Goal: Task Accomplishment & Management: Manage account settings

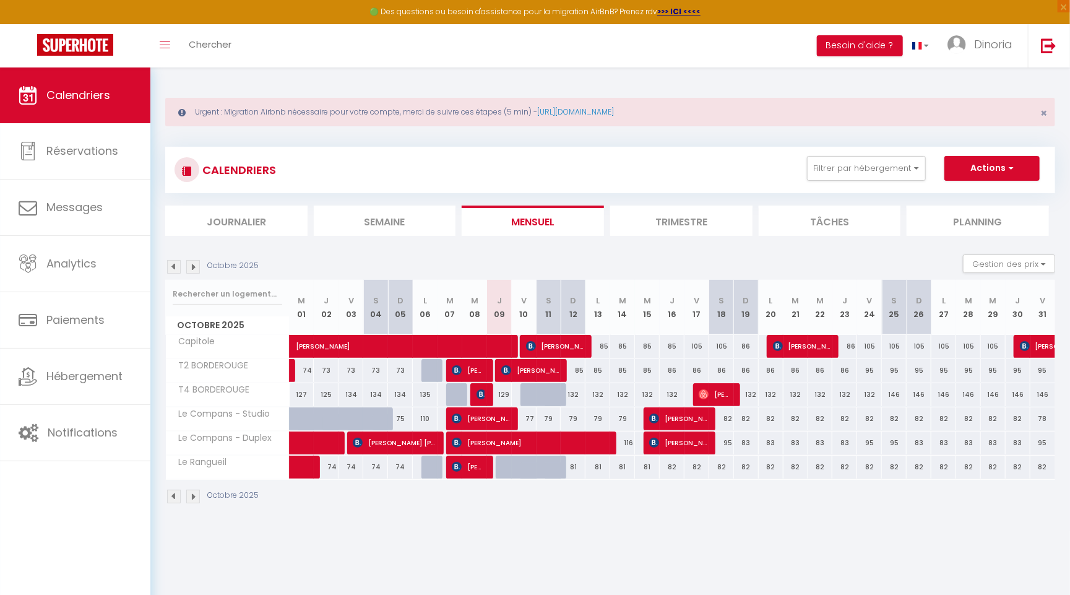
click at [505, 394] on div "129" at bounding box center [499, 394] width 25 height 23
type input "129"
type input "Jeu 09 Octobre 2025"
type input "Ven 10 Octobre 2025"
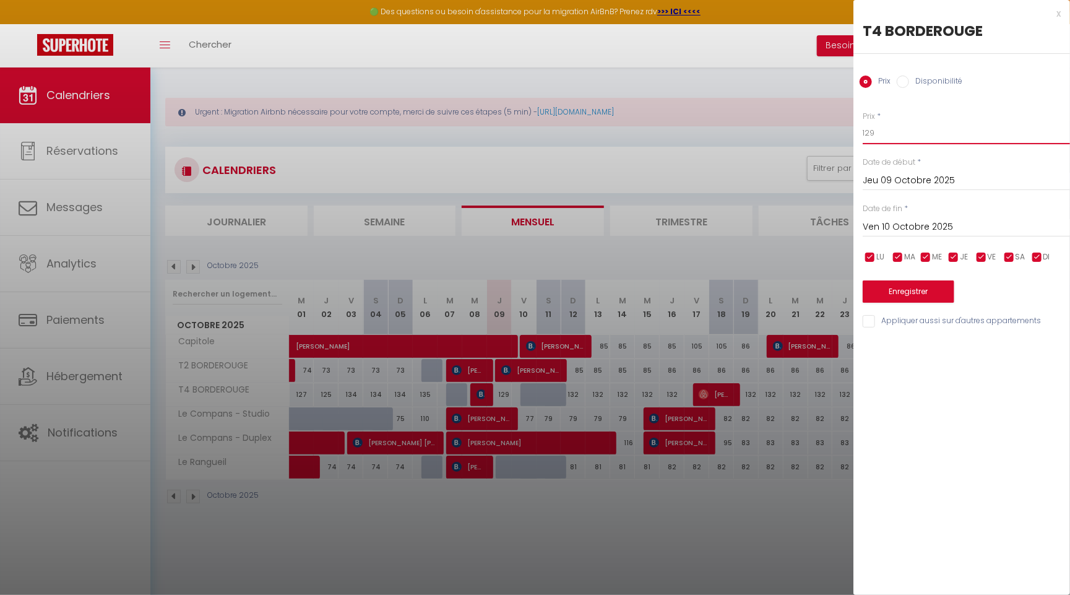
click at [889, 139] on input "129" at bounding box center [966, 133] width 207 height 22
type input "135"
click at [893, 298] on button "Enregistrer" at bounding box center [909, 291] width 92 height 22
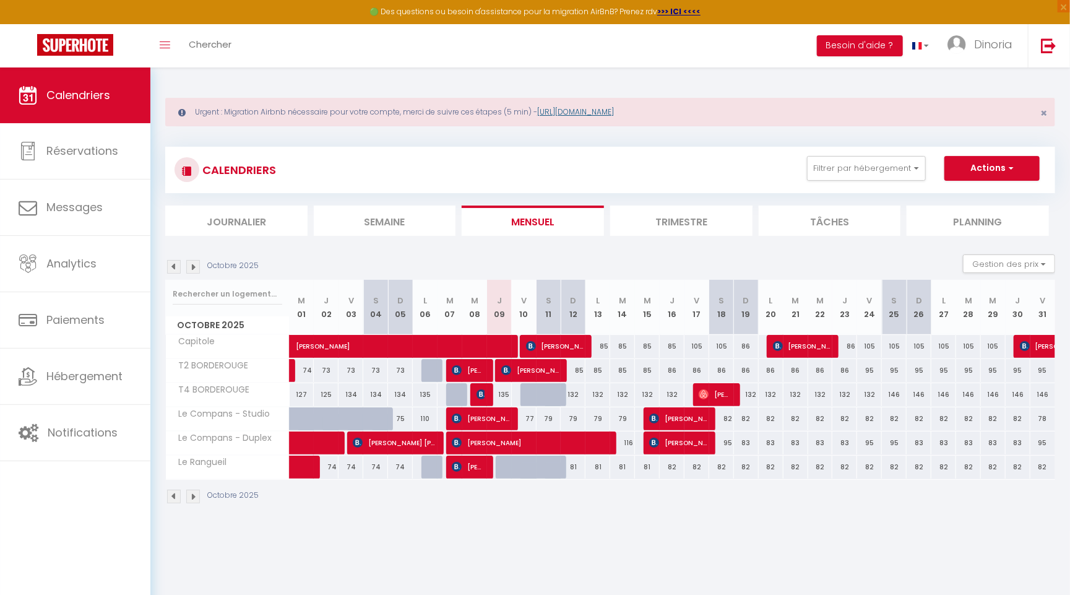
click at [590, 115] on link "[URL][DOMAIN_NAME]" at bounding box center [575, 111] width 77 height 11
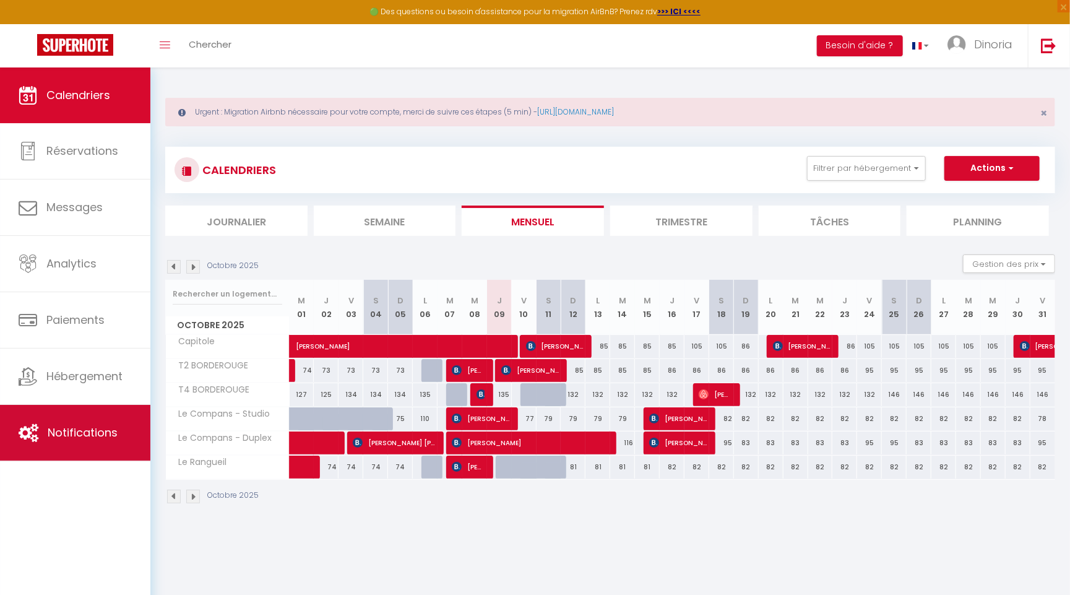
click at [73, 436] on span "Notifications" at bounding box center [83, 432] width 70 height 15
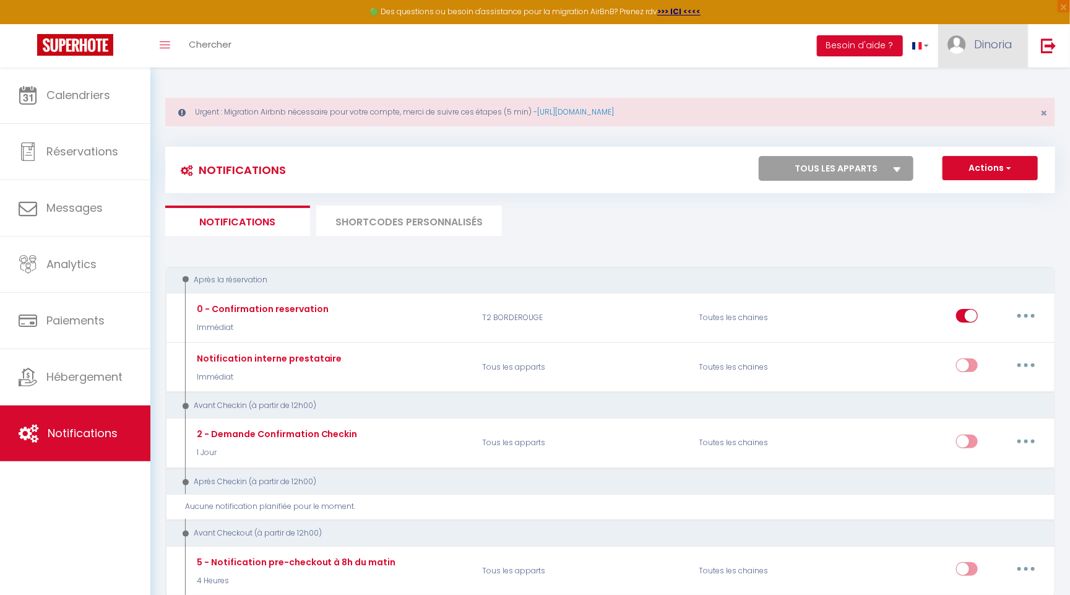
click at [992, 42] on span "Dinoria" at bounding box center [993, 44] width 38 height 15
click at [988, 82] on link "Paramètres" at bounding box center [979, 86] width 92 height 21
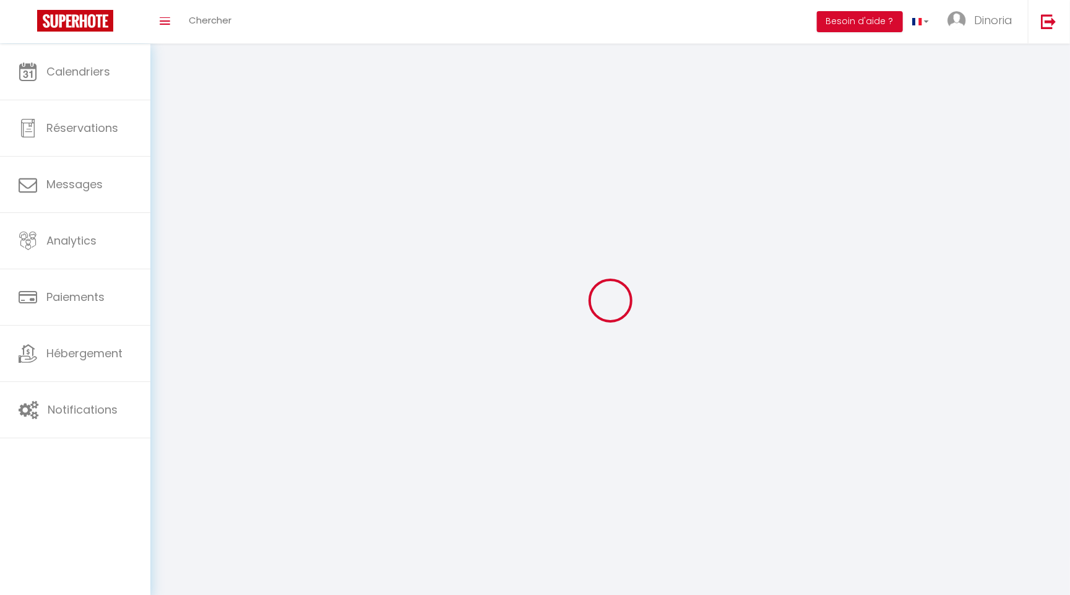
type input "Dinoria"
type input "JAHID"
type input "0626893131"
type input "[STREET_ADDRESS][PERSON_NAME]"
type input "31100"
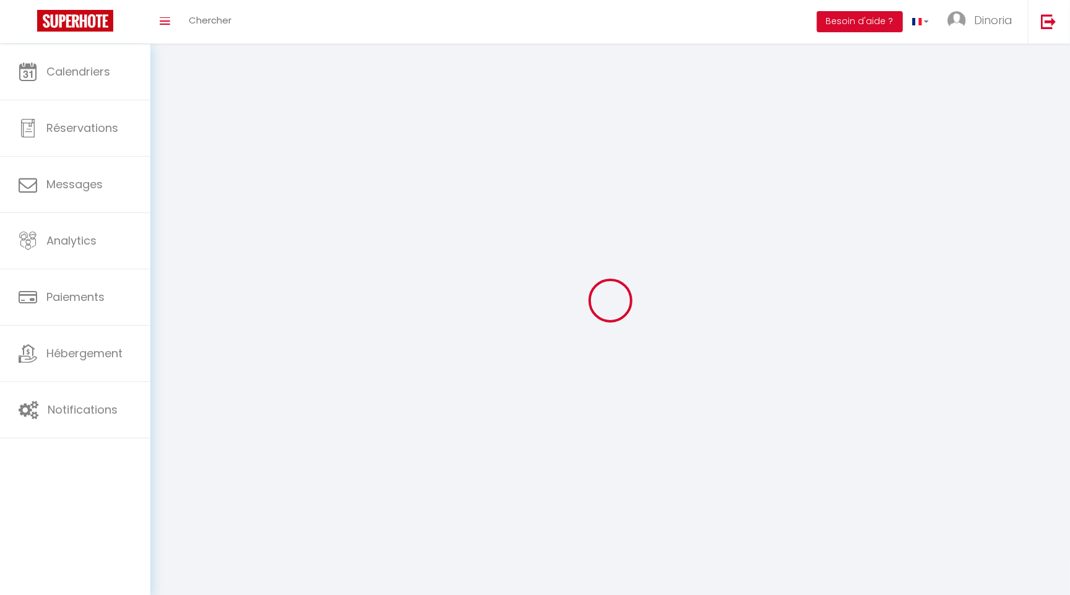
type input "[GEOGRAPHIC_DATA]"
type input "YH1yN9IWllEKbvwZJ19uZSxD3"
type input "fJpteZDrxGVa5WmHOlW9ZRxWI"
type input "YH1yN9IWllEKbvwZJ19uZSxD3"
type input "fJpteZDrxGVa5WmHOlW9ZRxWI"
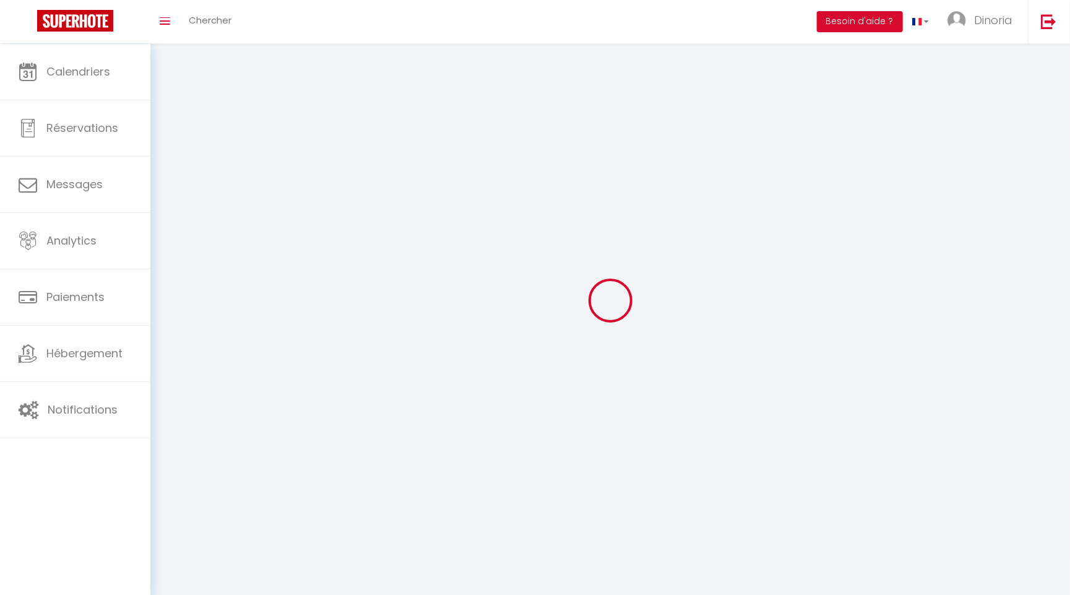
type input "[URL][DOMAIN_NAME]"
select select "28"
select select "fr"
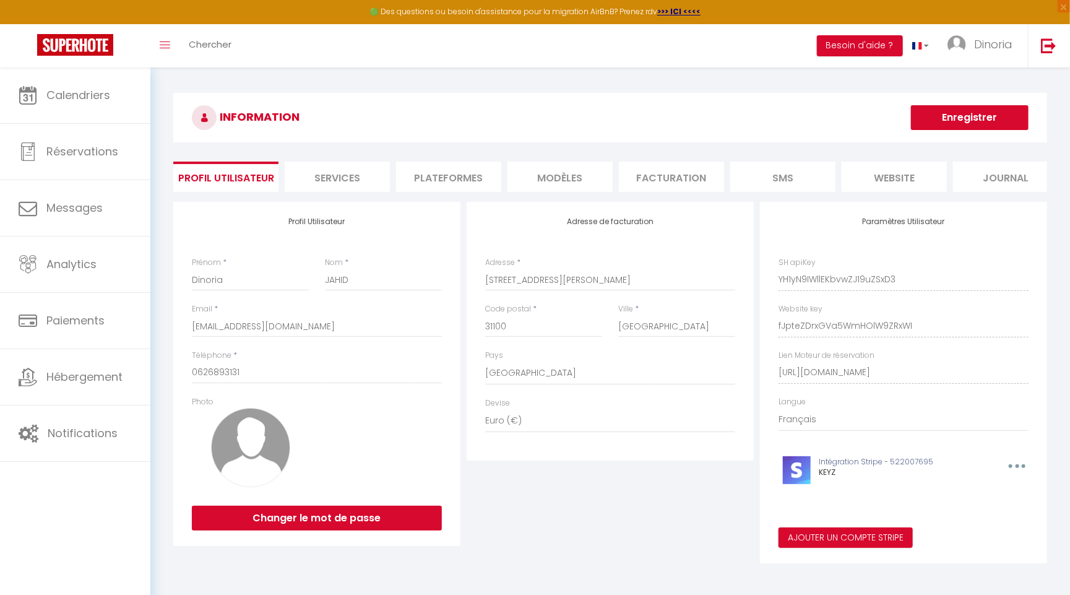
click at [457, 171] on li "Plateformes" at bounding box center [448, 177] width 105 height 30
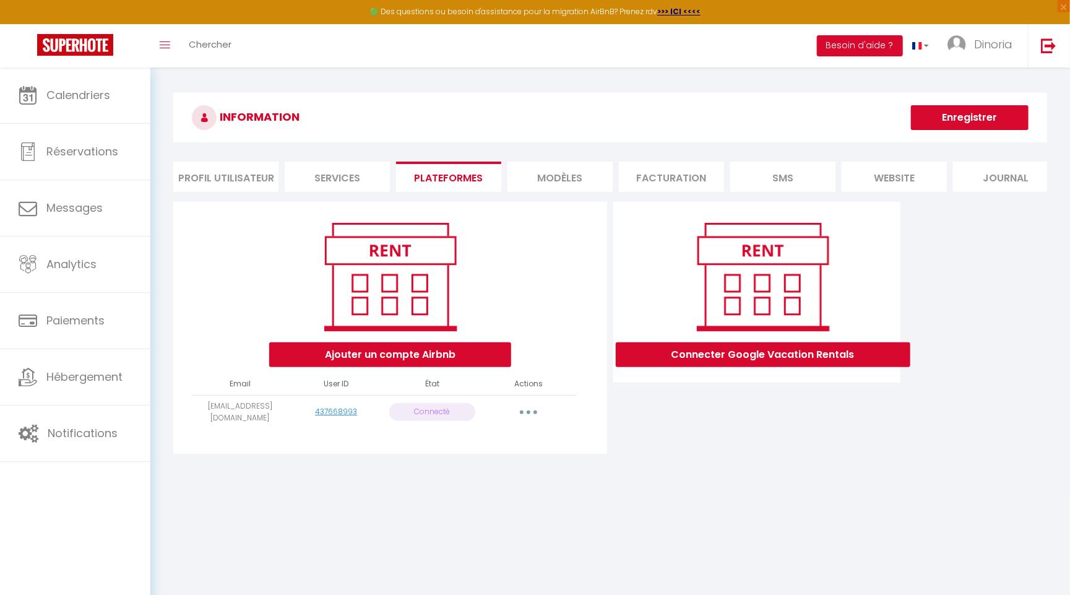
click at [529, 411] on icon "button" at bounding box center [529, 412] width 4 height 4
click at [494, 488] on link "Reconnecter le compte" at bounding box center [473, 484] width 137 height 21
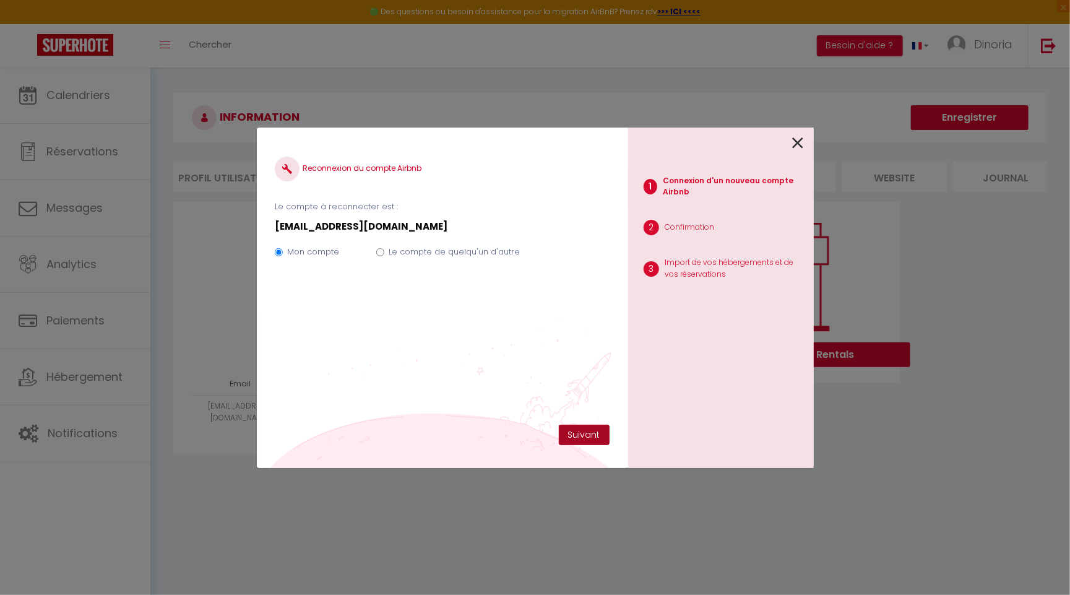
click at [582, 431] on button "Suivant" at bounding box center [584, 435] width 51 height 21
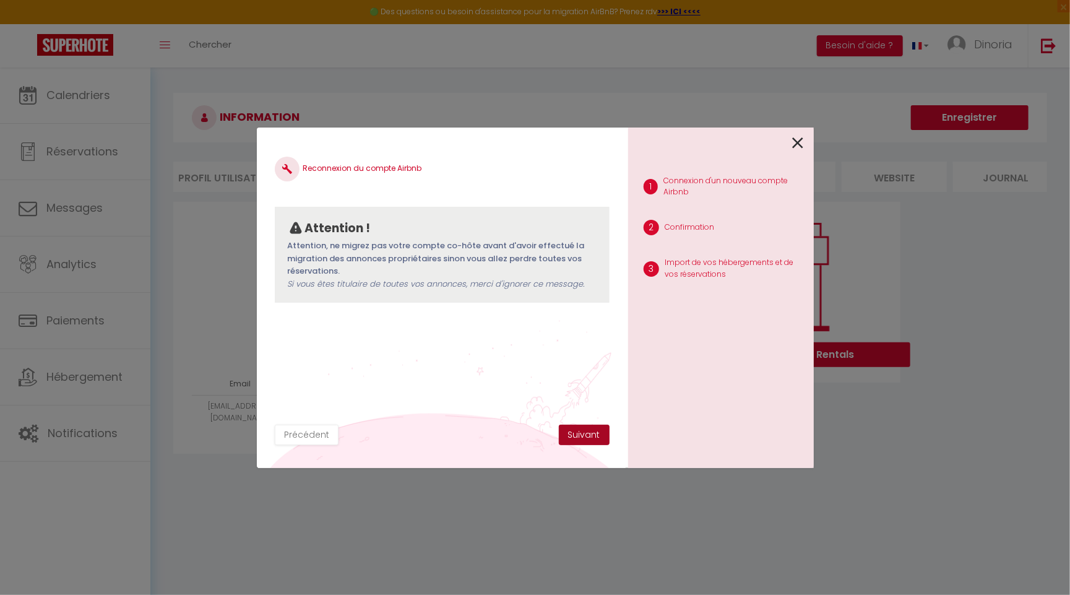
click at [589, 438] on button "Suivant" at bounding box center [584, 435] width 51 height 21
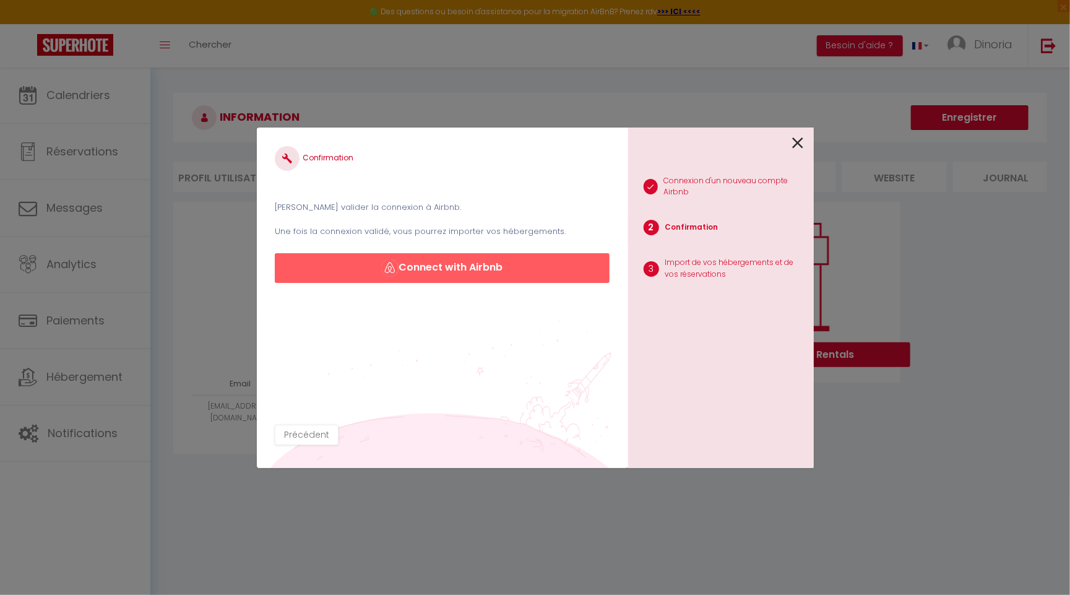
click at [443, 269] on button "Connect with Airbnb" at bounding box center [442, 268] width 334 height 30
click at [798, 139] on icon at bounding box center [798, 143] width 11 height 19
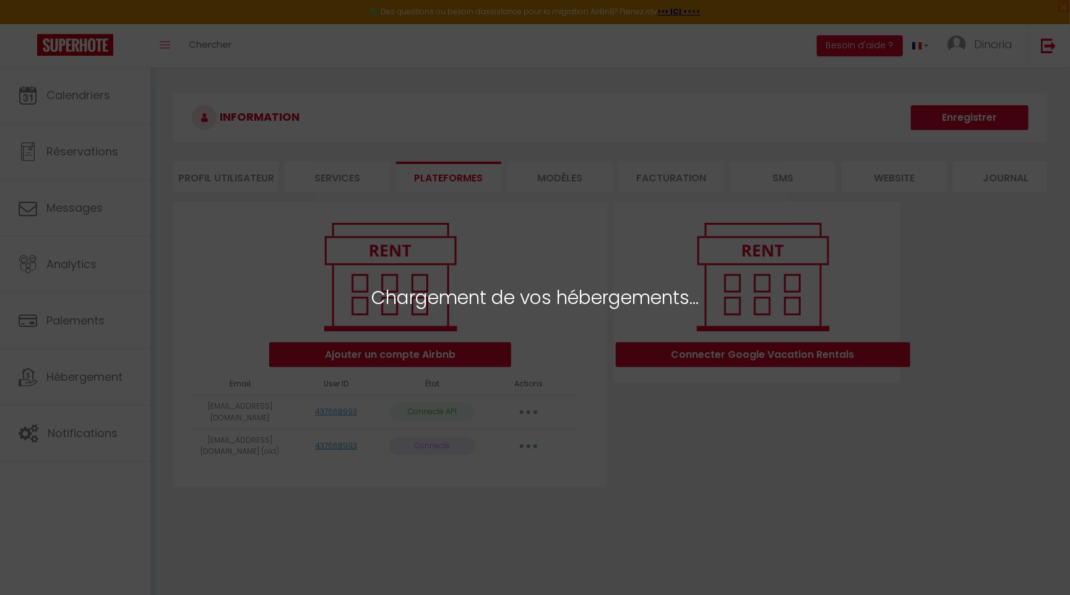
select select "26661"
select select "60144"
select select "63026"
select select "64066"
select select
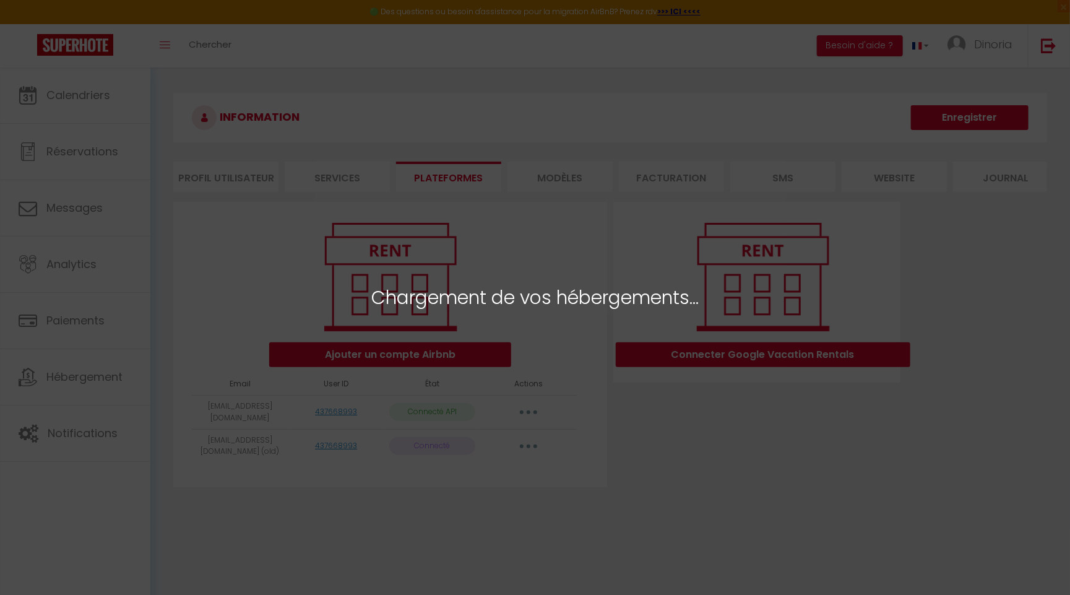
select select
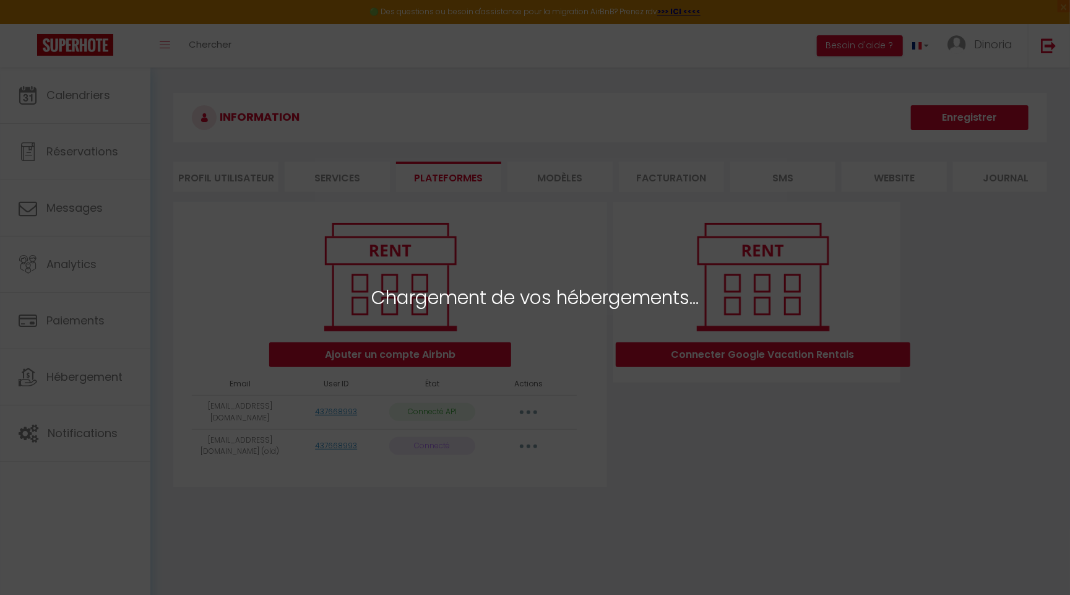
select select
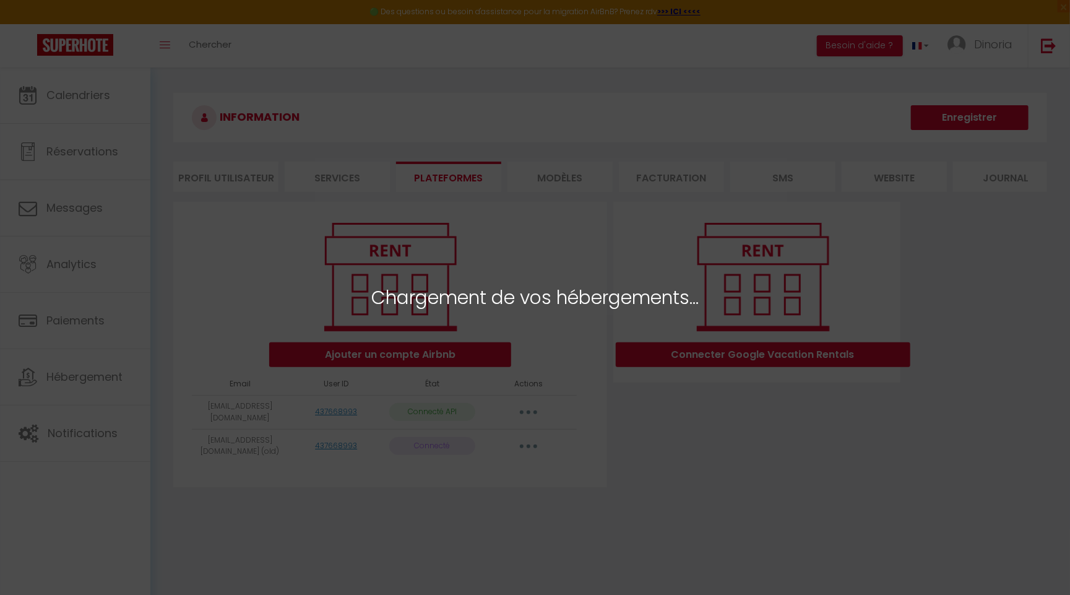
select select
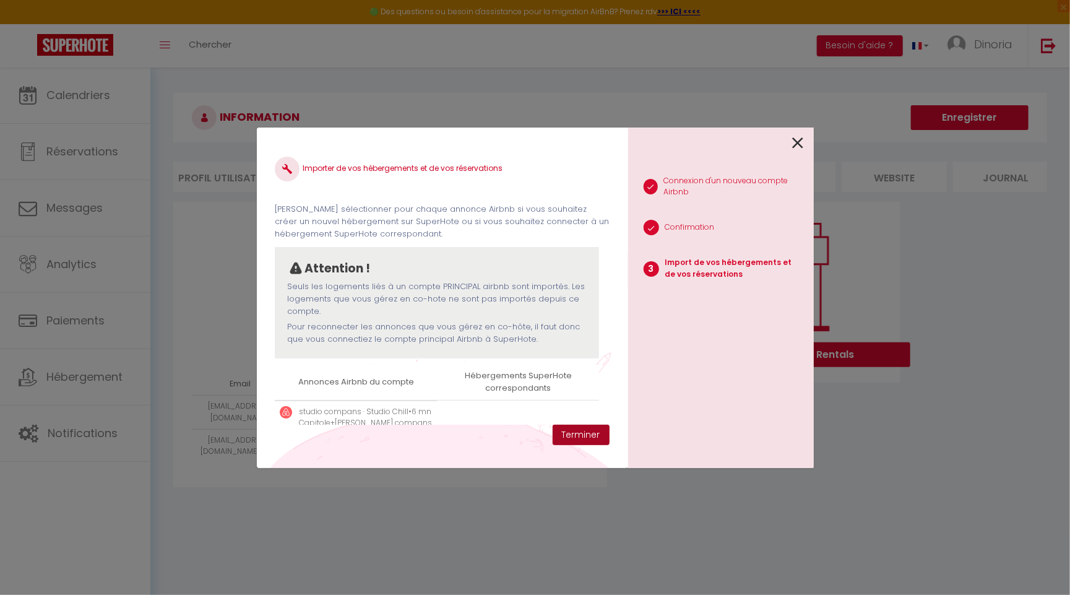
click at [580, 435] on button "Terminer" at bounding box center [581, 435] width 57 height 21
select select
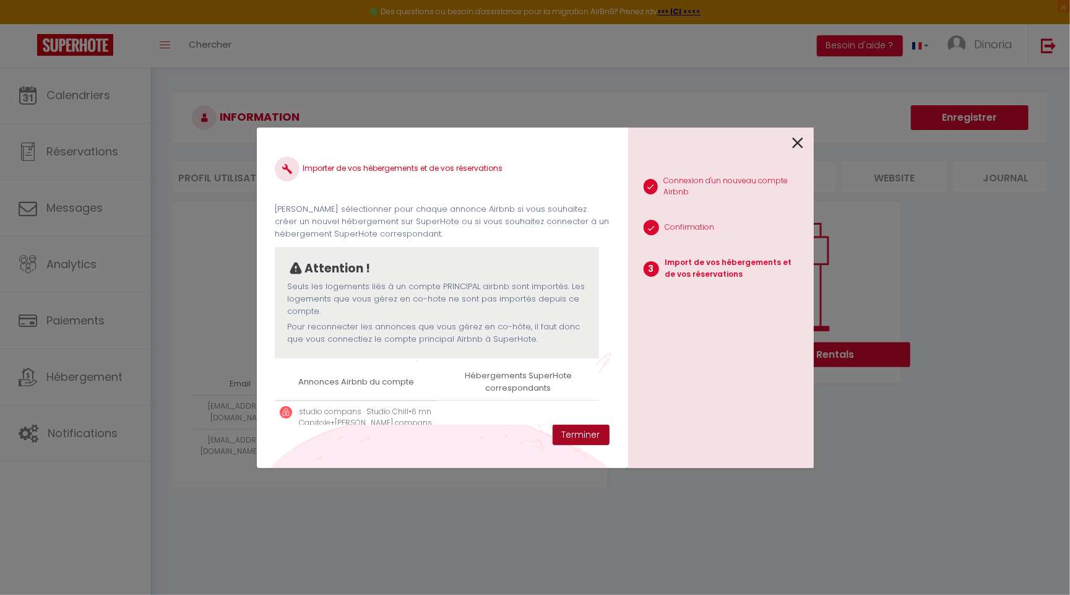
select select
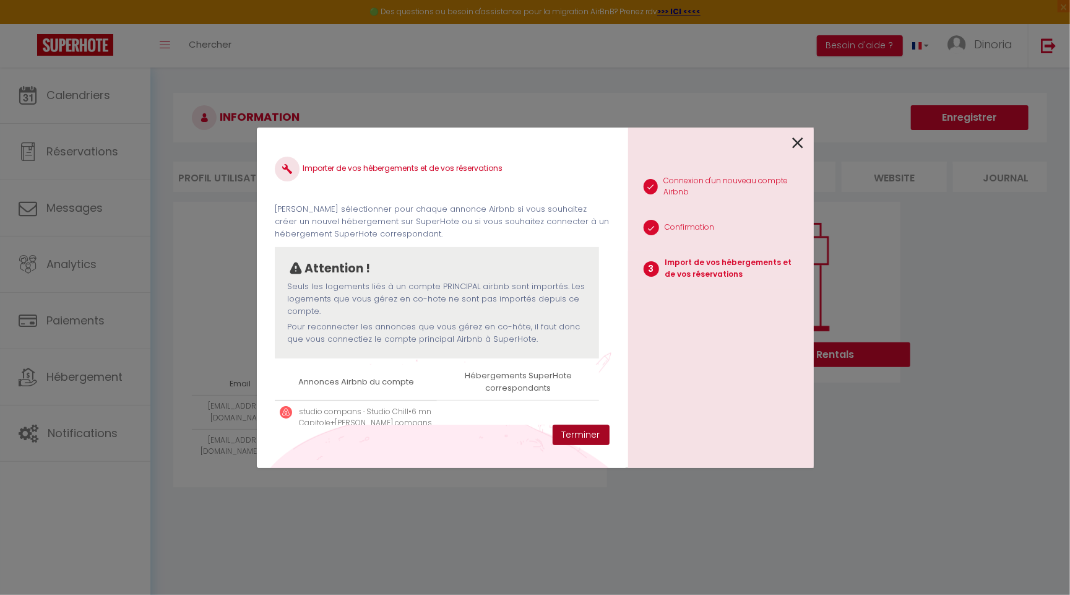
select select
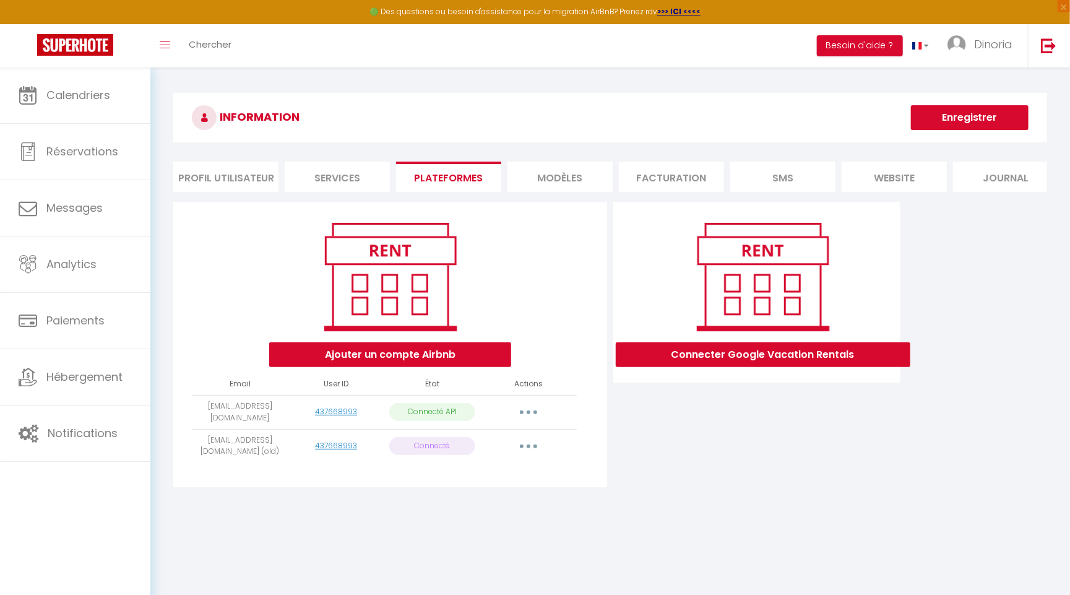
click at [534, 443] on button "button" at bounding box center [528, 446] width 35 height 20
click at [489, 515] on link "Reconnecter le compte" at bounding box center [473, 518] width 137 height 21
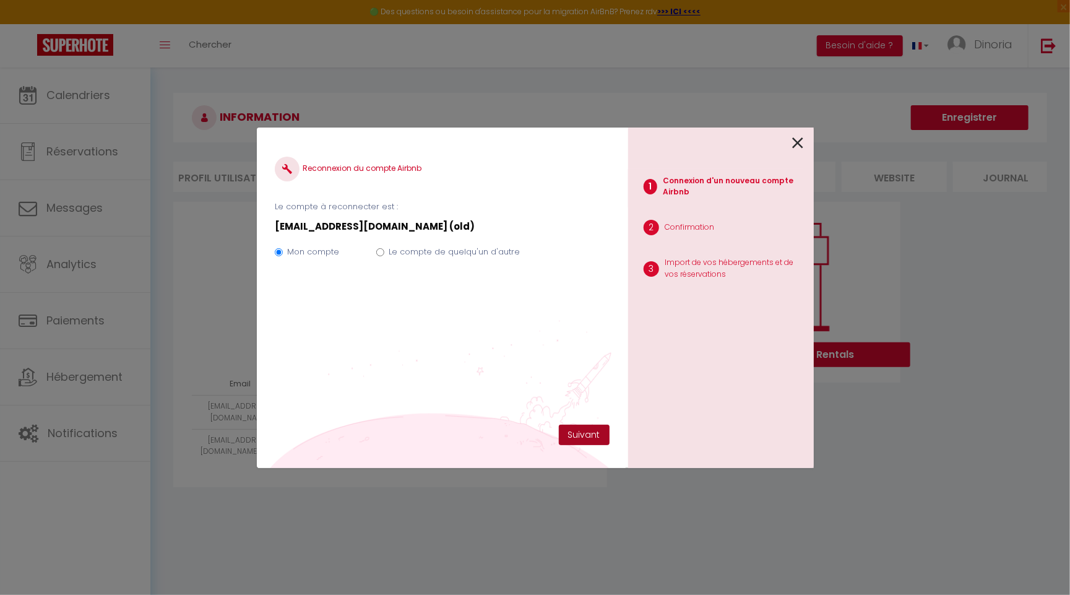
click at [588, 436] on button "Suivant" at bounding box center [584, 435] width 51 height 21
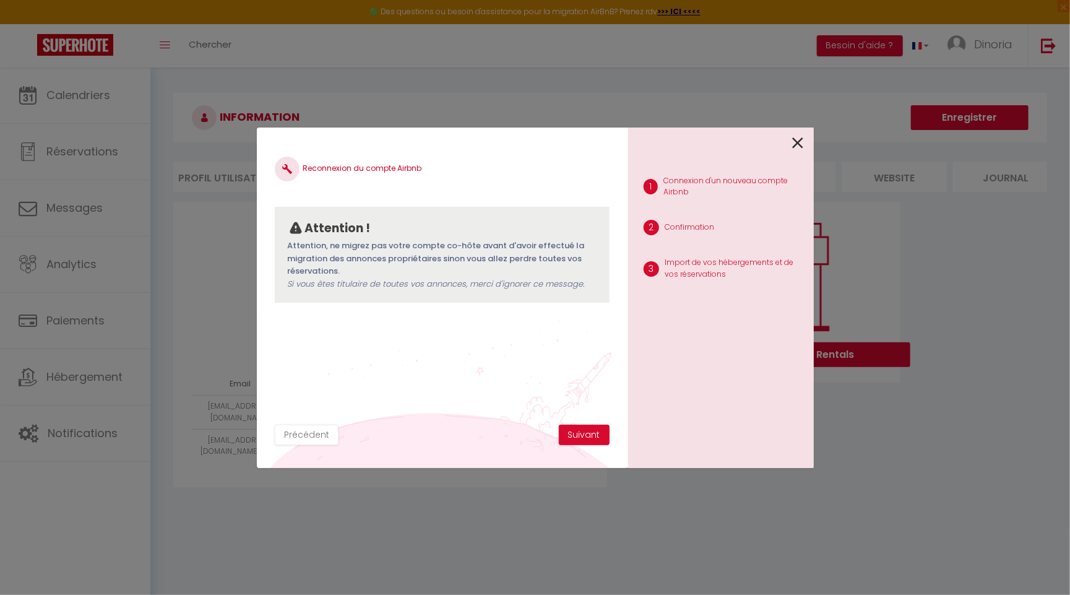
click at [588, 436] on button "Suivant" at bounding box center [584, 435] width 51 height 21
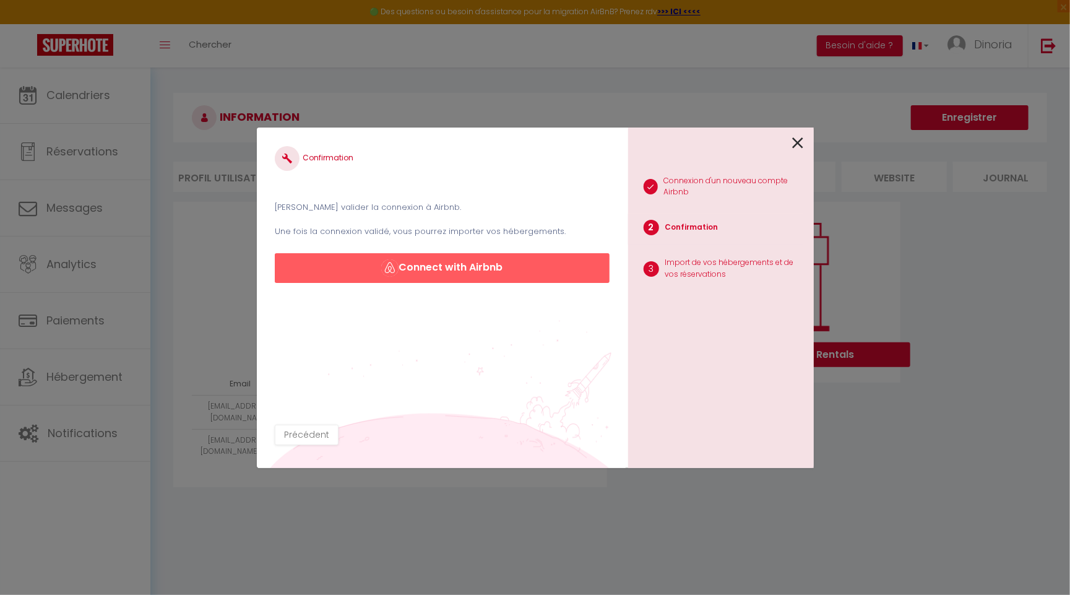
click at [521, 261] on button "Connect with Airbnb" at bounding box center [442, 268] width 334 height 30
click at [792, 149] on div at bounding box center [716, 142] width 176 height 29
click at [806, 142] on div "1 Connexion d'un nouveau compte Airbnb 2 Confirmation 3 Import de vos hébergeme…" at bounding box center [721, 298] width 186 height 340
click at [798, 142] on icon at bounding box center [798, 143] width 11 height 19
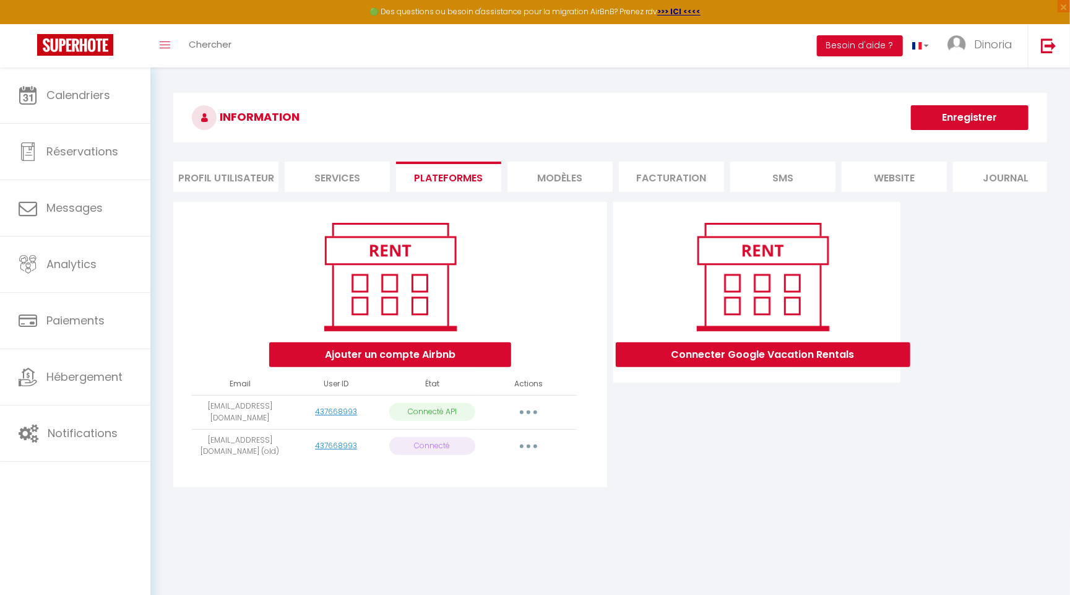
click at [526, 409] on button "button" at bounding box center [528, 412] width 35 height 20
click at [587, 443] on div "Ajouter un compte Airbnb Email User ID État Actions [EMAIL_ADDRESS][DOMAIN_NAME…" at bounding box center [390, 344] width 434 height 285
click at [533, 445] on button "button" at bounding box center [528, 446] width 35 height 20
click at [600, 442] on div "Ajouter un compte Airbnb Email User ID État Actions [EMAIL_ADDRESS][DOMAIN_NAME…" at bounding box center [390, 344] width 434 height 285
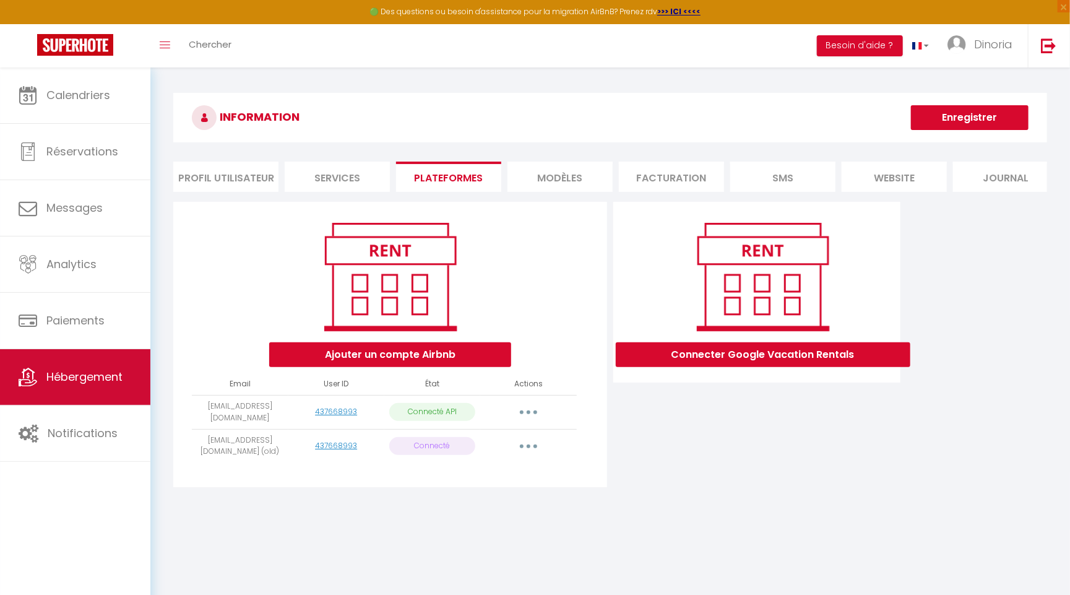
click at [51, 368] on link "Hébergement" at bounding box center [75, 377] width 150 height 56
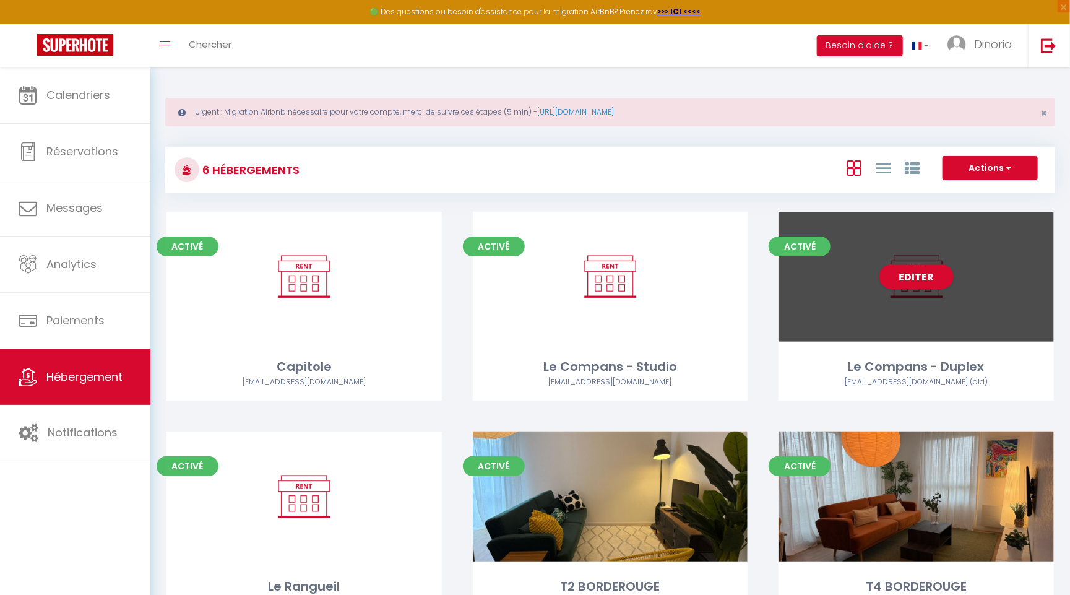
click at [946, 328] on div "Editer" at bounding box center [916, 277] width 275 height 130
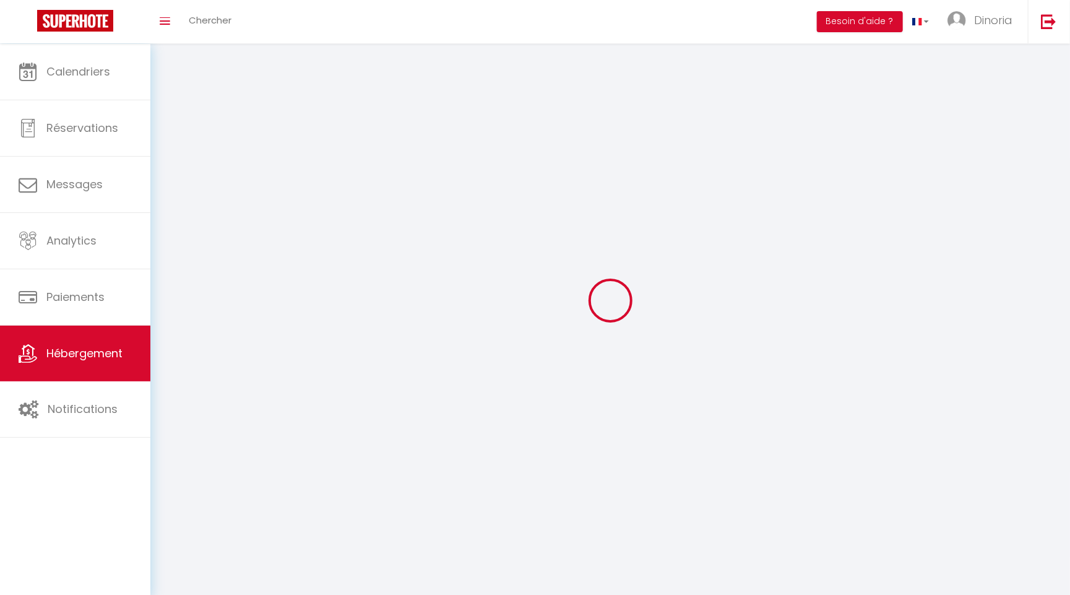
select select
select select "28"
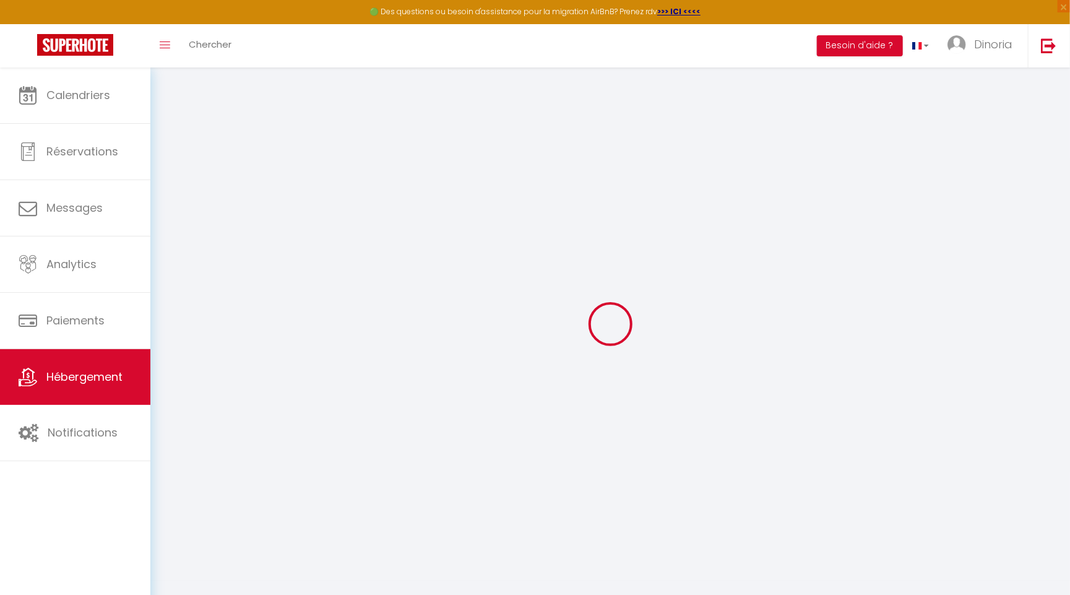
select select
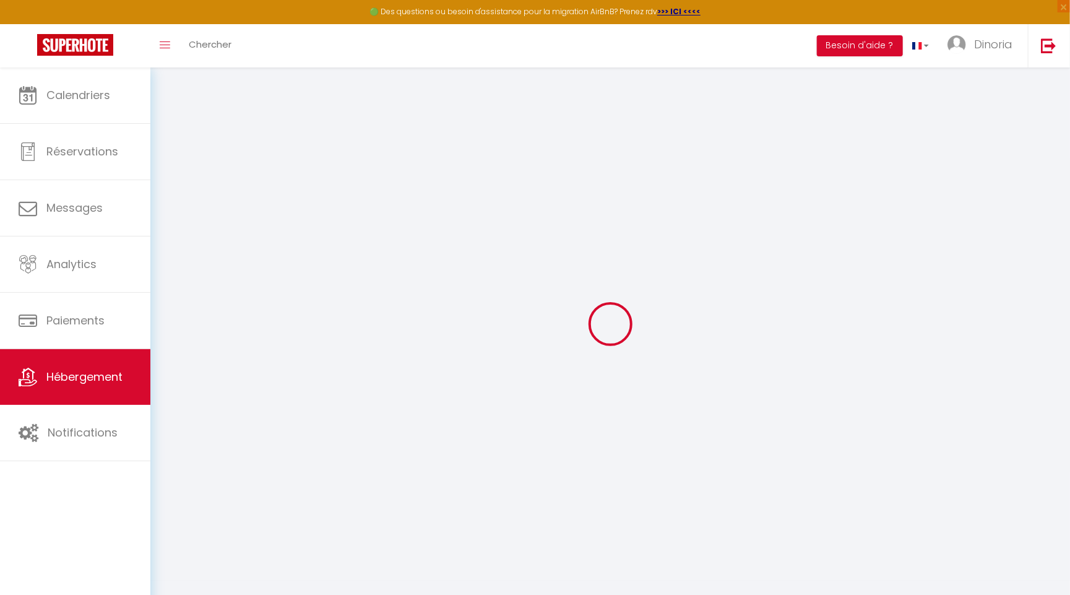
select select
checkbox input "false"
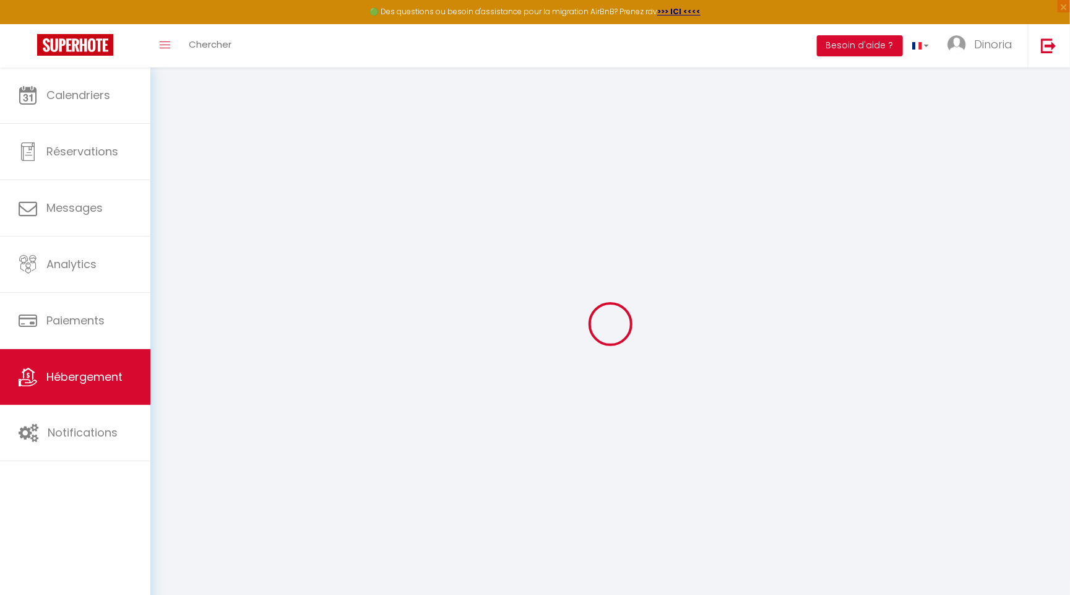
select select
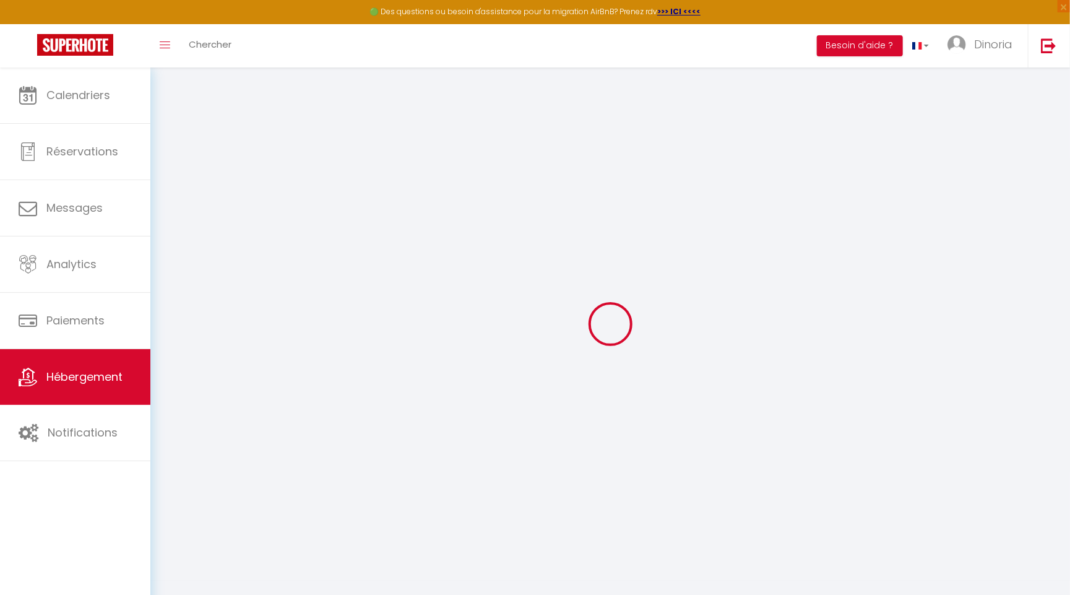
select select
checkbox input "false"
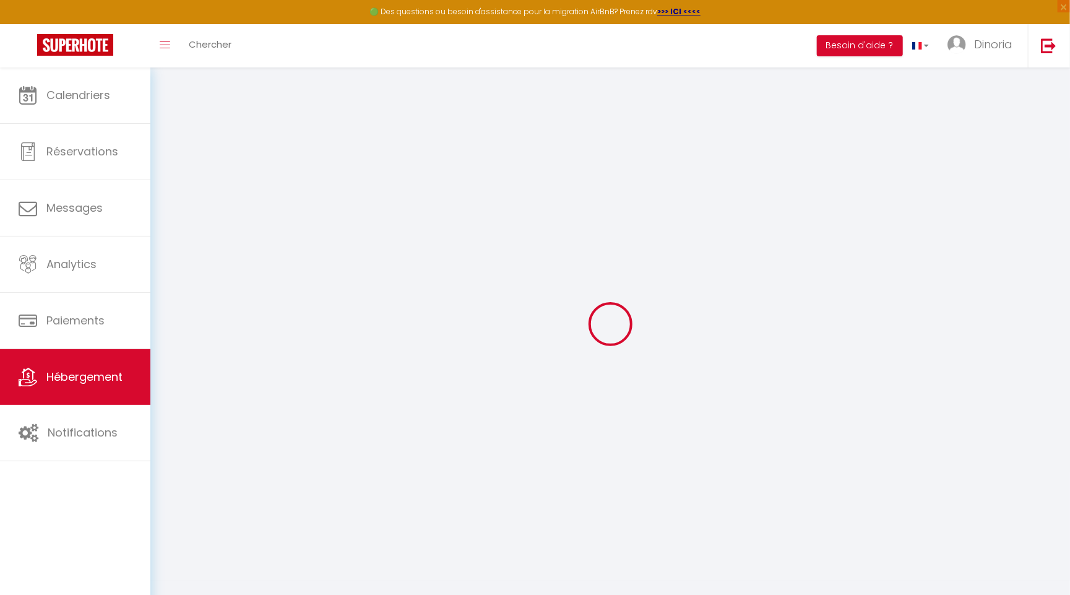
checkbox input "false"
select select
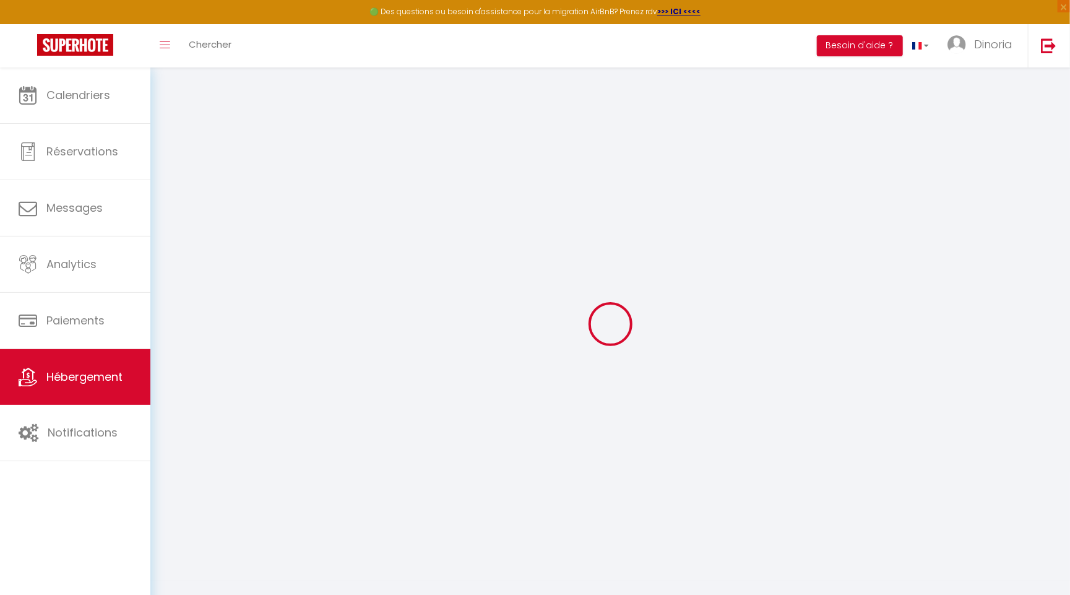
select select
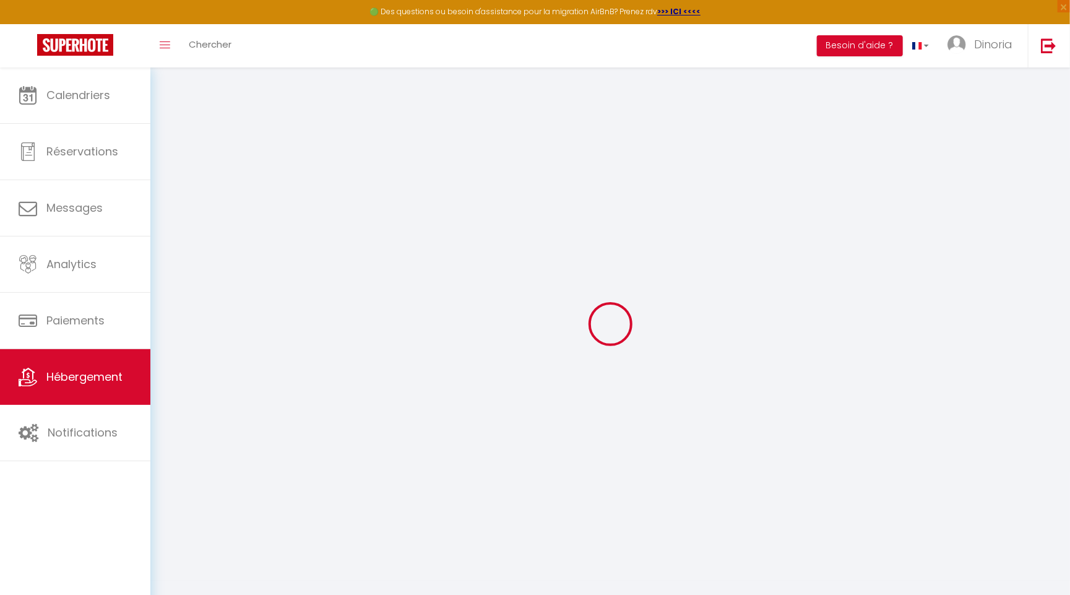
checkbox input "false"
select select
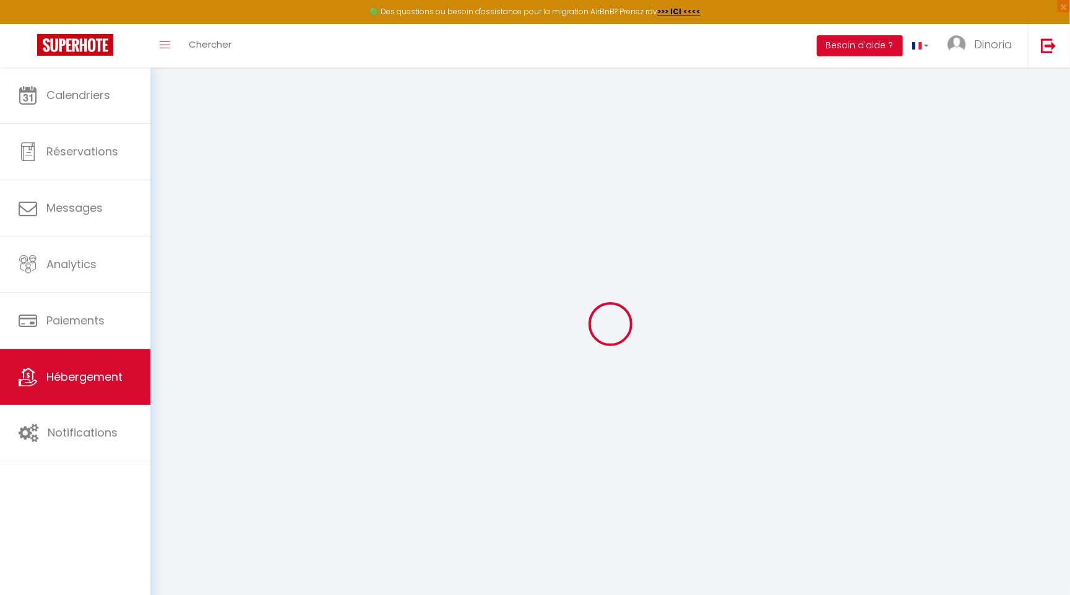
select select
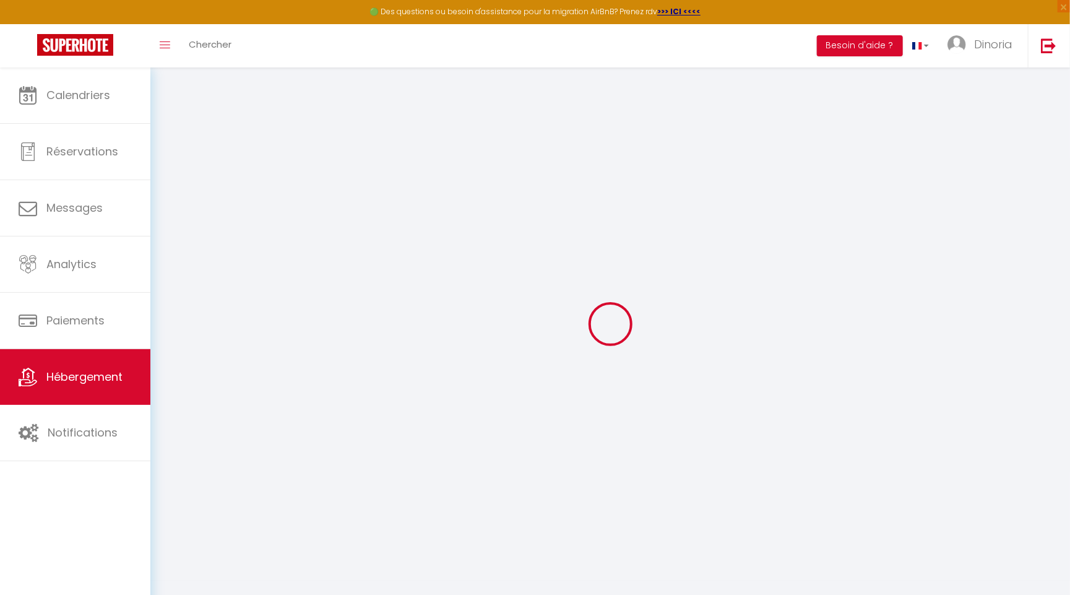
select select
checkbox input "false"
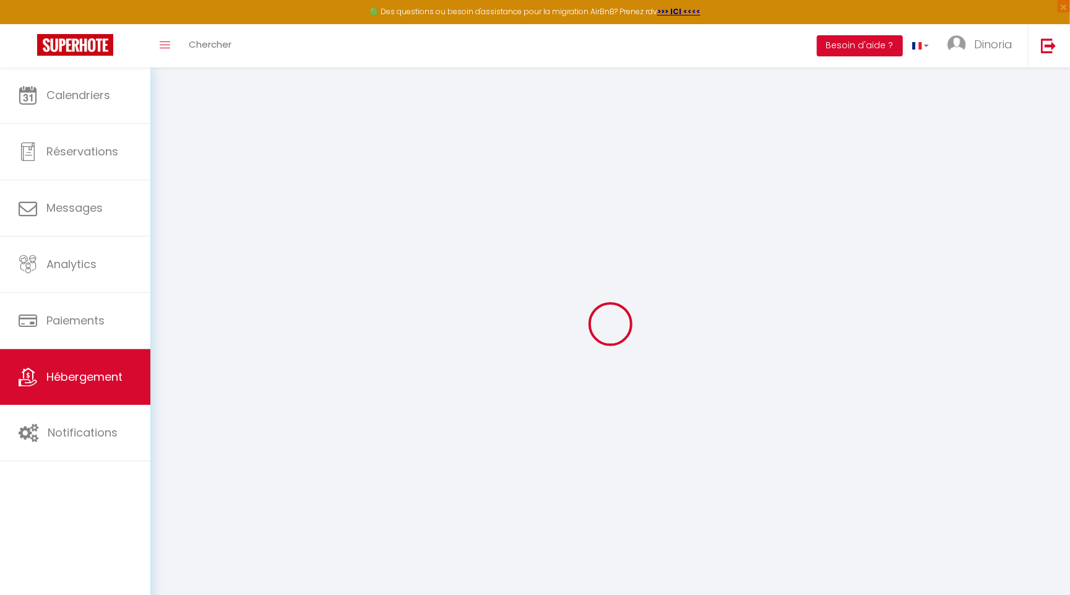
checkbox input "false"
select select
type input "Le Compans - Duplex"
type input "[PERSON_NAME]"
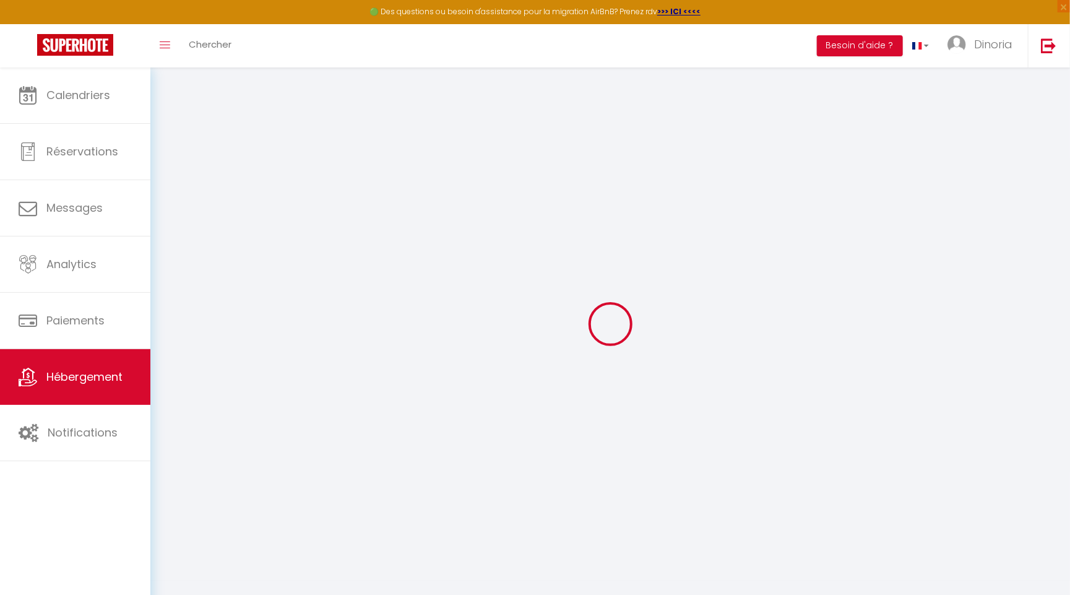
type input "Quiles"
select select
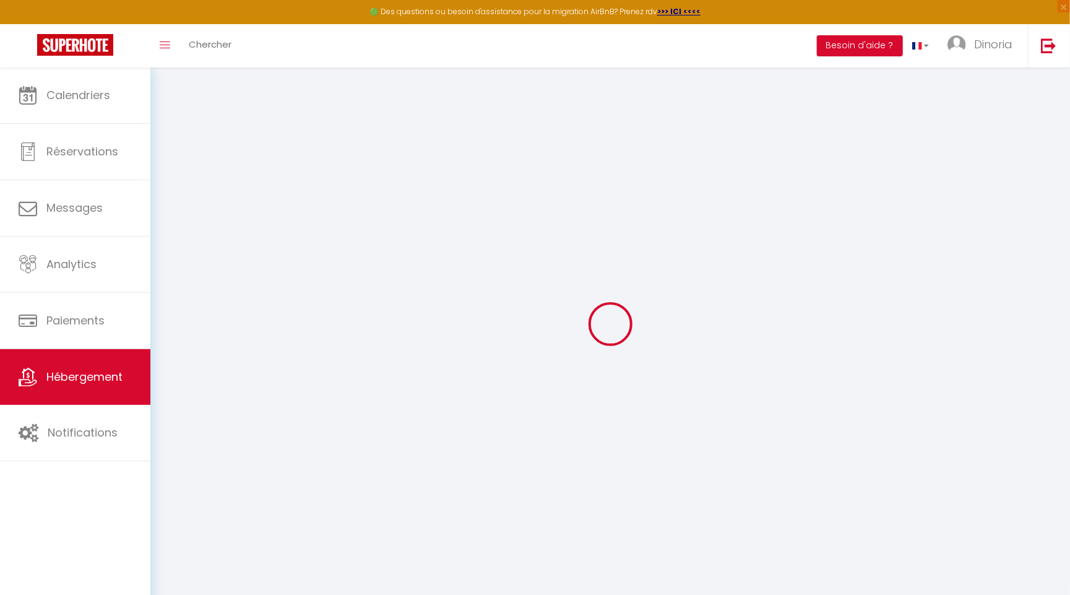
select select
type input "[STREET_ADDRESS]"
type input "31000"
type input "[GEOGRAPHIC_DATA]"
type input "[EMAIL_ADDRESS][DOMAIN_NAME]"
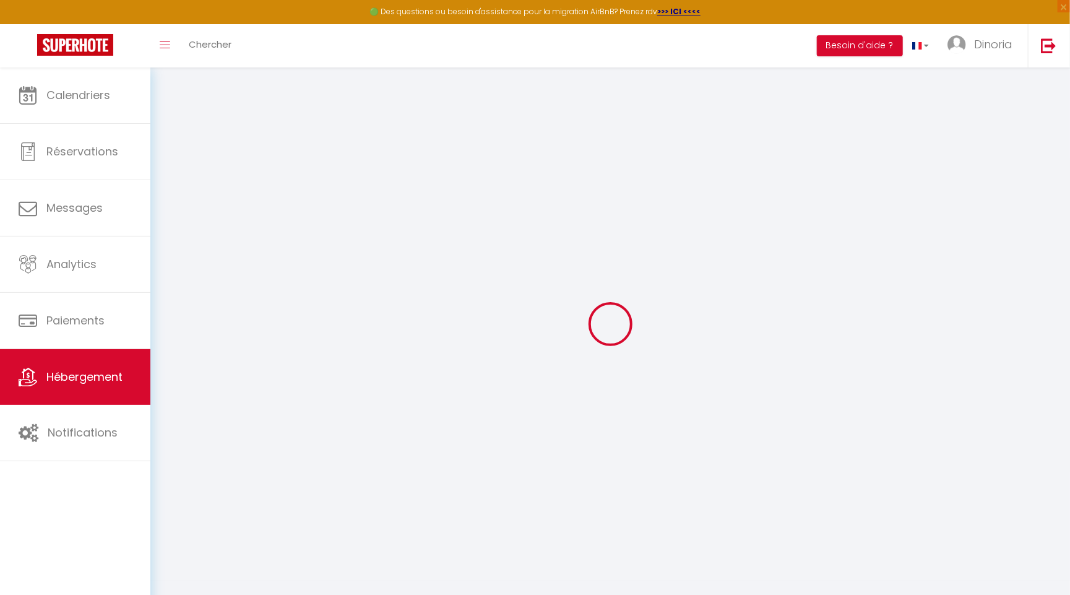
select select
checkbox input "false"
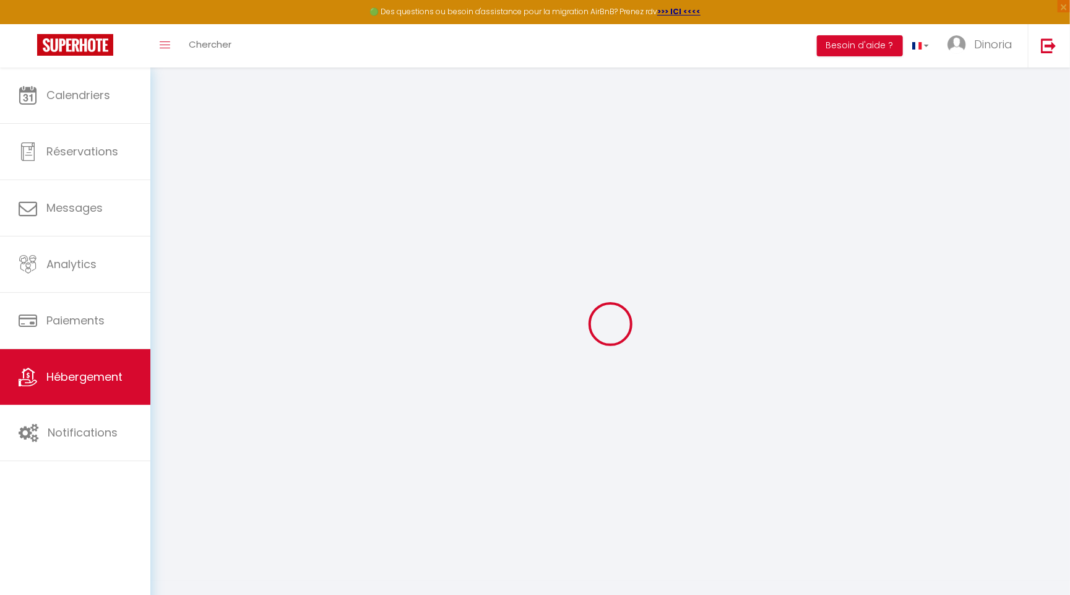
type input "0"
select select
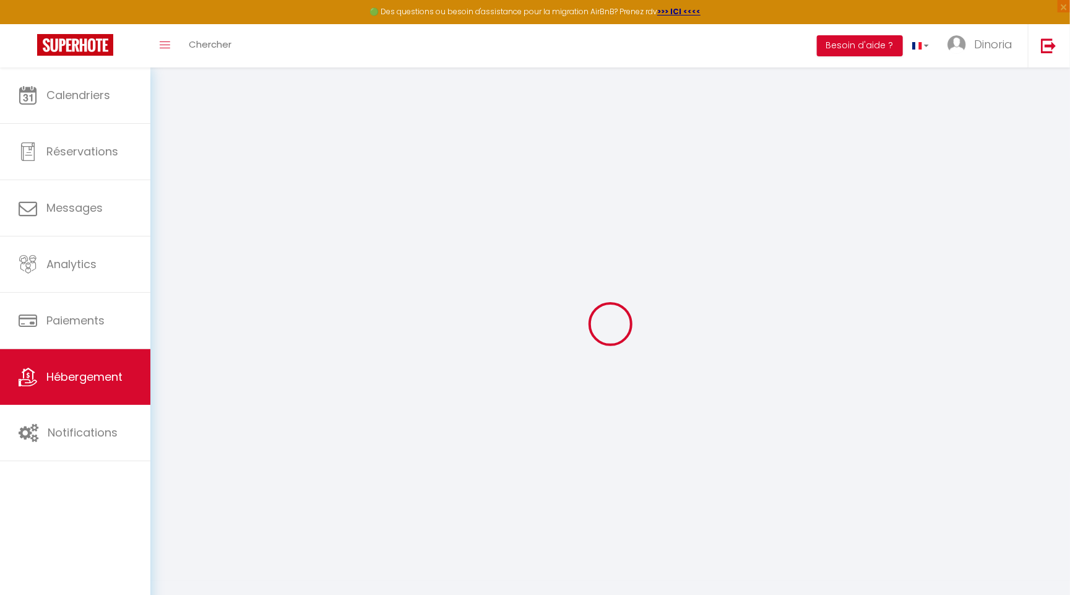
select select
checkbox input "false"
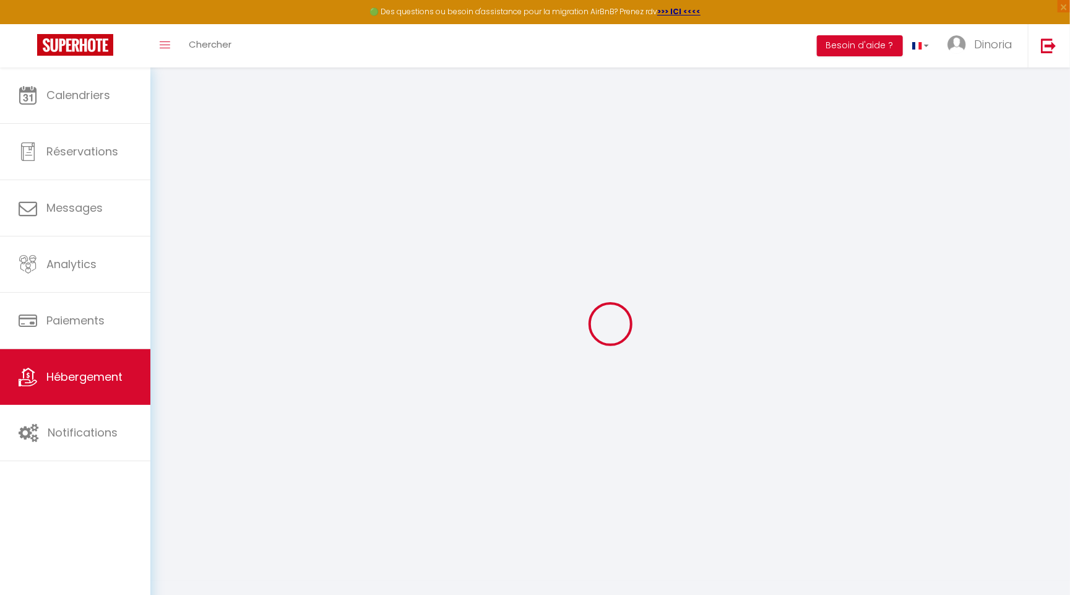
checkbox input "false"
select select
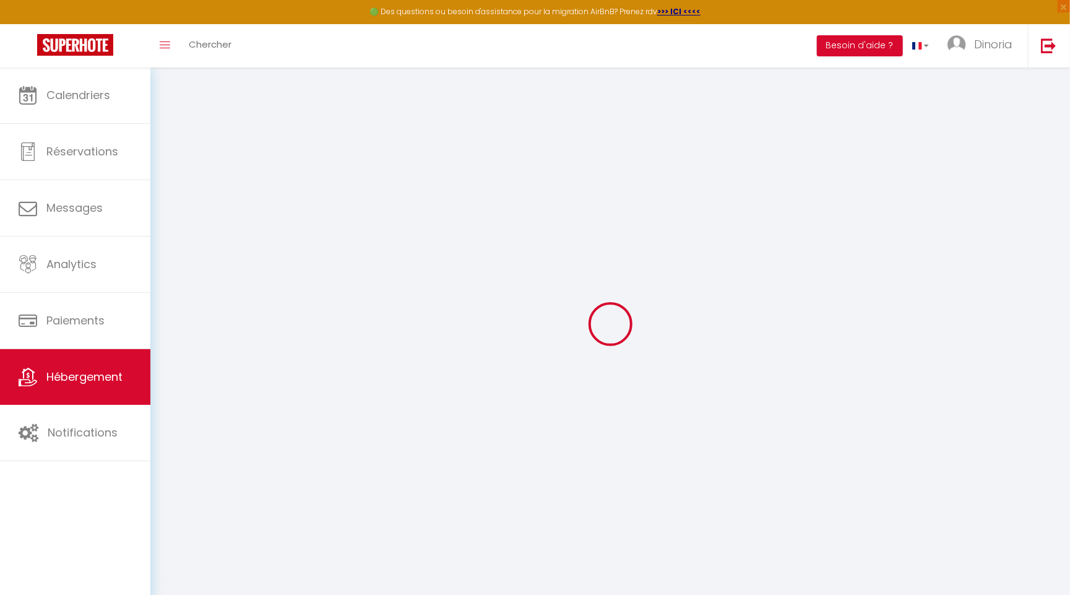
select select
checkbox input "false"
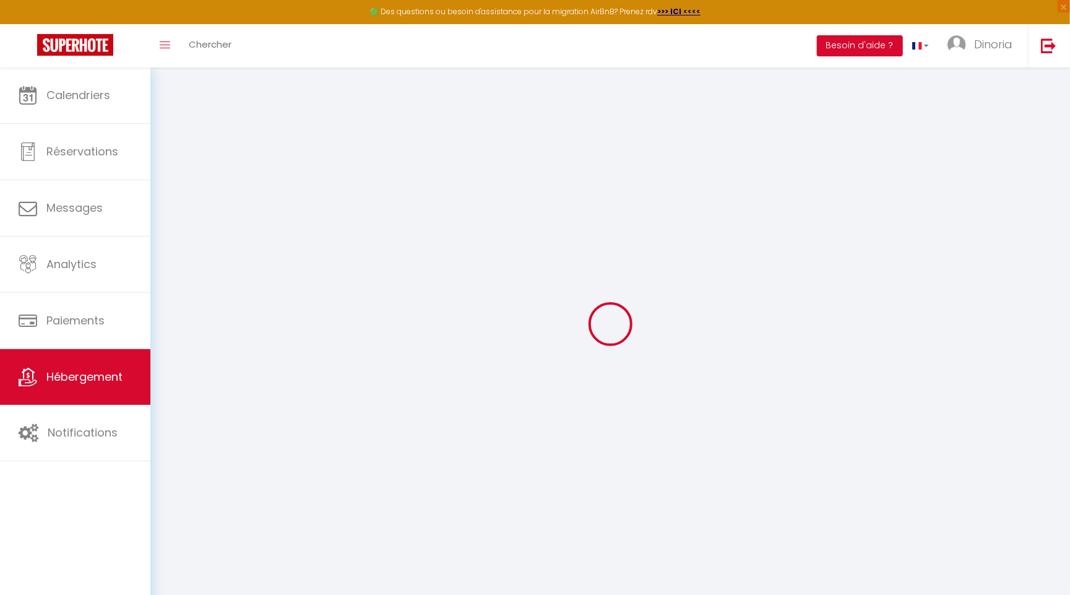
checkbox input "false"
select select
checkbox input "false"
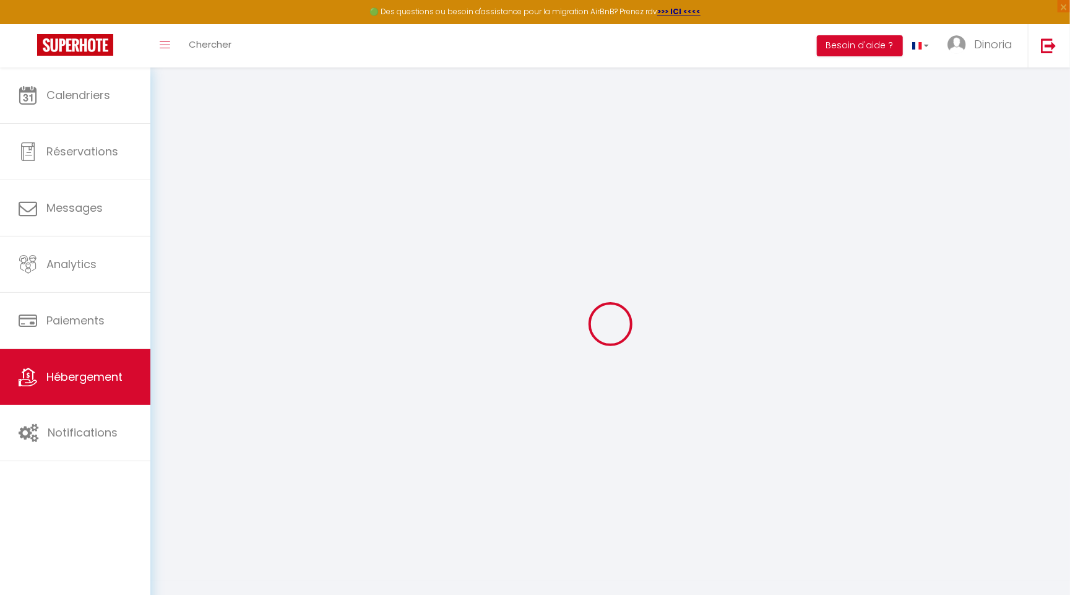
checkbox input "false"
select select "16:00"
select select "23:45"
select select "11:00"
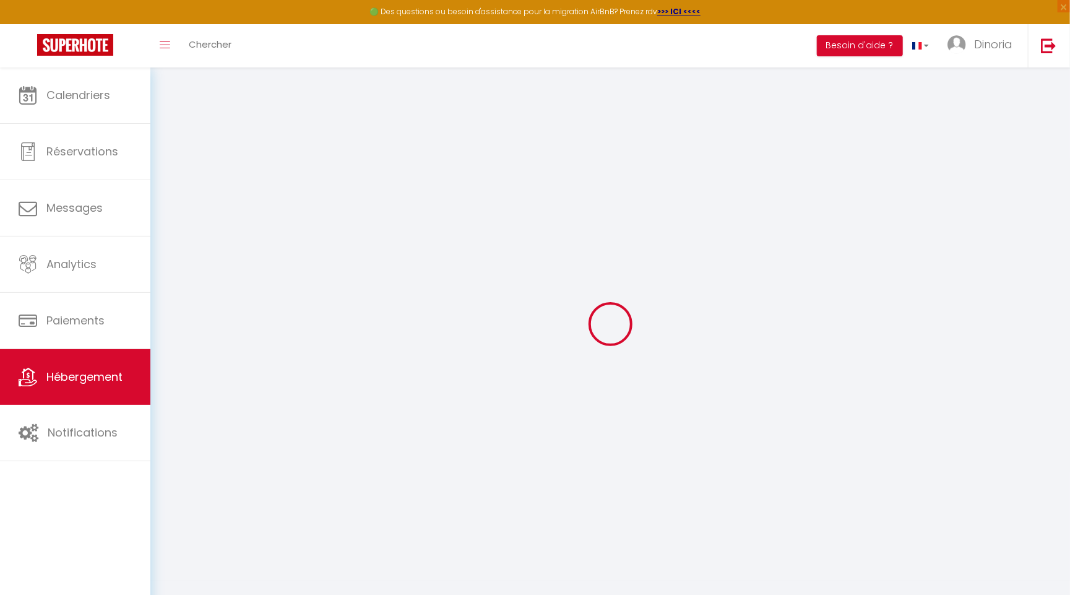
select select "30"
select select "120"
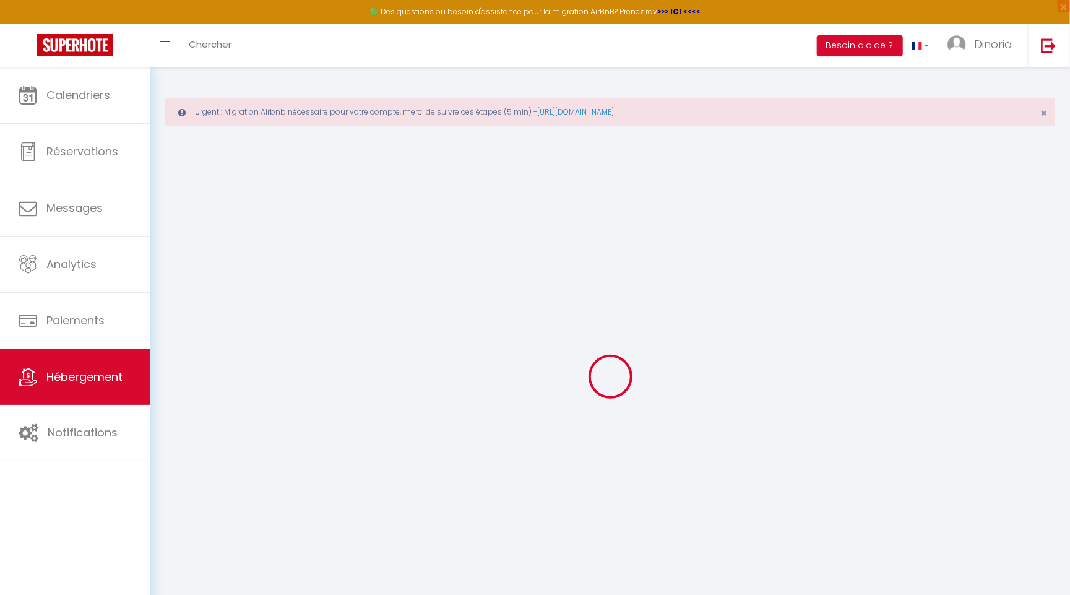
select select
checkbox input "false"
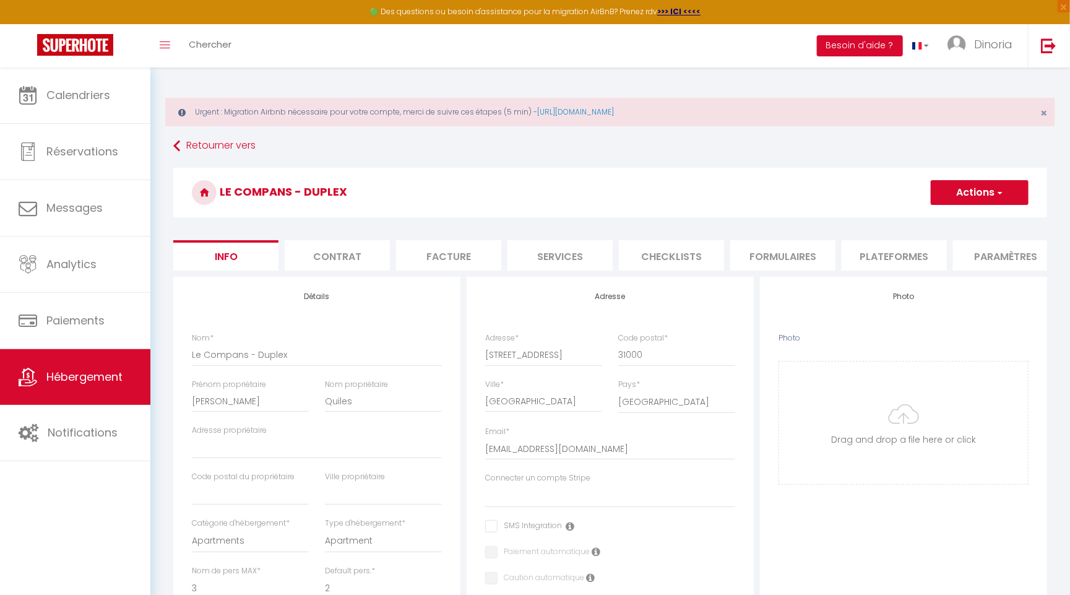
select select
checkbox input "false"
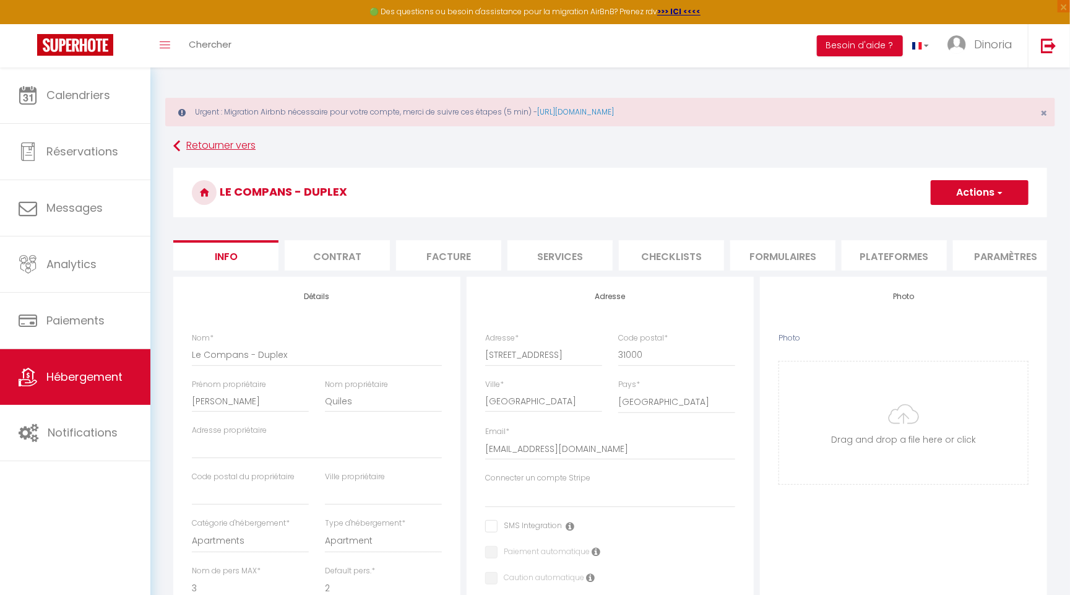
click at [204, 139] on link "Retourner vers" at bounding box center [610, 146] width 874 height 22
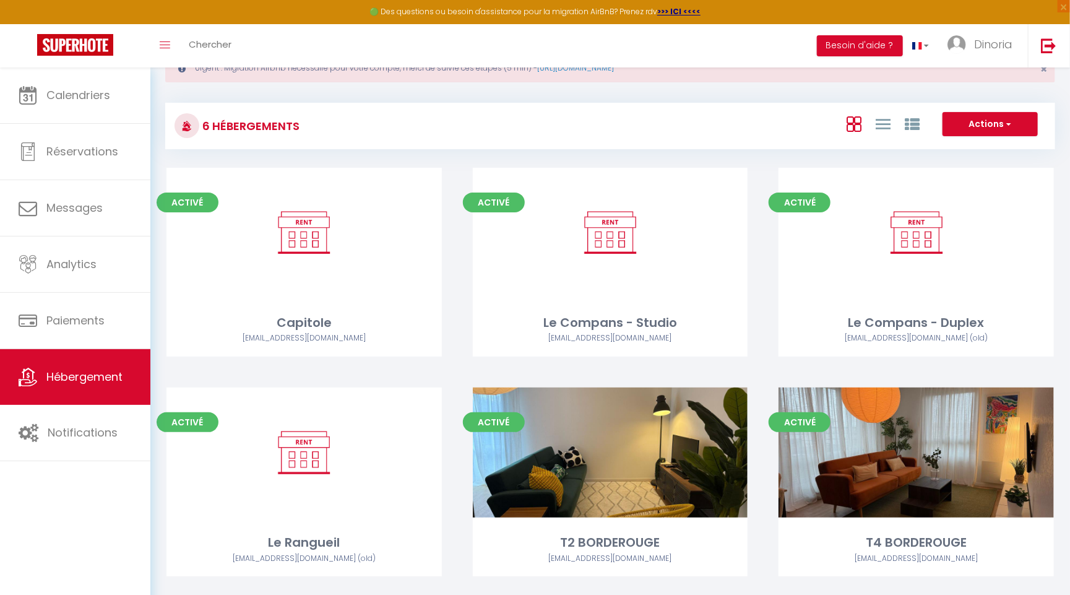
scroll to position [22, 0]
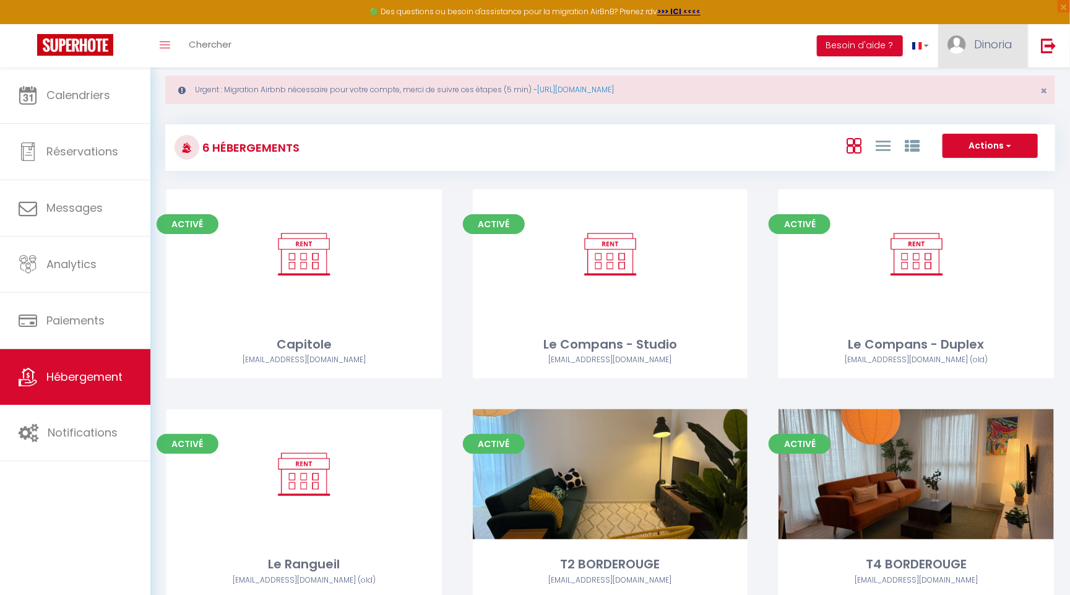
click at [990, 63] on link "Dinoria" at bounding box center [983, 45] width 90 height 43
click at [985, 83] on link "Paramètres" at bounding box center [979, 86] width 92 height 21
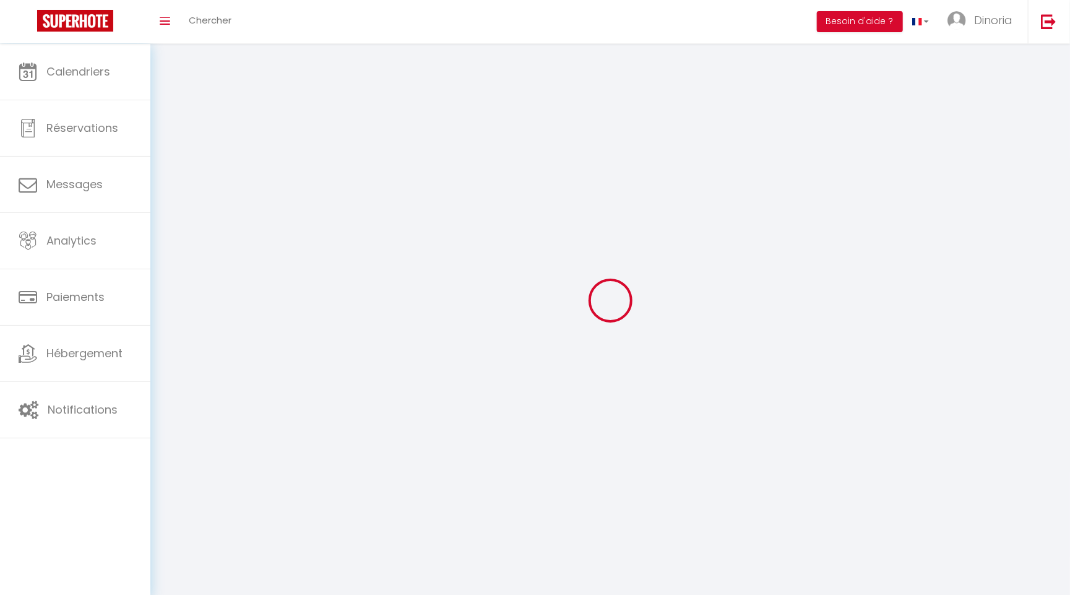
type input "YH1yN9IWllEKbvwZJ19uZSxD3"
type input "fJpteZDrxGVa5WmHOlW9ZRxWI"
type input "[URL][DOMAIN_NAME]"
select select "28"
select select "fr"
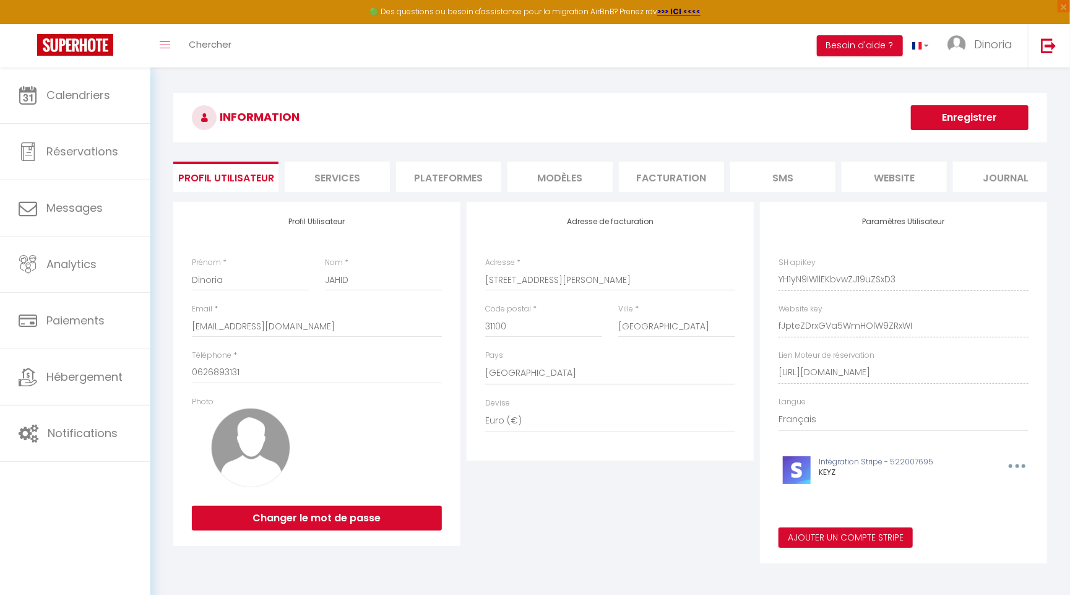
click at [473, 168] on li "Plateformes" at bounding box center [448, 177] width 105 height 30
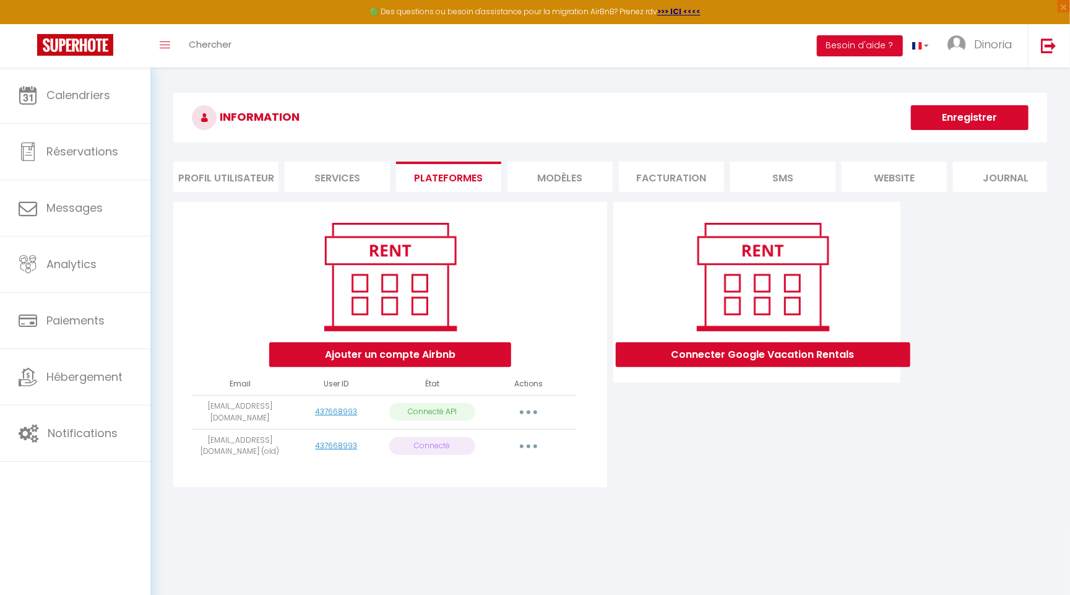
click at [523, 444] on button "button" at bounding box center [528, 446] width 35 height 20
click at [532, 412] on button "button" at bounding box center [528, 412] width 35 height 20
click at [518, 440] on link "Importer les appartements" at bounding box center [473, 440] width 137 height 21
select select "26661"
select select "60144"
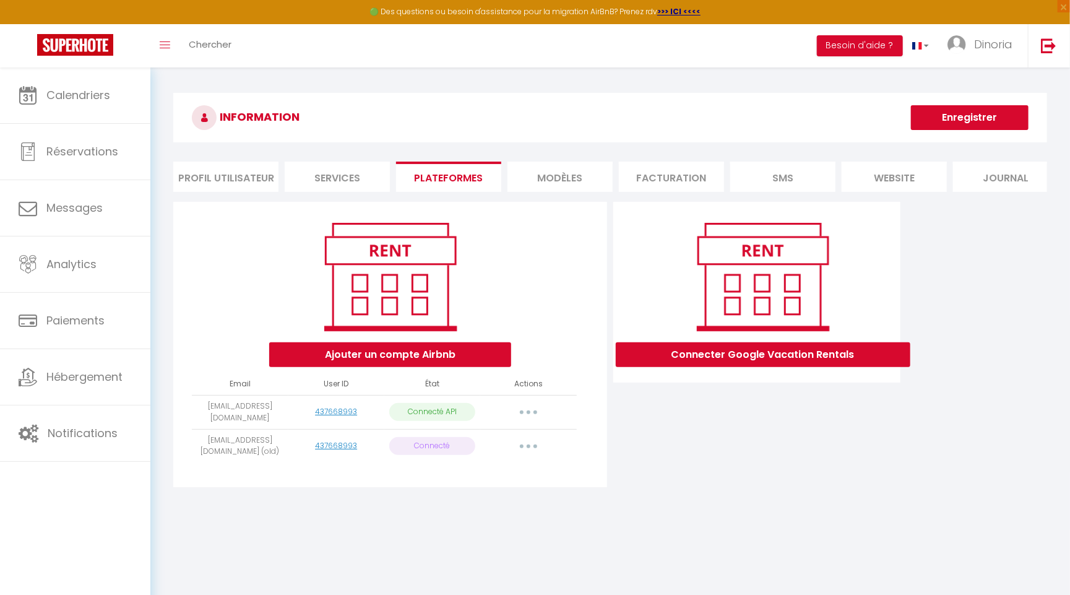
select select "63026"
select select "64066"
select select
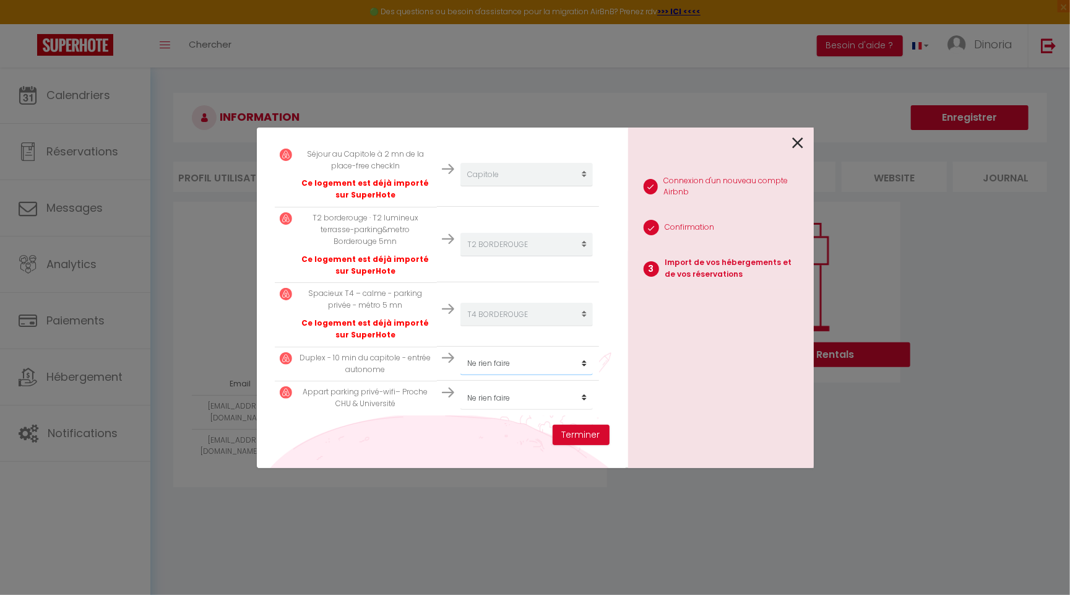
scroll to position [319, 0]
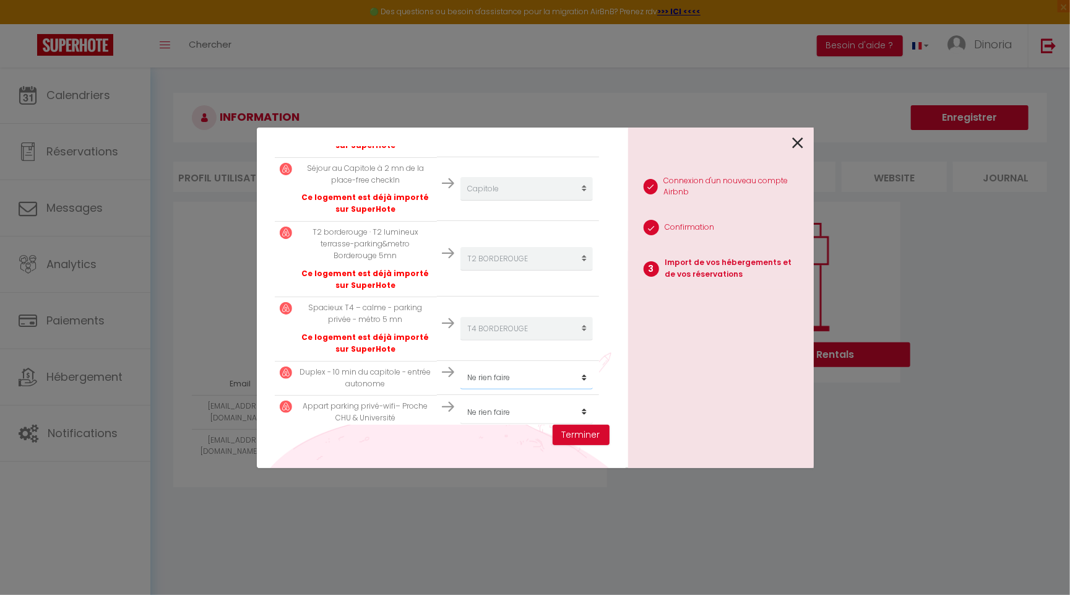
select select "26667"
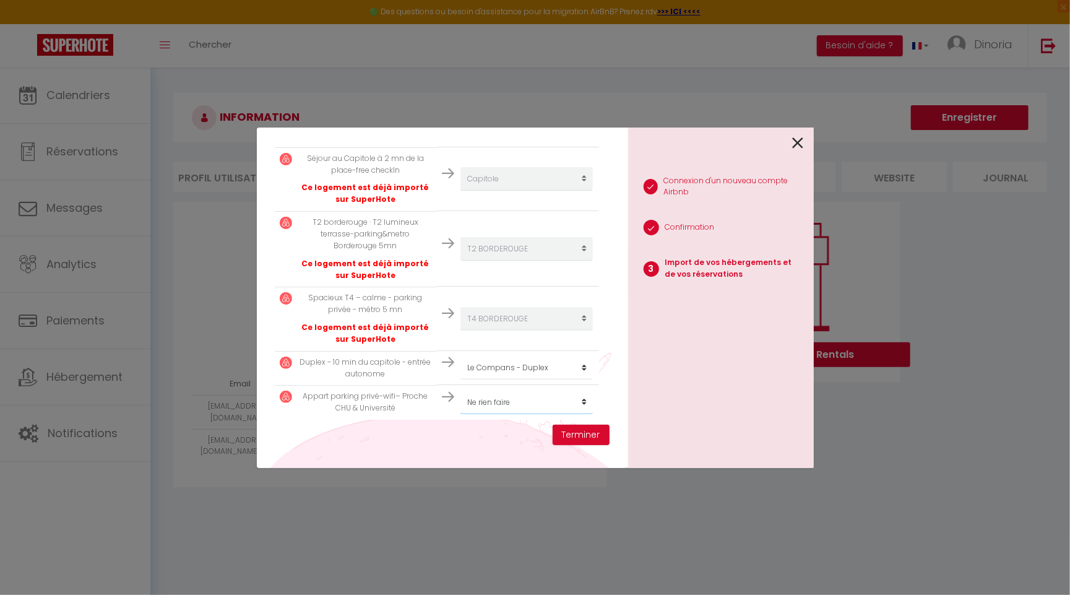
select select "26669"
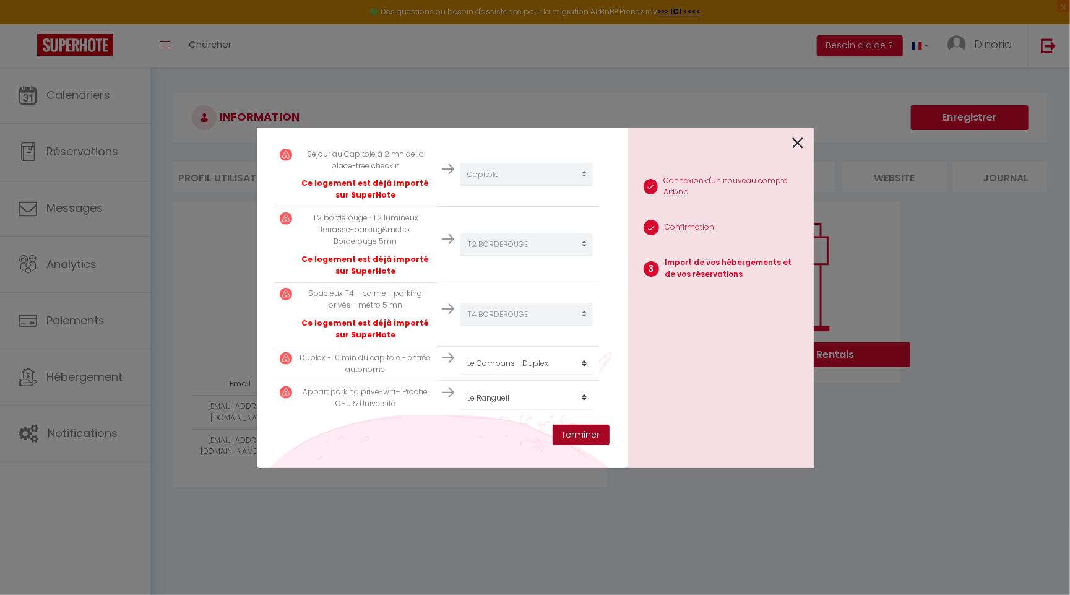
scroll to position [319, 0]
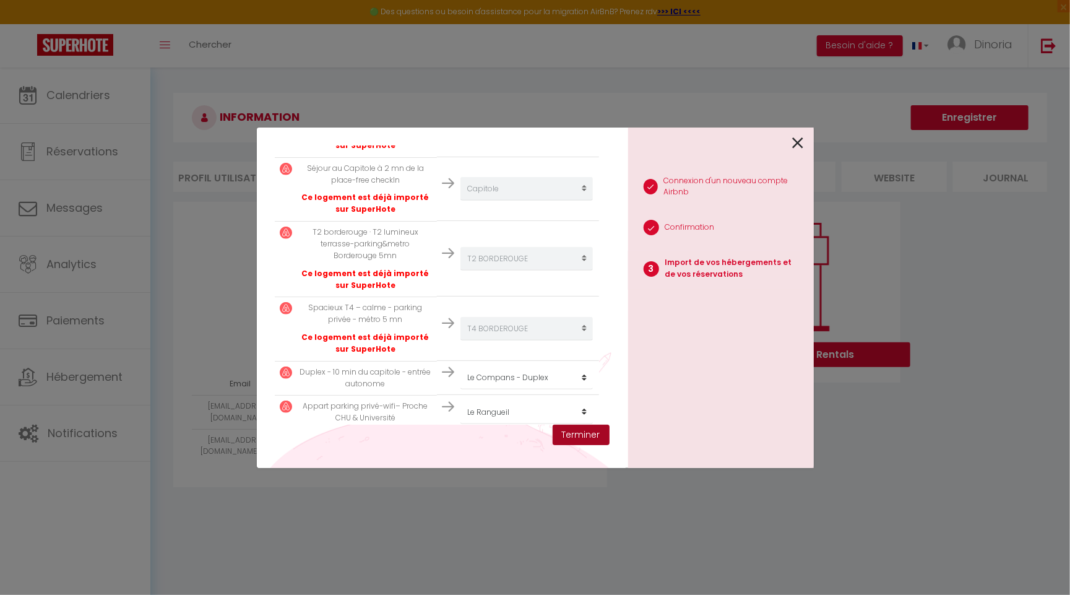
click at [587, 434] on button "Terminer" at bounding box center [581, 435] width 57 height 21
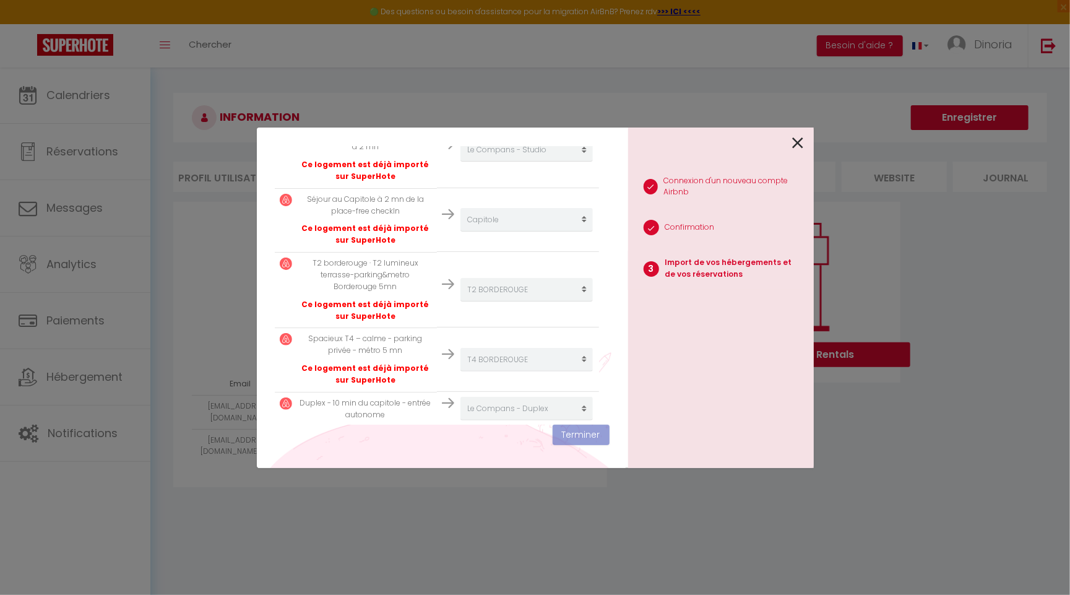
scroll to position [374, 0]
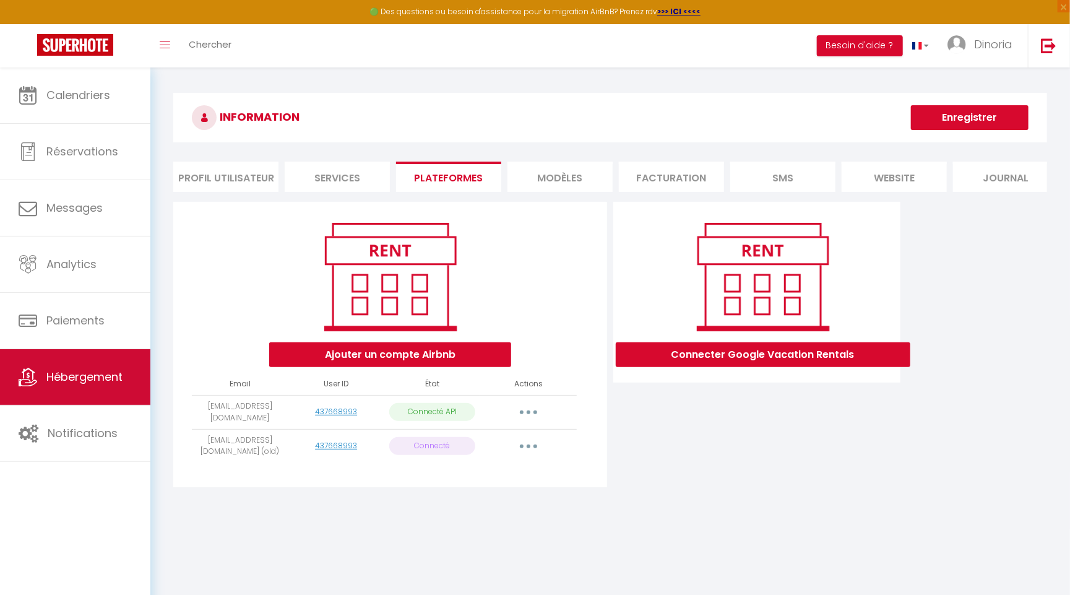
click at [106, 366] on link "Hébergement" at bounding box center [75, 377] width 150 height 56
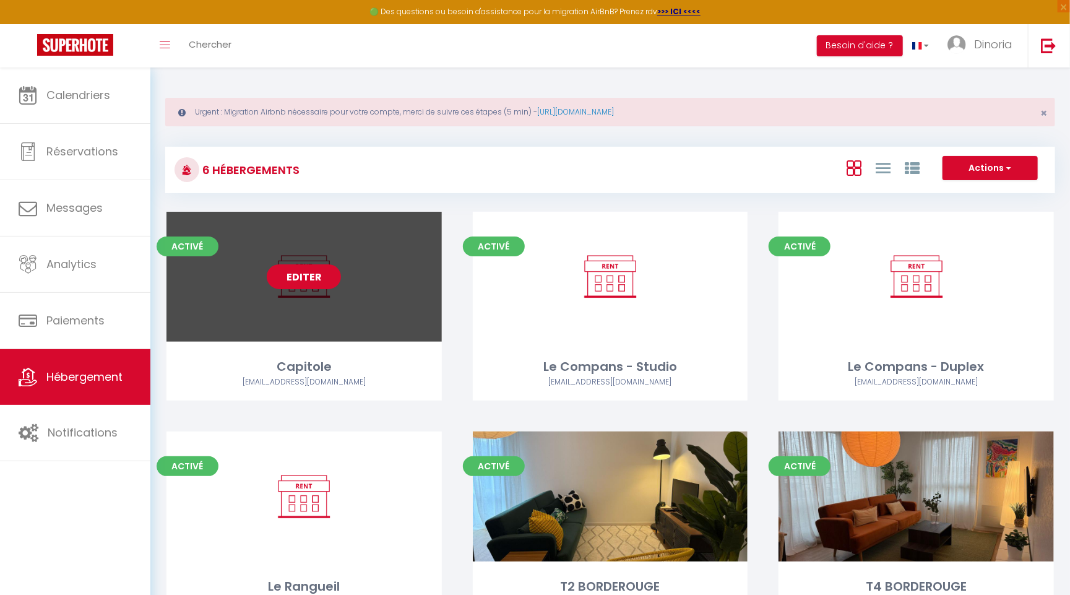
click at [300, 280] on link "Editer" at bounding box center [304, 276] width 74 height 25
select select "3"
select select "2"
select select "1"
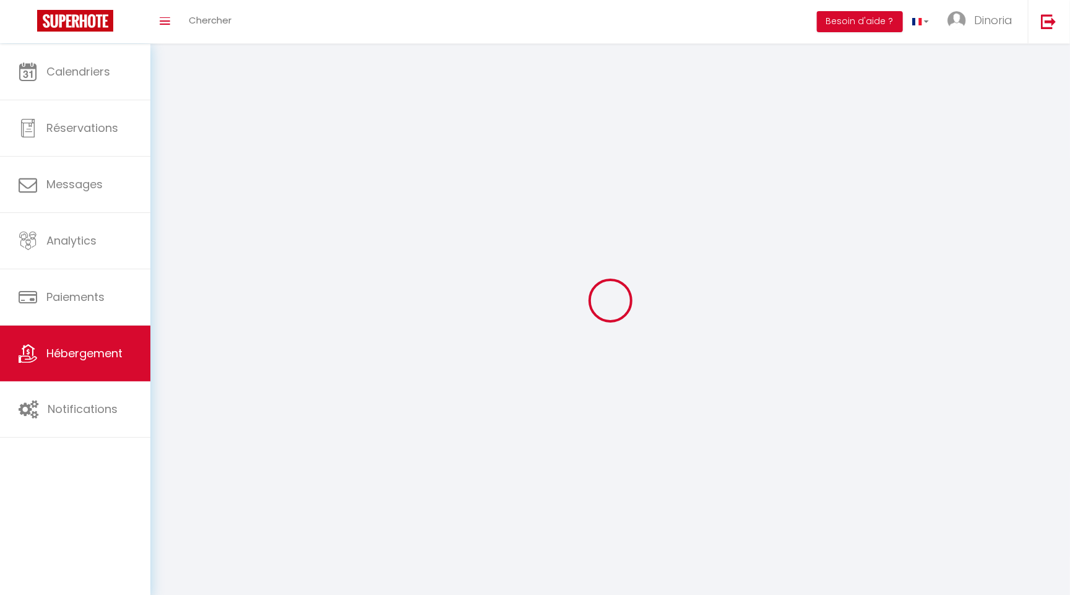
select select
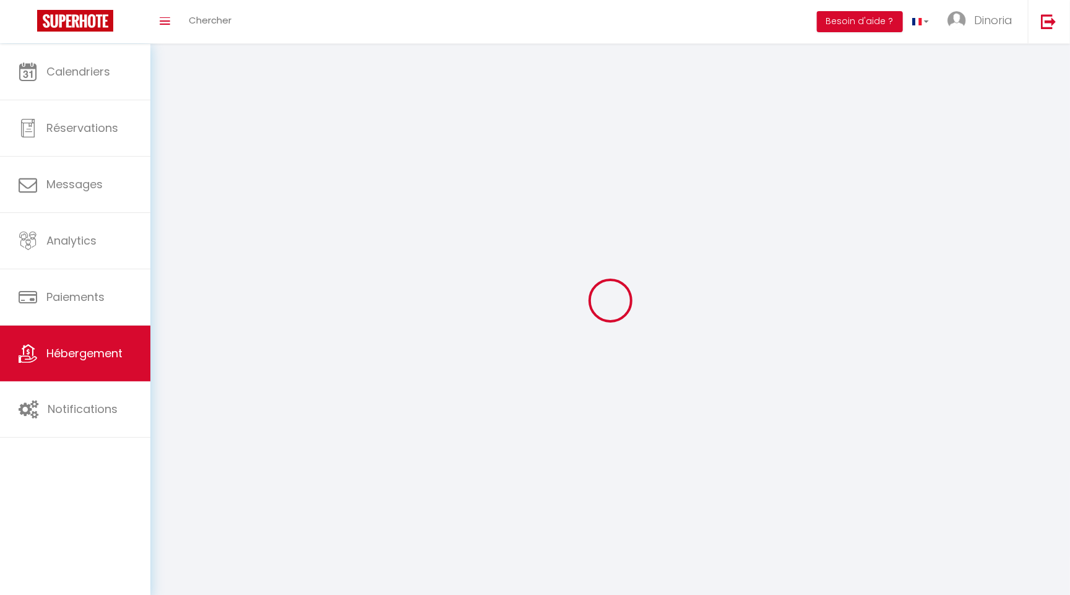
select select
checkbox input "false"
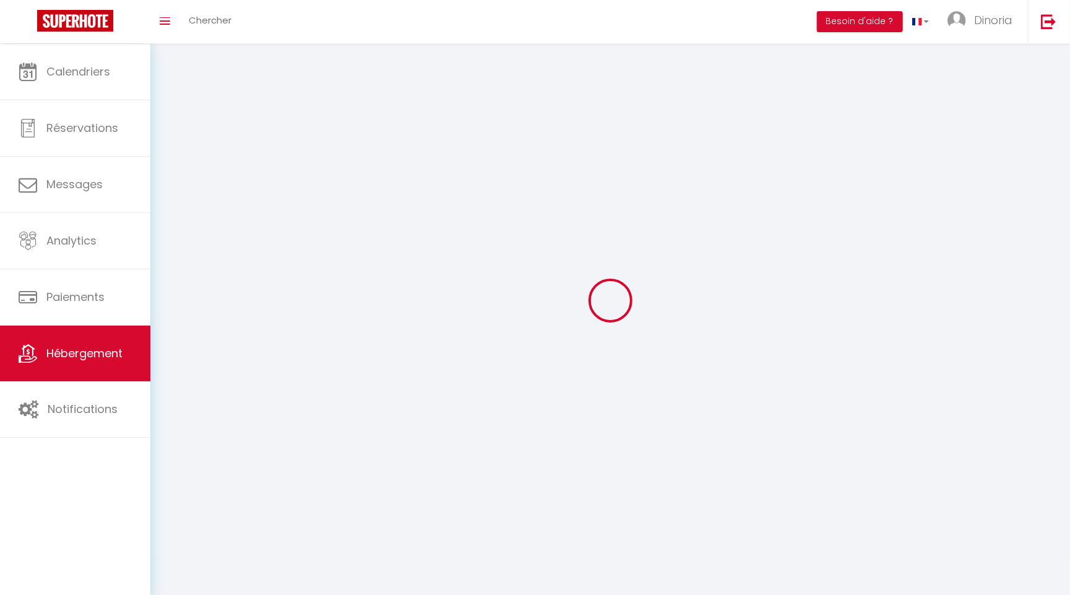
checkbox input "false"
select select
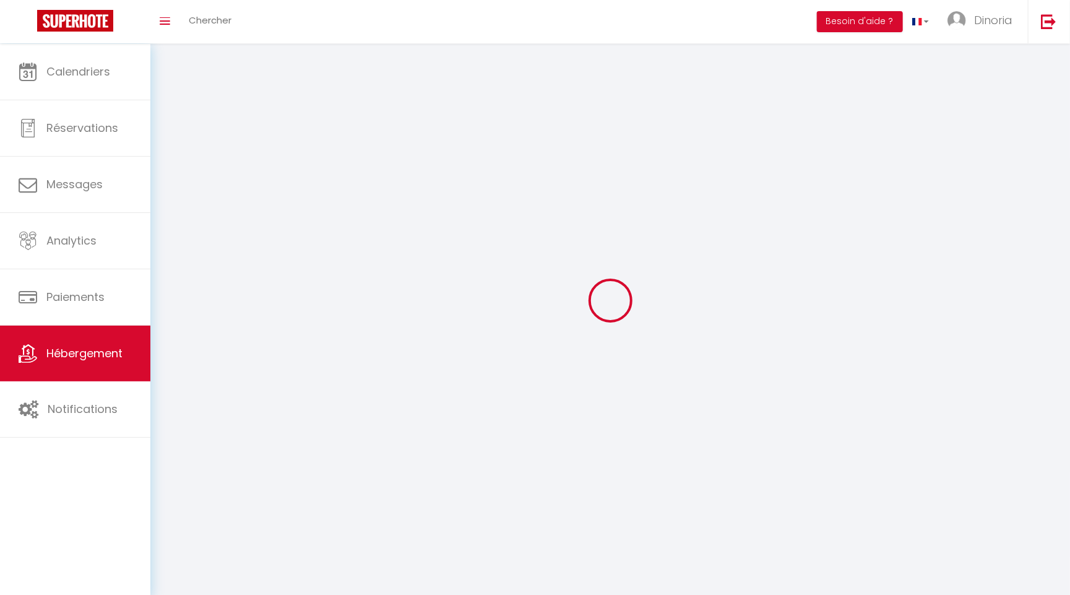
select select
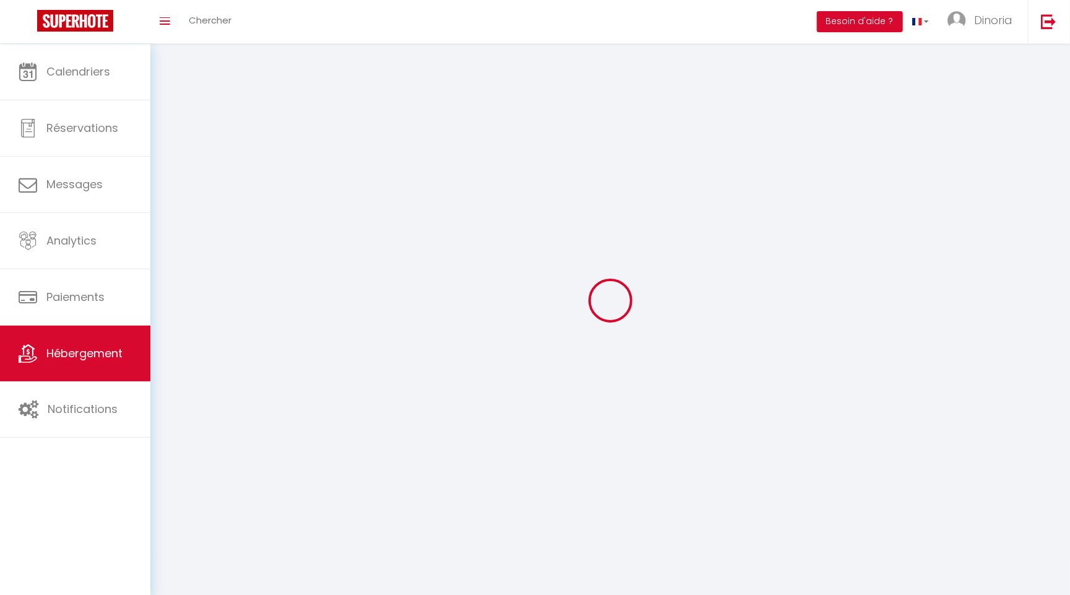
checkbox input "false"
select select
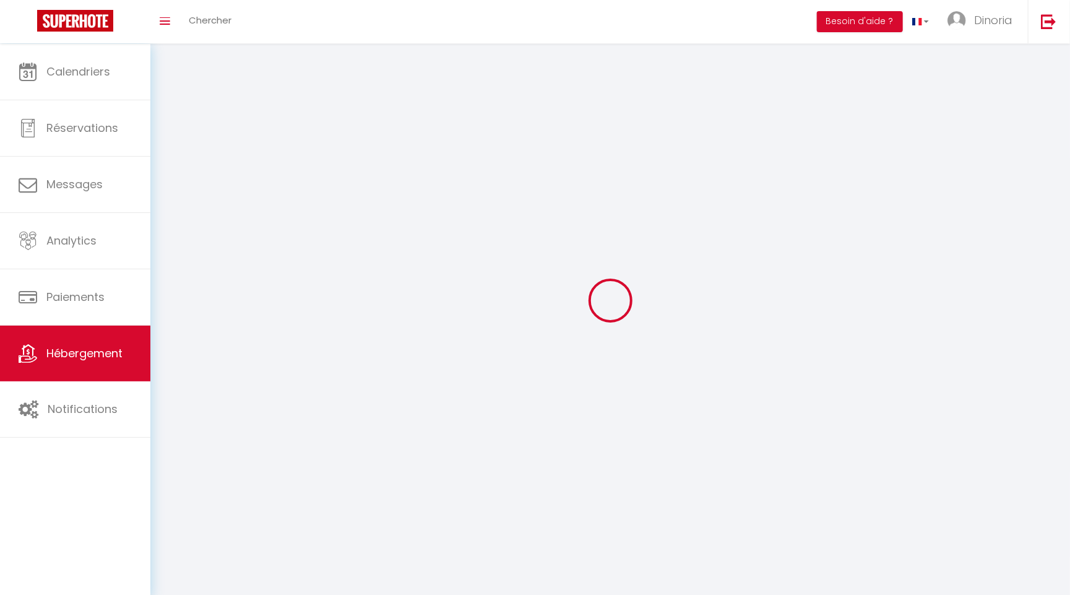
select select
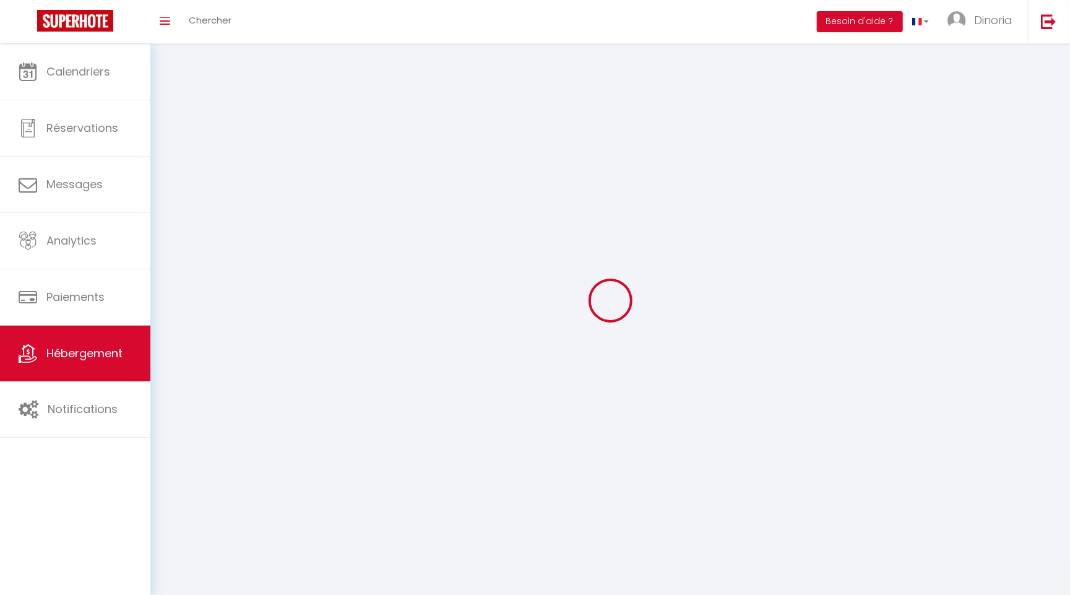
select select
checkbox input "false"
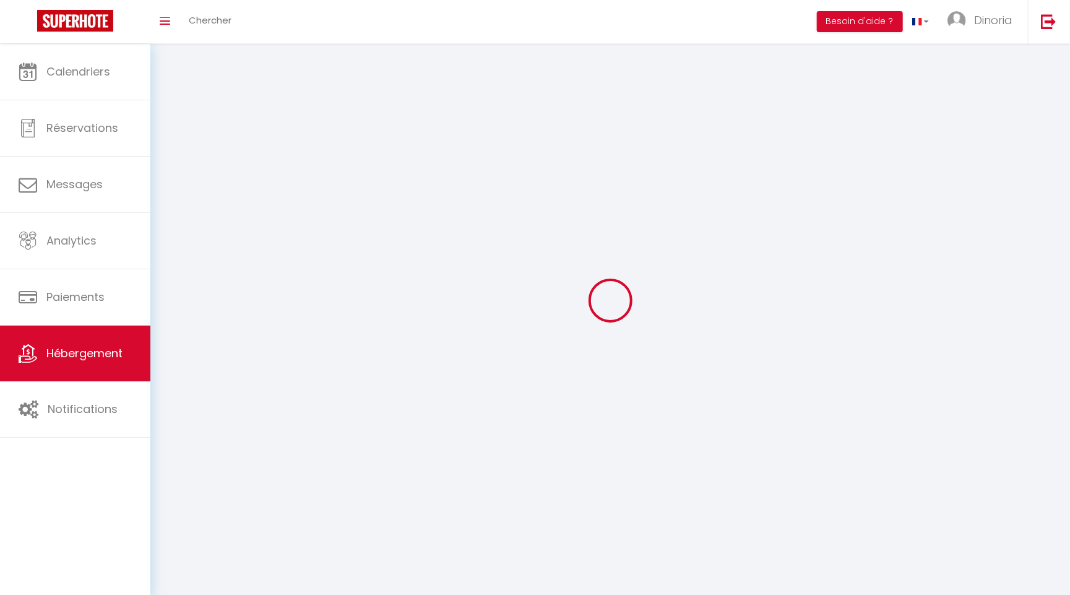
checkbox input "false"
select select
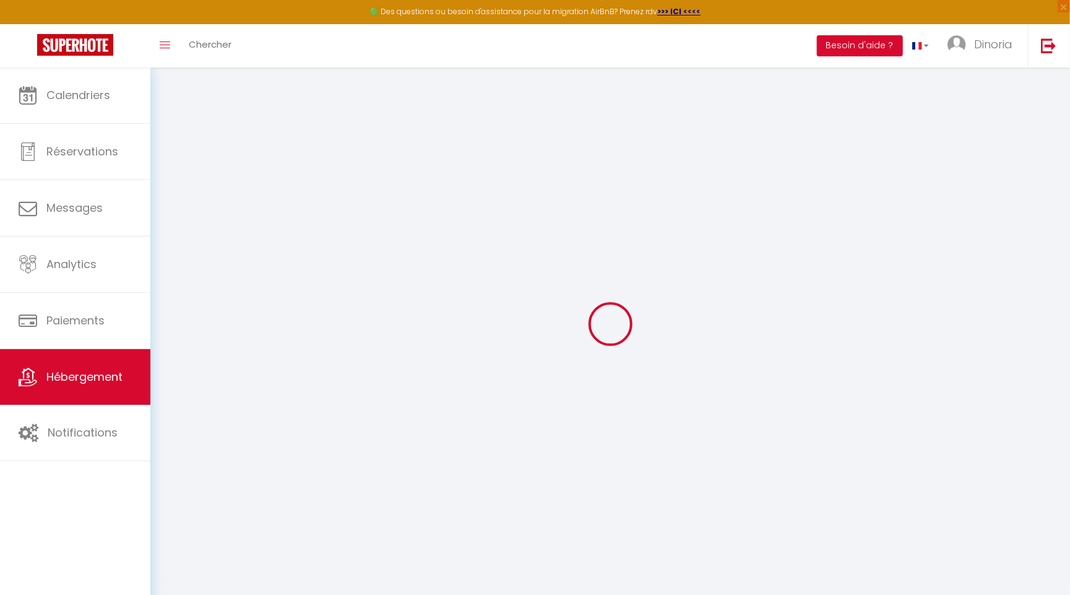
select select "+ 15 %"
select select "+ 20 %"
select select "16:00"
select select "23:45"
select select "11:00"
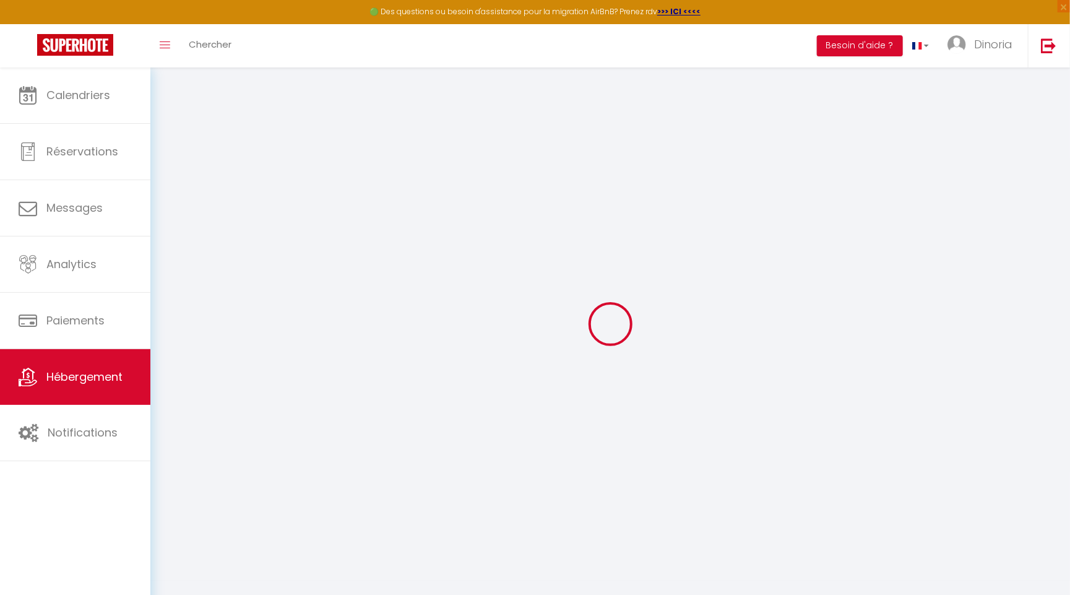
select select "30"
select select "120"
select select
checkbox input "false"
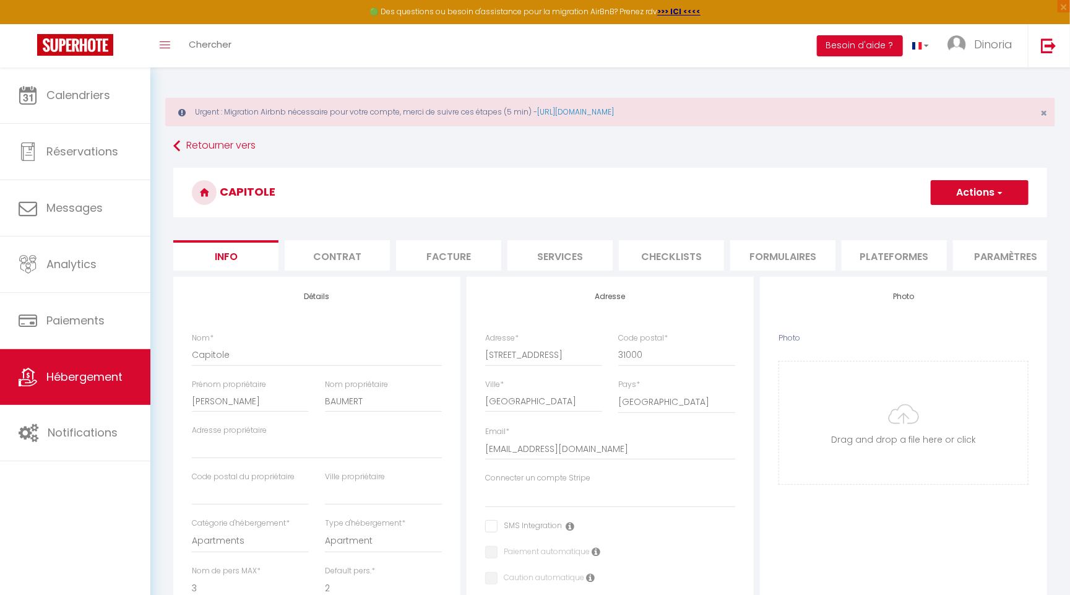
click at [993, 199] on button "Actions" at bounding box center [980, 192] width 98 height 25
click at [804, 192] on h3 "Capitole" at bounding box center [610, 193] width 874 height 50
click at [368, 256] on li "Contrat" at bounding box center [337, 255] width 105 height 30
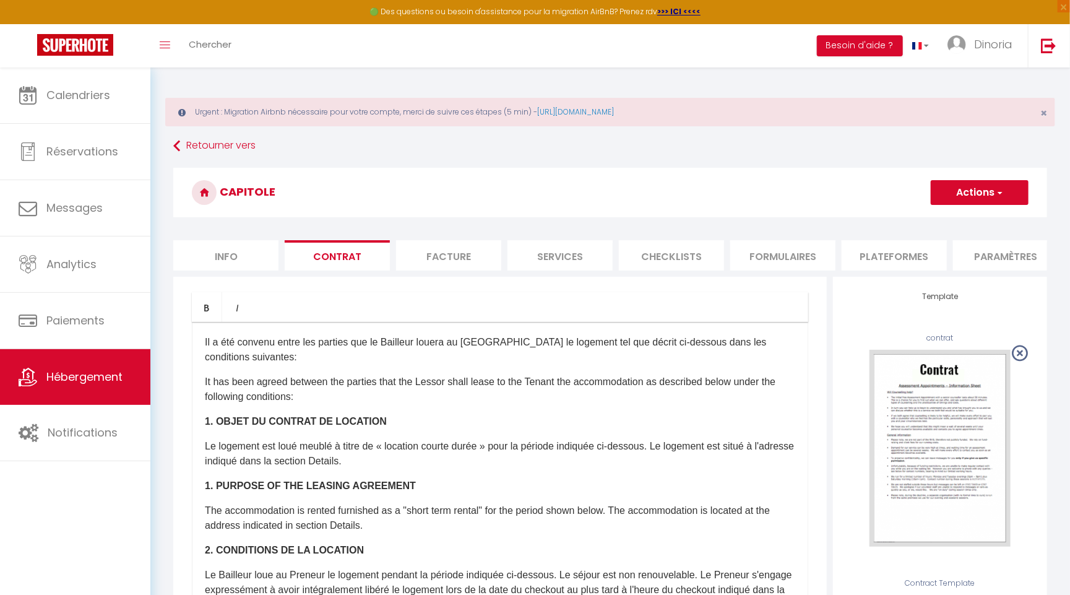
click at [465, 255] on li "Facture" at bounding box center [448, 255] width 105 height 30
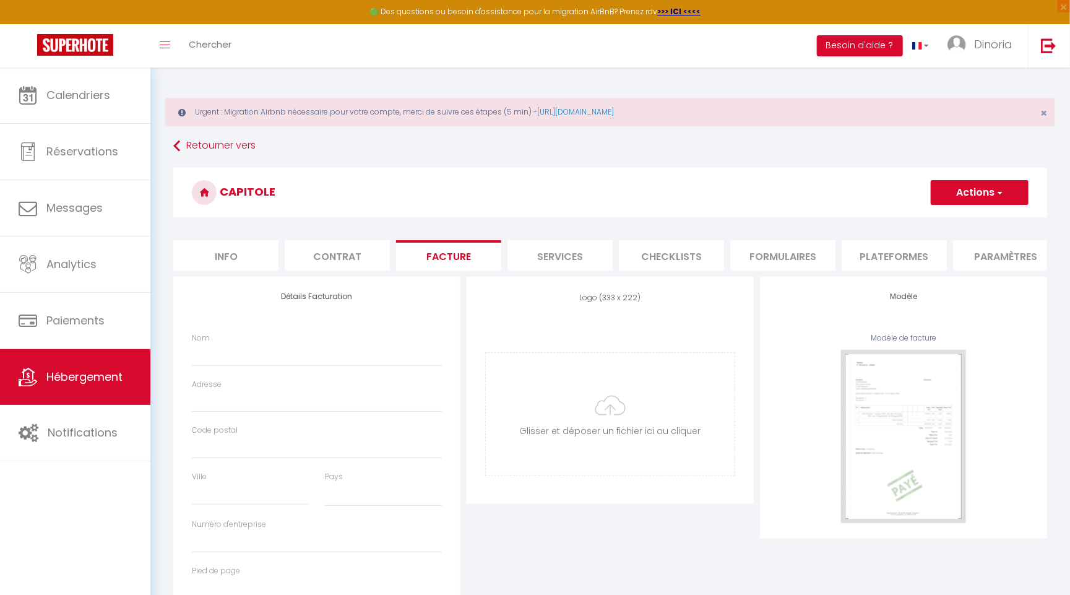
click at [552, 259] on li "Services" at bounding box center [560, 255] width 105 height 30
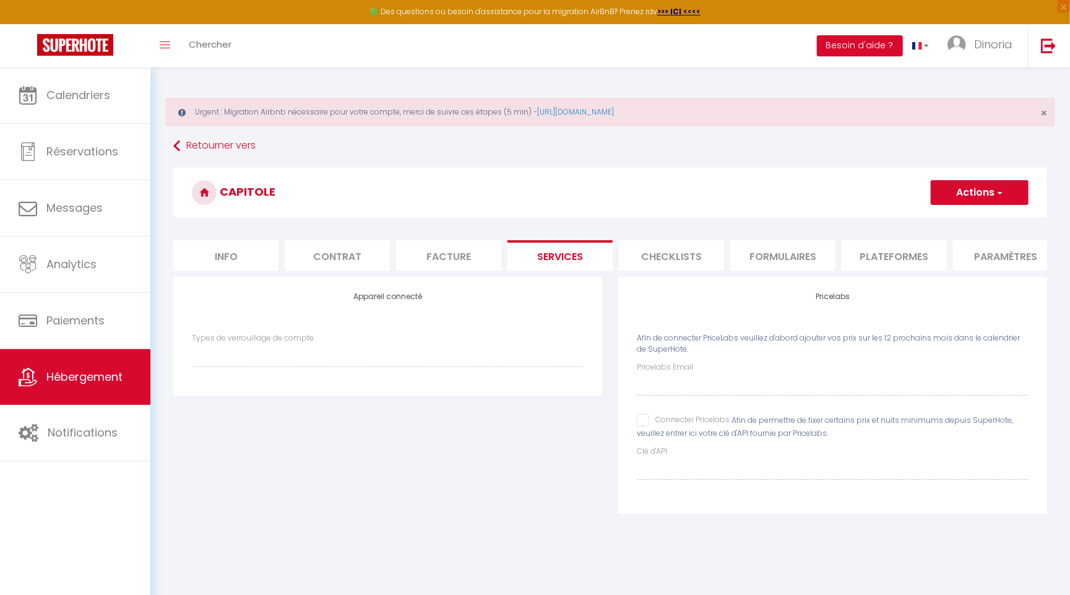
click at [657, 257] on li "Checklists" at bounding box center [671, 255] width 105 height 30
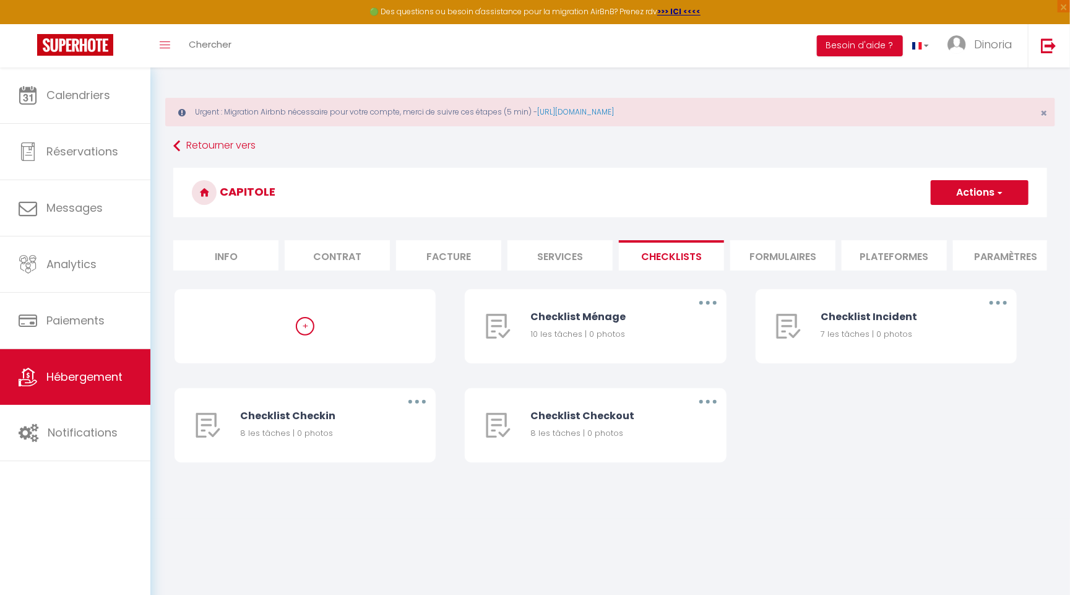
click at [789, 257] on li "Formulaires" at bounding box center [782, 255] width 105 height 30
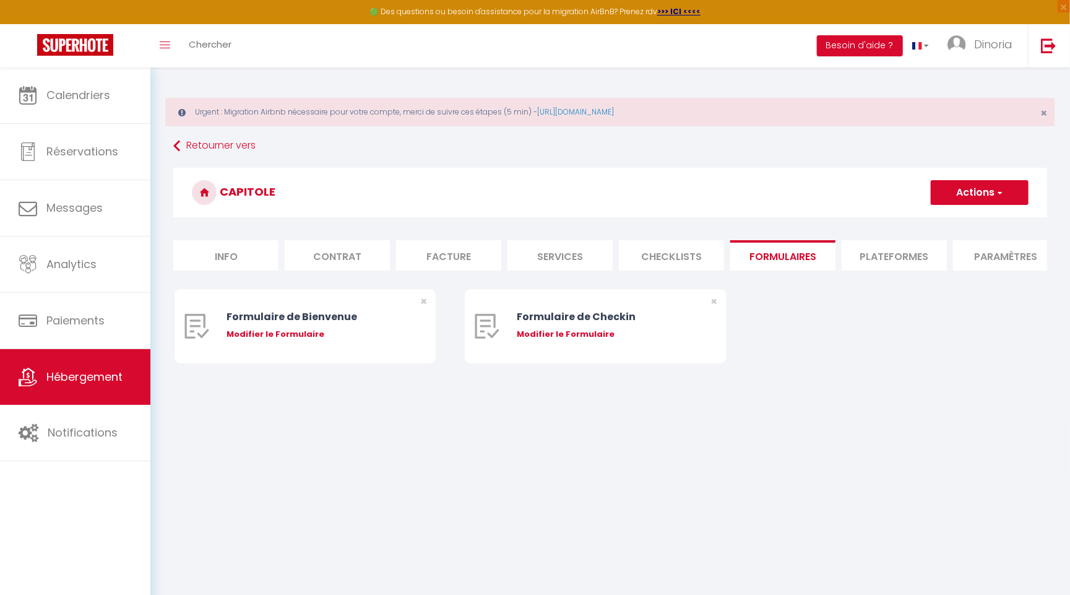
click at [906, 257] on li "Plateformes" at bounding box center [894, 255] width 105 height 30
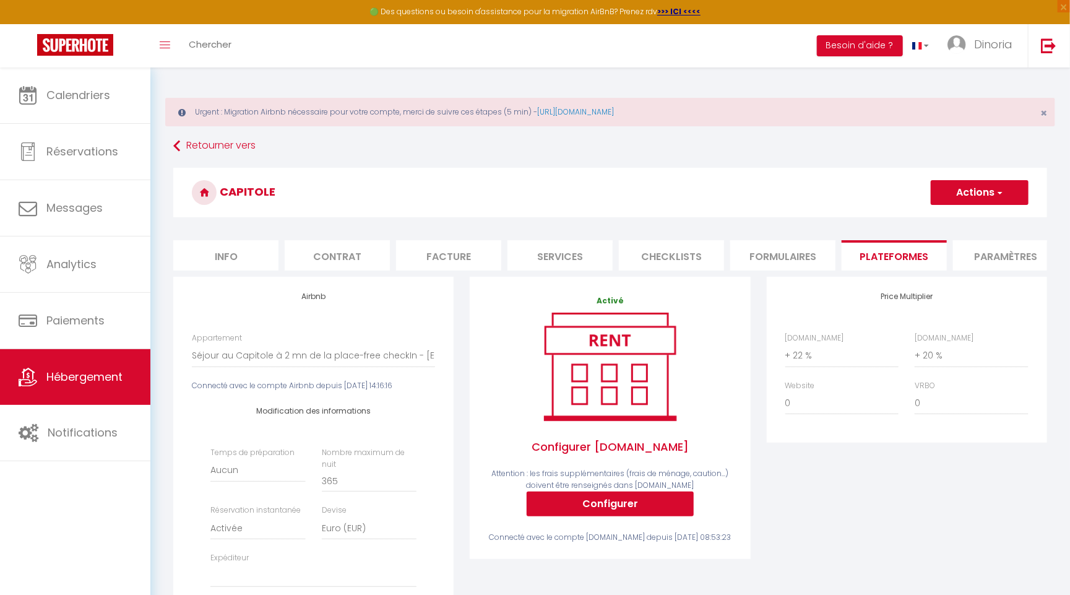
click at [998, 199] on button "Actions" at bounding box center [980, 192] width 98 height 25
click at [985, 216] on link "Enregistrer" at bounding box center [979, 220] width 98 height 16
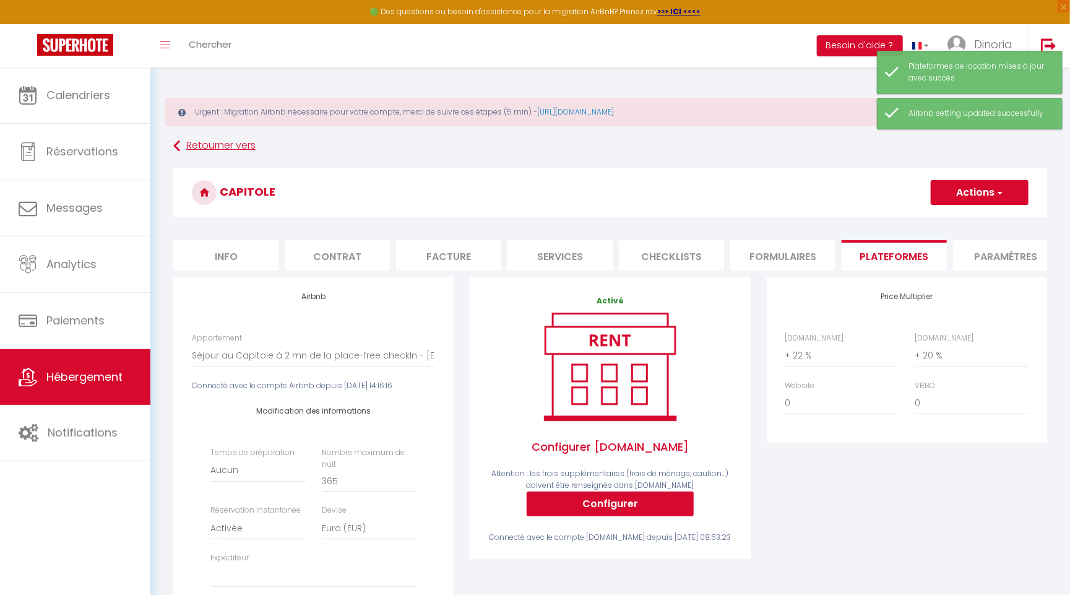
click at [222, 143] on link "Retourner vers" at bounding box center [610, 146] width 874 height 22
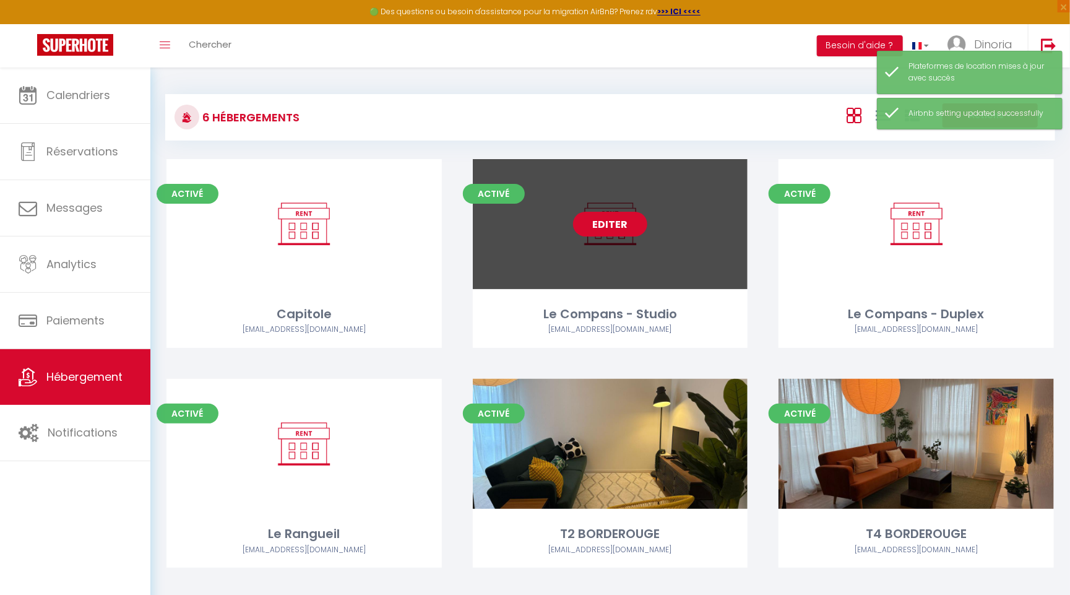
click at [611, 222] on link "Editer" at bounding box center [610, 224] width 74 height 25
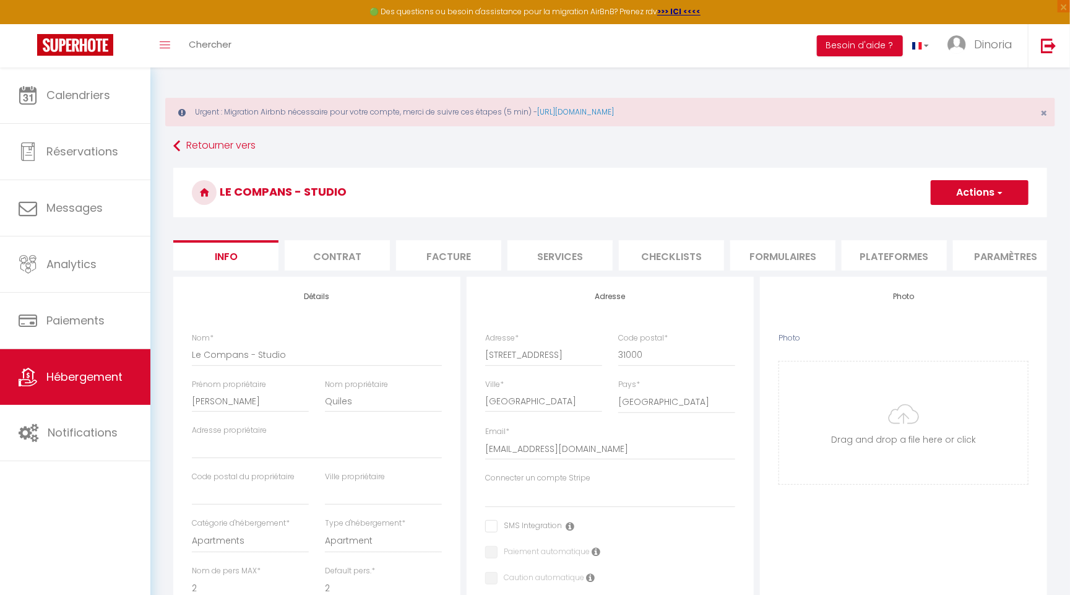
click at [888, 261] on li "Plateformes" at bounding box center [894, 255] width 105 height 30
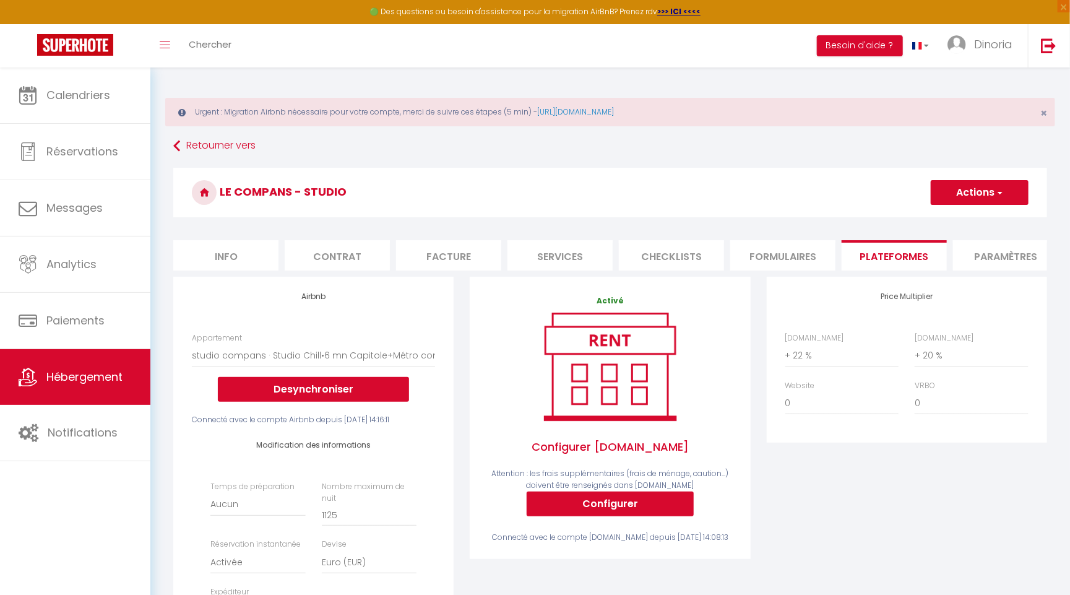
click at [1009, 179] on h3 "Le Compans - Studio" at bounding box center [610, 193] width 874 height 50
click at [995, 195] on button "Actions" at bounding box center [980, 192] width 98 height 25
click at [976, 215] on link "Enregistrer" at bounding box center [979, 220] width 98 height 16
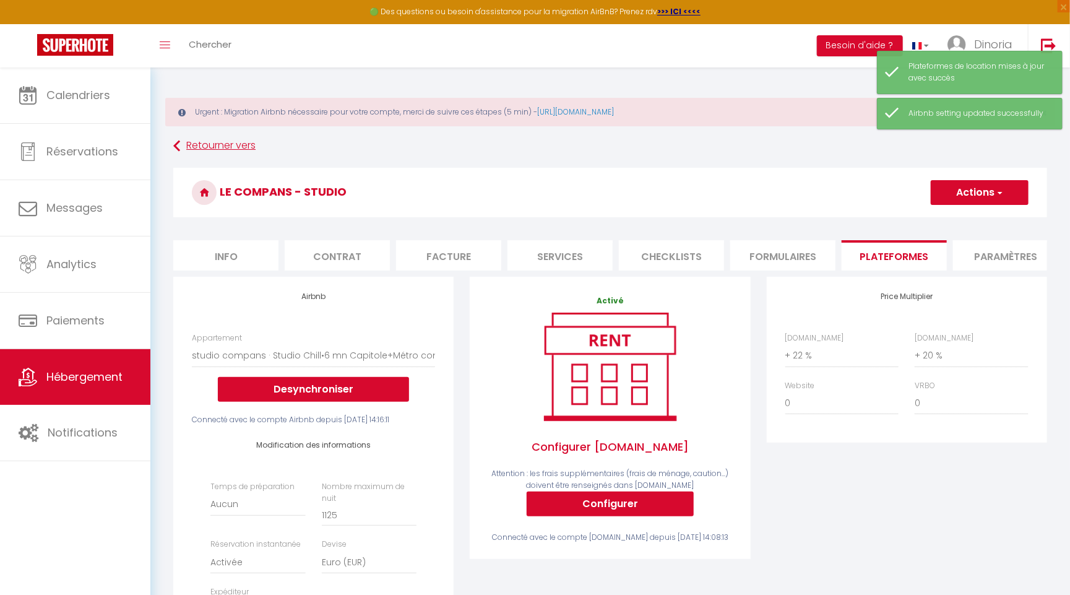
click at [215, 148] on link "Retourner vers" at bounding box center [610, 146] width 874 height 22
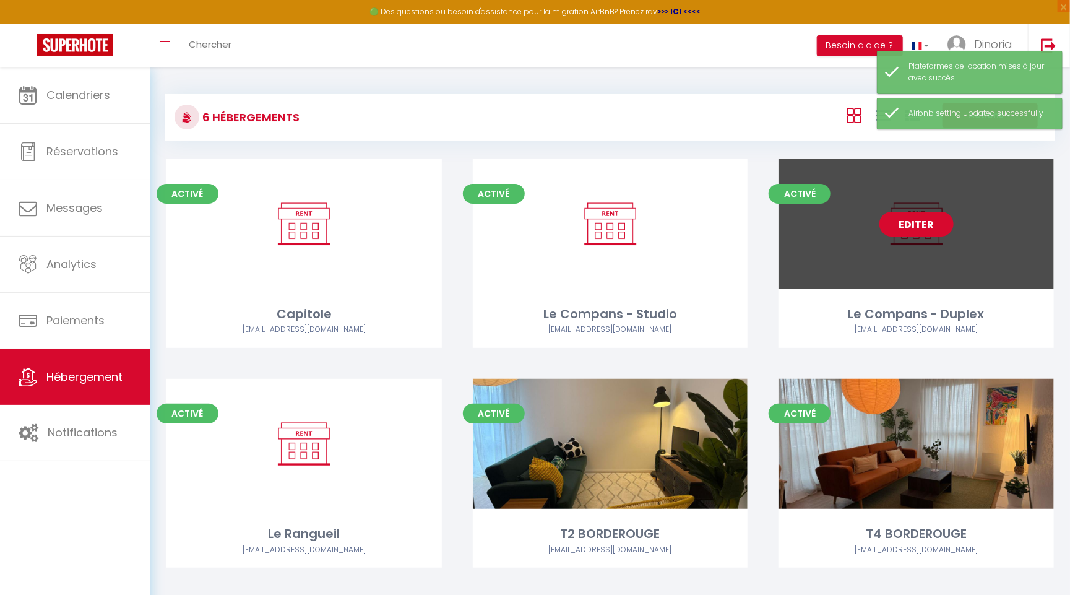
click at [904, 231] on link "Editer" at bounding box center [917, 224] width 74 height 25
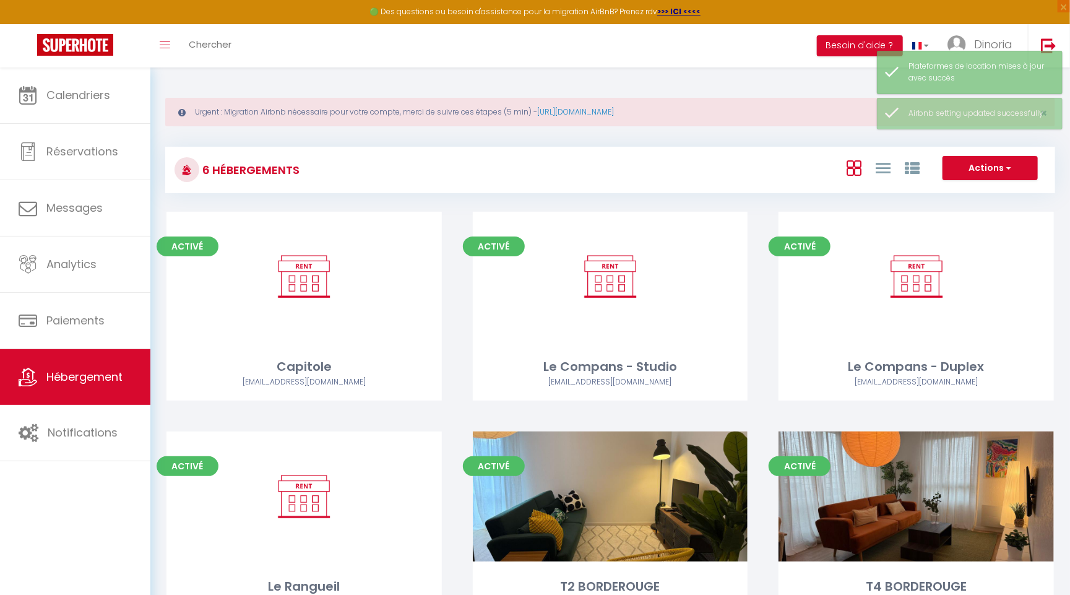
click at [1025, 167] on button "Actions" at bounding box center [990, 168] width 95 height 25
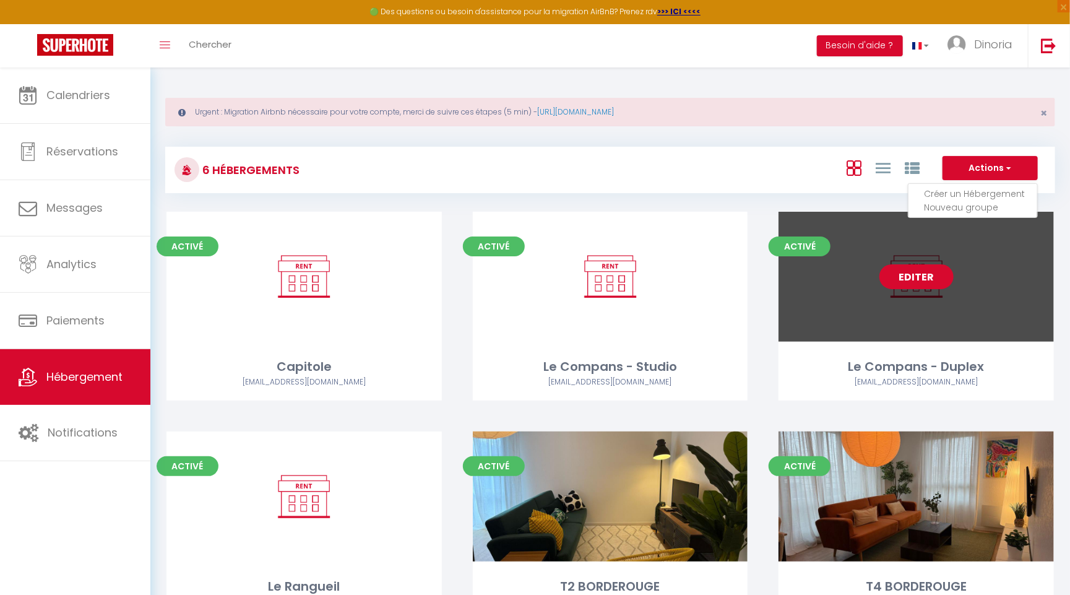
click at [913, 278] on link "Editer" at bounding box center [917, 276] width 74 height 25
click at [914, 280] on link "Editer" at bounding box center [917, 276] width 74 height 25
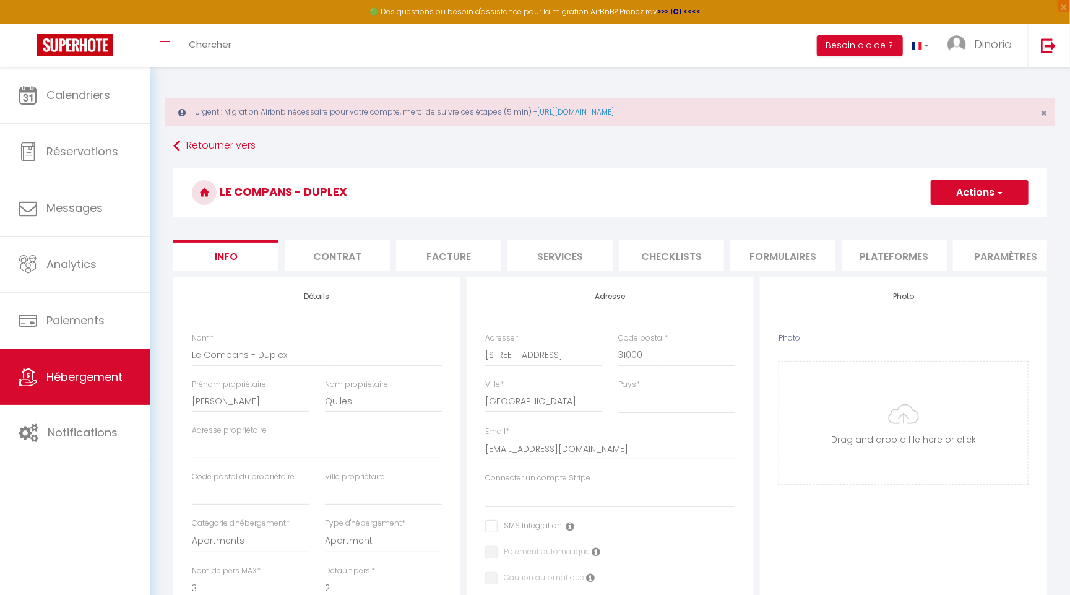
click at [882, 254] on li "Plateformes" at bounding box center [894, 255] width 105 height 30
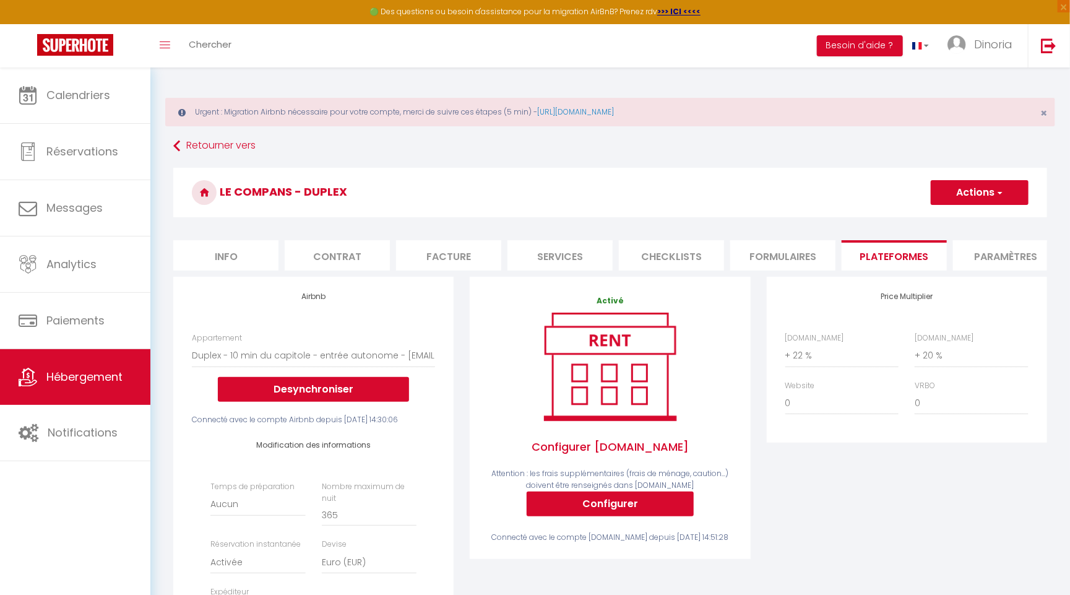
click at [993, 176] on h3 "Le Compans - Duplex" at bounding box center [610, 193] width 874 height 50
click at [1000, 191] on span "button" at bounding box center [999, 192] width 8 height 12
click at [991, 212] on link "Enregistrer" at bounding box center [979, 220] width 98 height 16
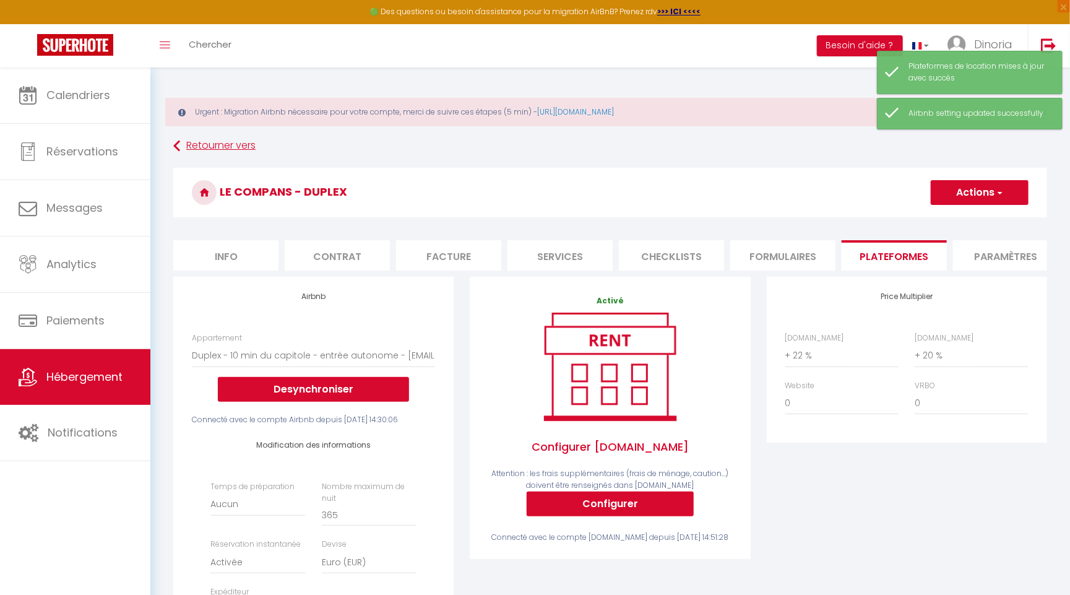
click at [190, 145] on link "Retourner vers" at bounding box center [610, 146] width 874 height 22
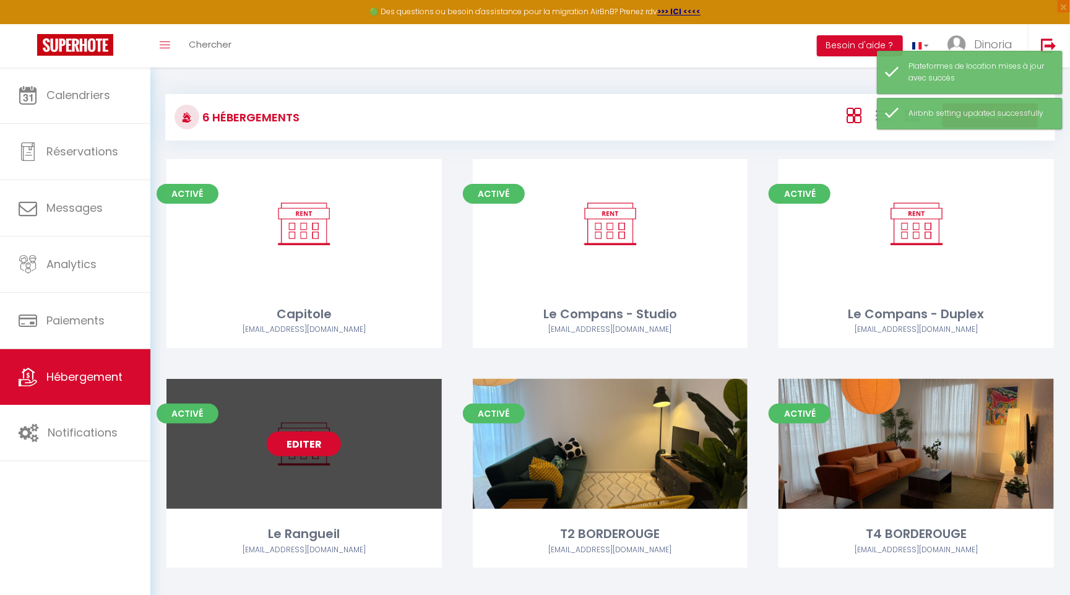
click at [314, 441] on link "Editer" at bounding box center [304, 443] width 74 height 25
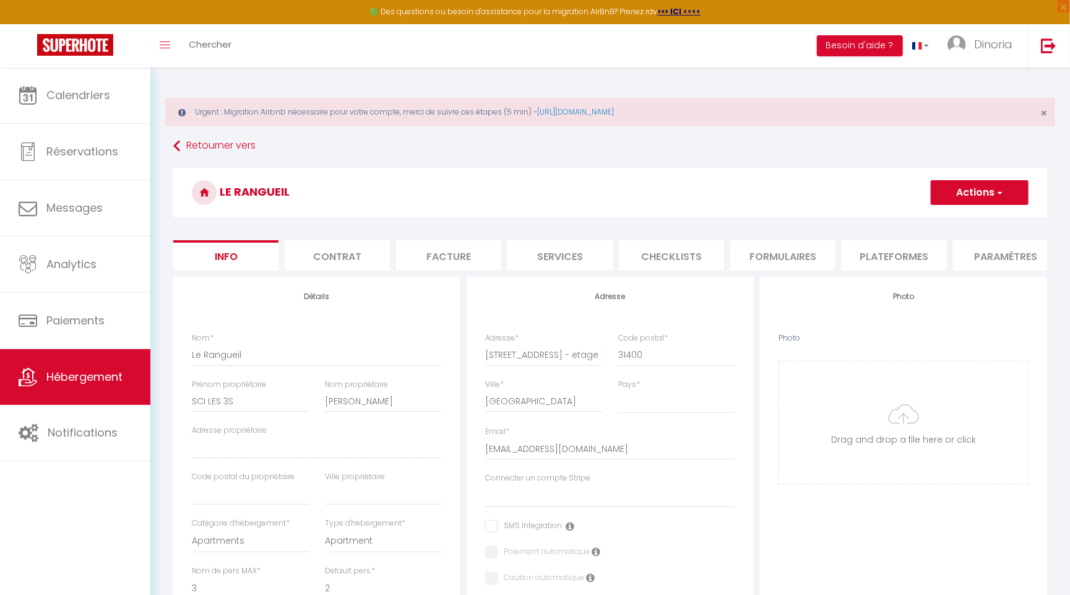
click at [896, 249] on li "Plateformes" at bounding box center [894, 255] width 105 height 30
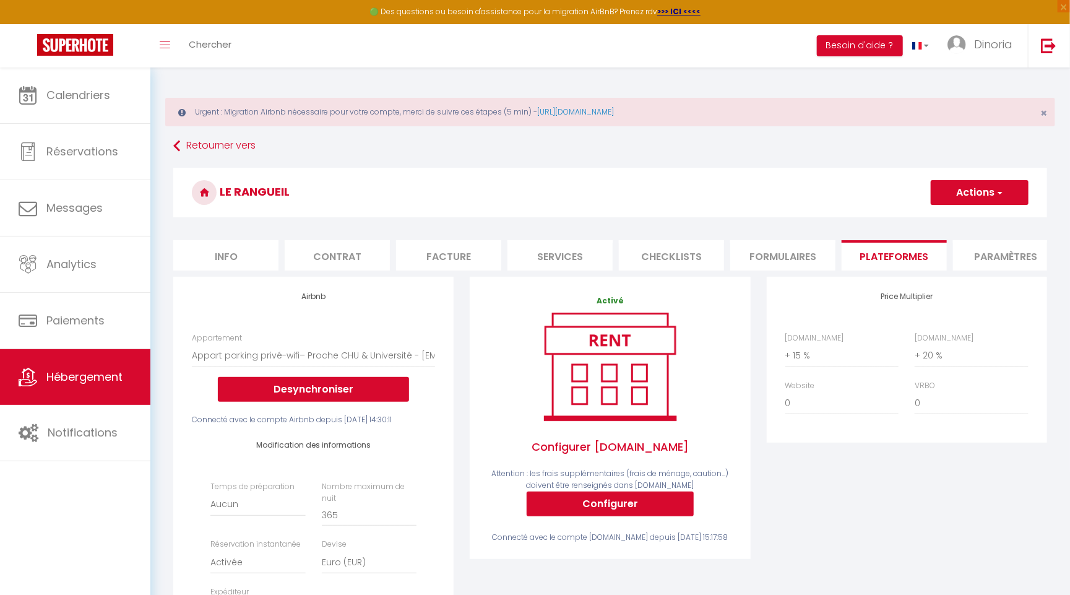
click at [880, 249] on li "Plateformes" at bounding box center [894, 255] width 105 height 30
click at [1000, 188] on span "button" at bounding box center [999, 192] width 8 height 12
click at [966, 218] on link "Enregistrer" at bounding box center [979, 220] width 98 height 16
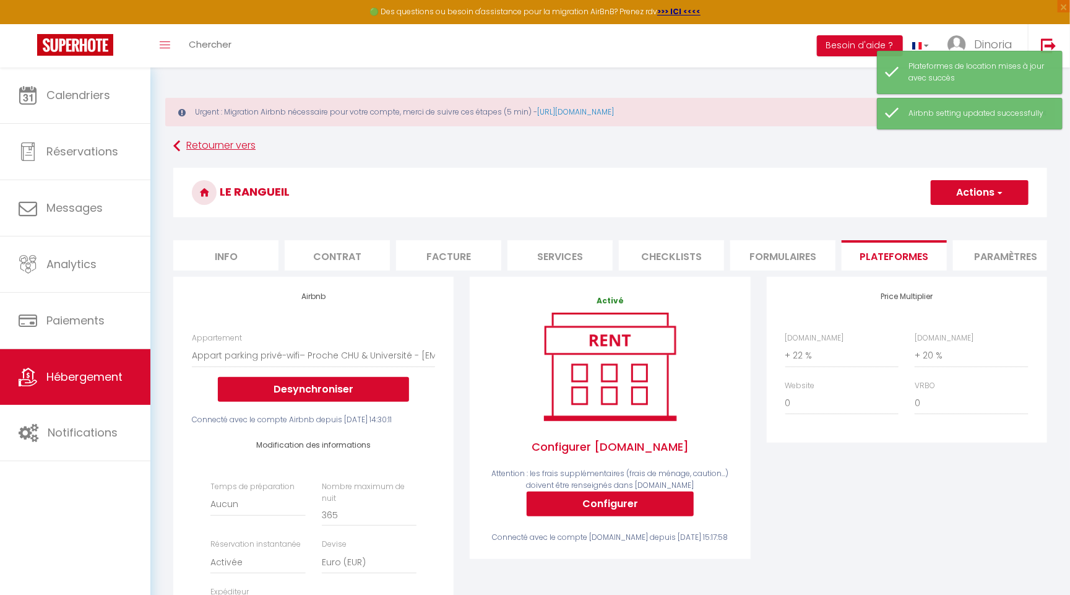
click at [214, 142] on link "Retourner vers" at bounding box center [610, 146] width 874 height 22
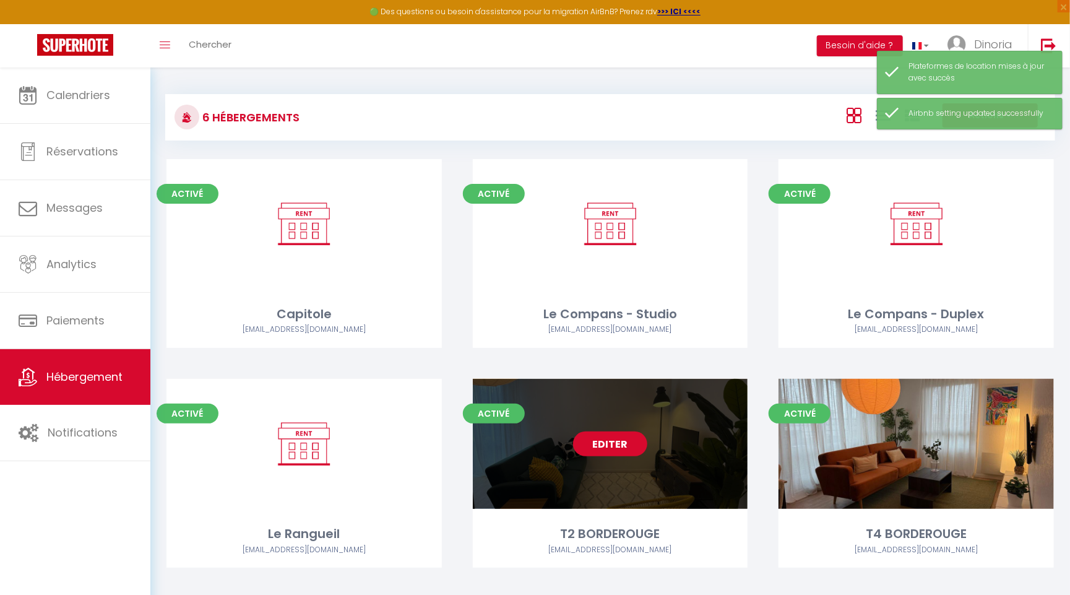
click at [605, 441] on link "Editer" at bounding box center [610, 443] width 74 height 25
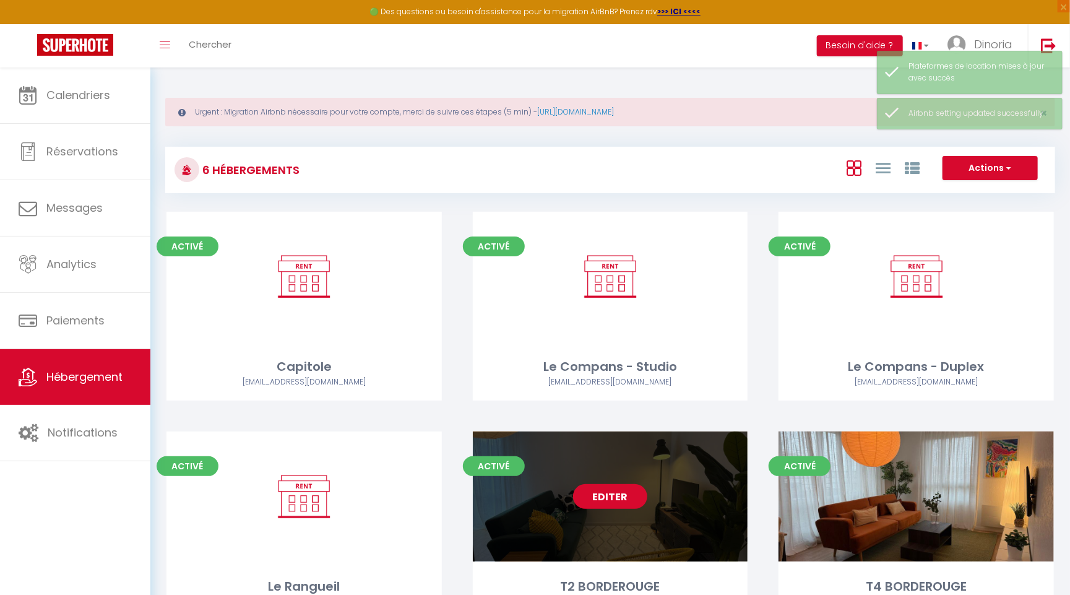
click at [624, 499] on link "Editer" at bounding box center [610, 496] width 74 height 25
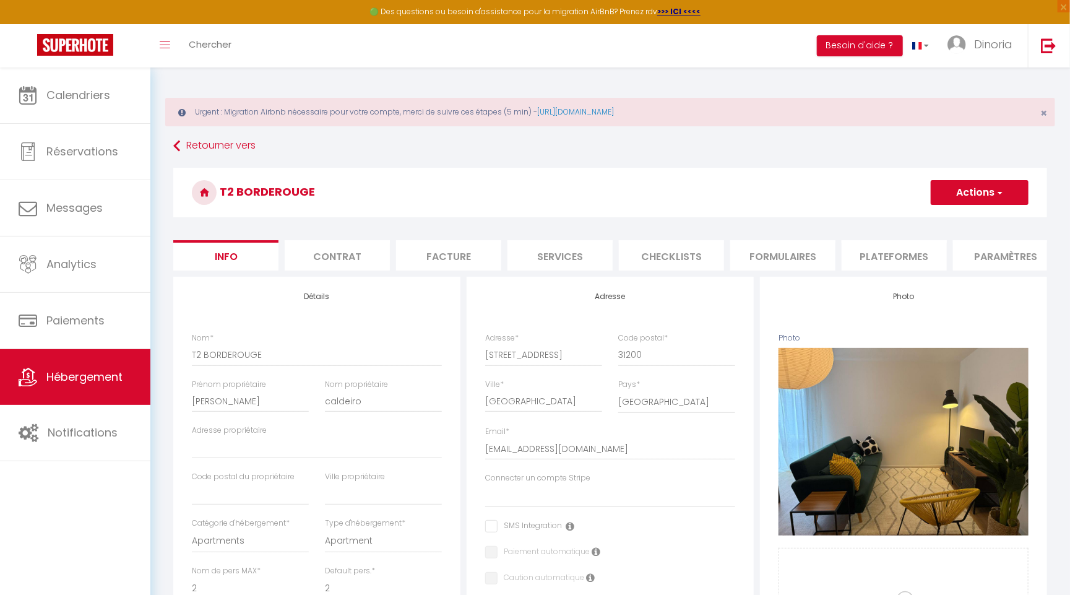
click at [889, 253] on li "Plateformes" at bounding box center [894, 255] width 105 height 30
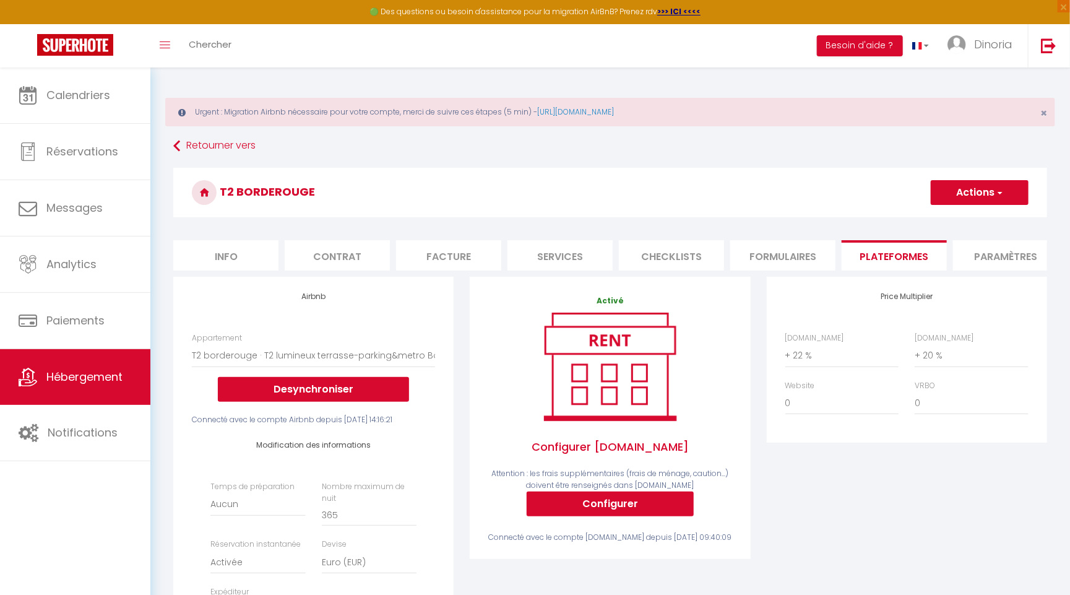
click at [990, 201] on button "Actions" at bounding box center [980, 192] width 98 height 25
click at [977, 221] on link "Enregistrer" at bounding box center [979, 220] width 98 height 16
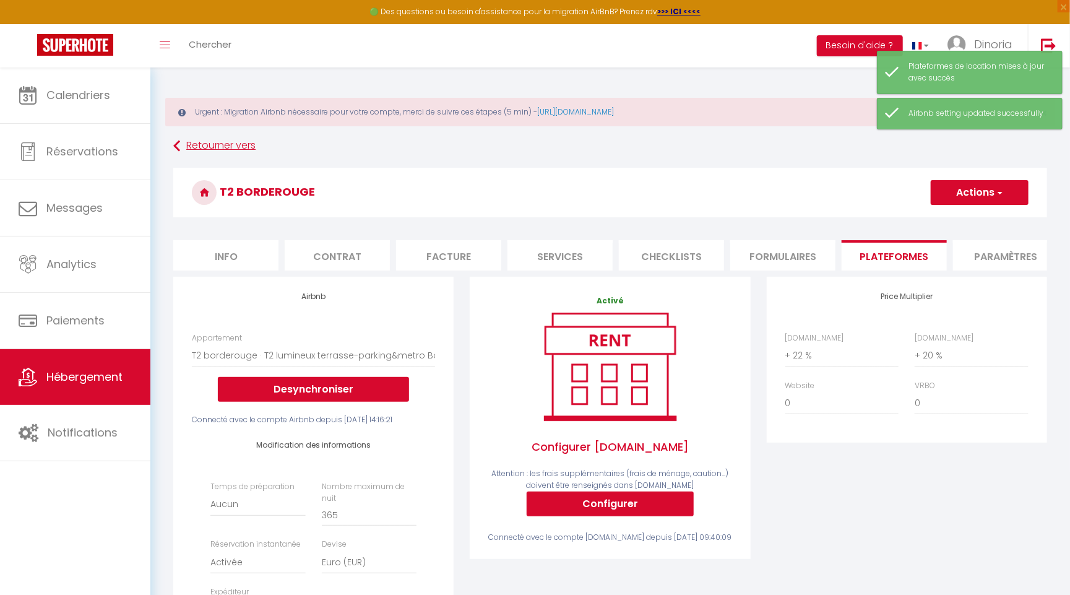
click at [240, 147] on link "Retourner vers" at bounding box center [610, 146] width 874 height 22
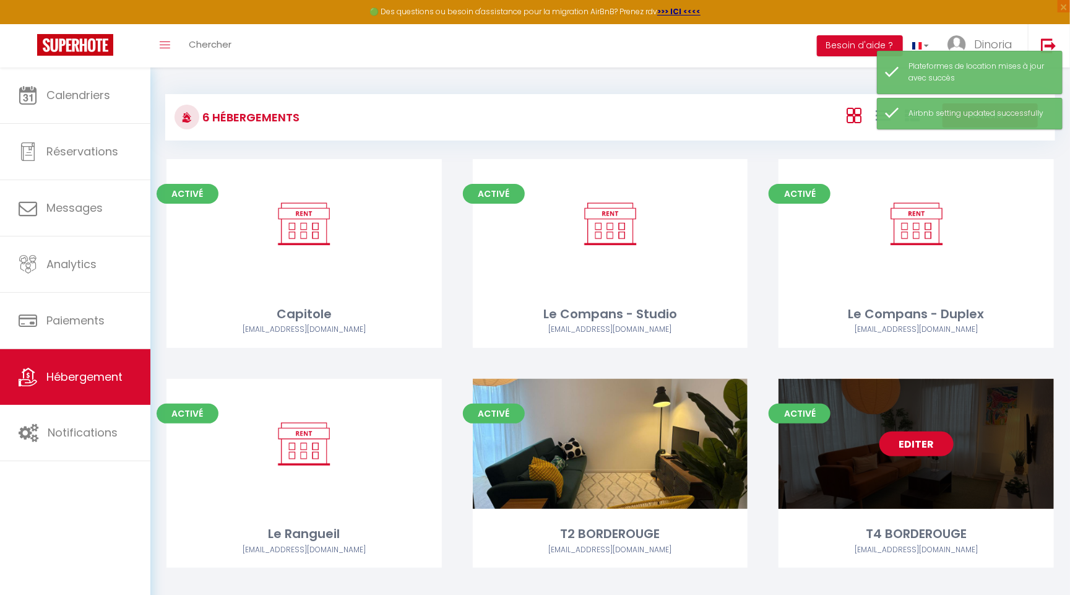
click at [928, 451] on link "Editer" at bounding box center [917, 443] width 74 height 25
click at [908, 439] on link "Editer" at bounding box center [917, 443] width 74 height 25
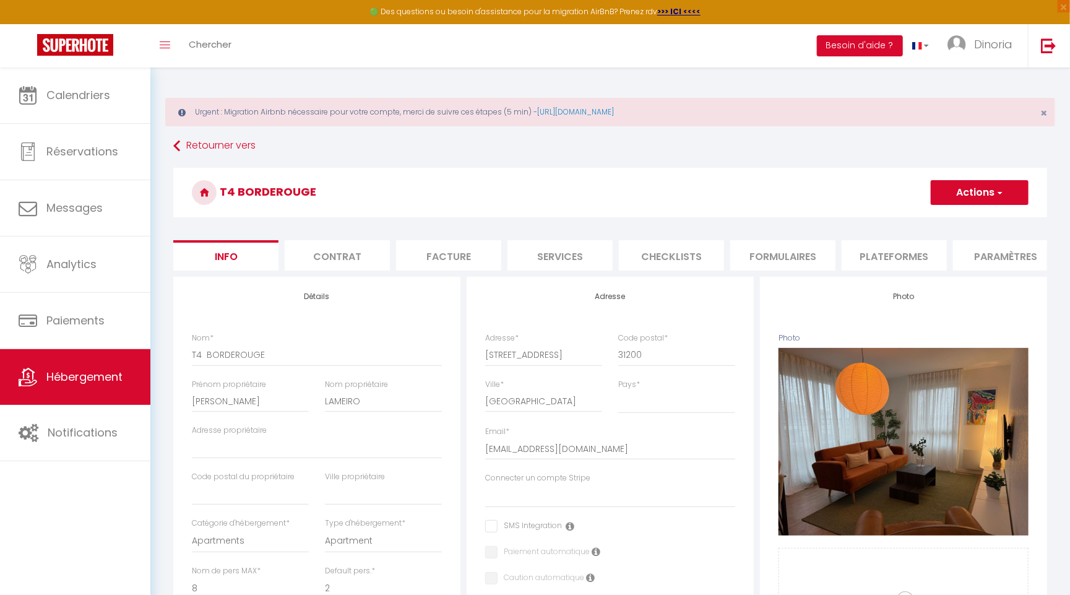
click at [899, 256] on li "Plateformes" at bounding box center [894, 255] width 105 height 30
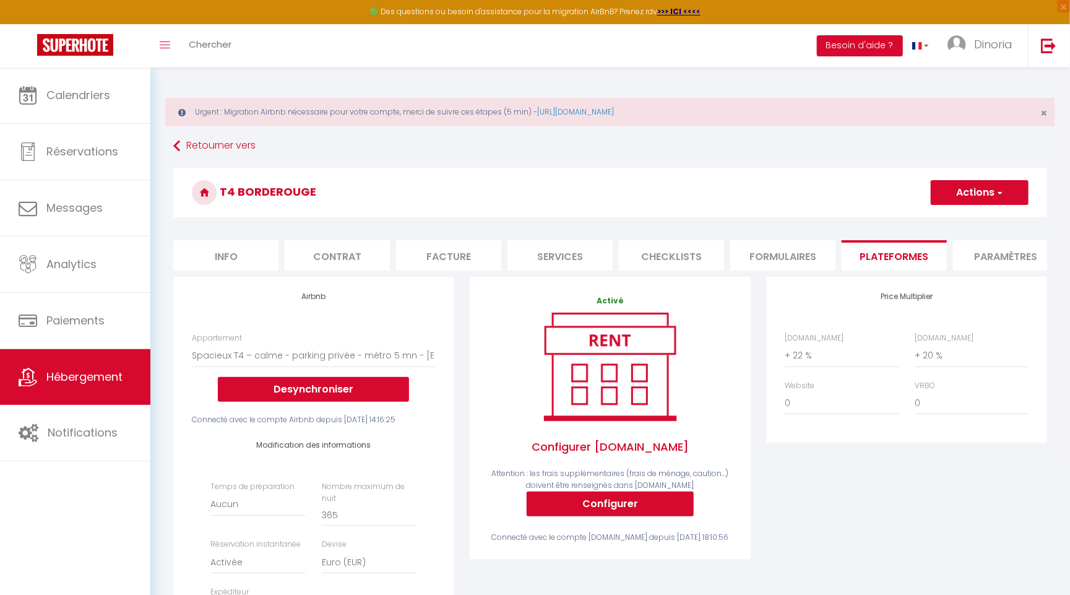
click at [977, 199] on button "Actions" at bounding box center [980, 192] width 98 height 25
click at [975, 219] on link "Enregistrer" at bounding box center [979, 220] width 98 height 16
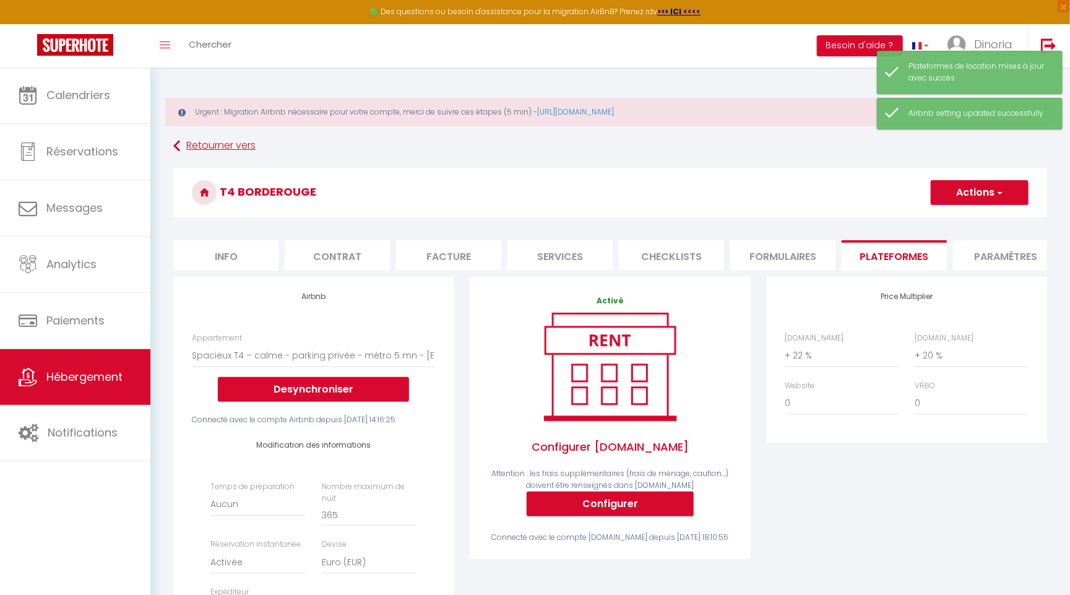
click at [241, 142] on link "Retourner vers" at bounding box center [610, 146] width 874 height 22
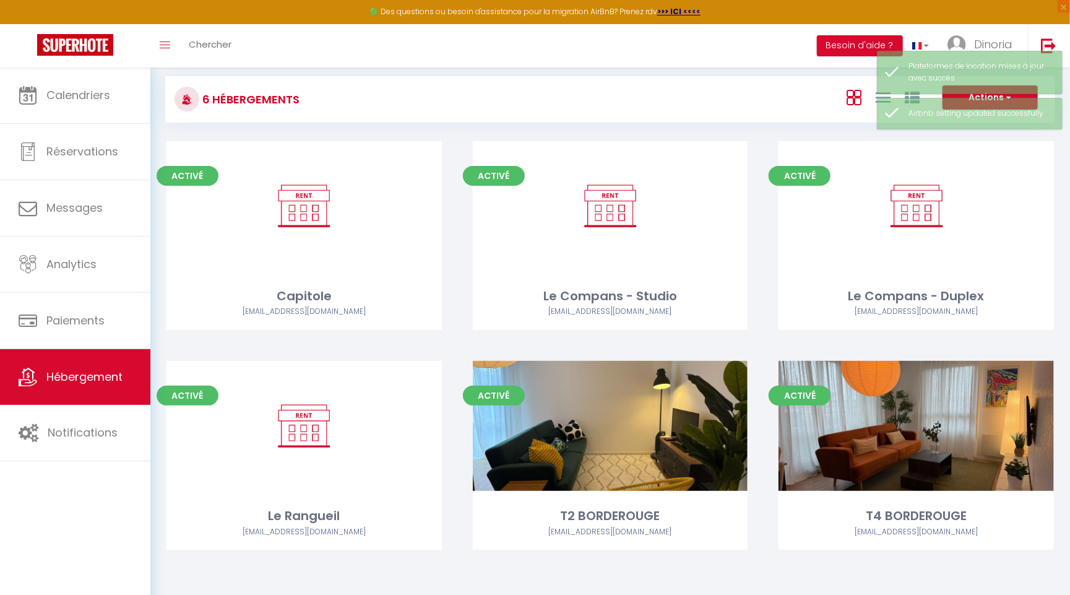
scroll to position [69, 0]
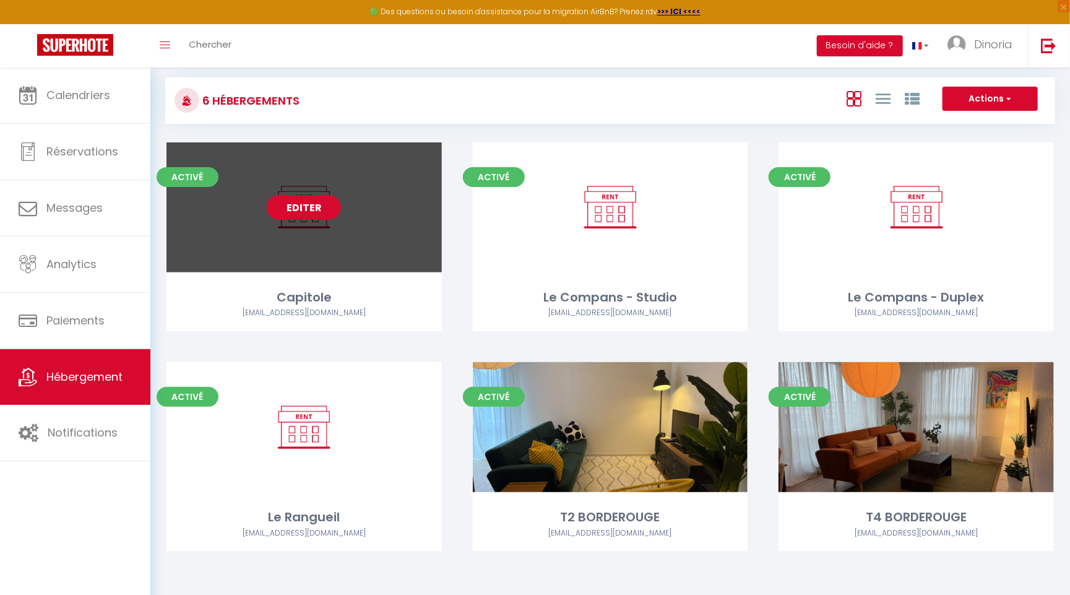
click at [299, 212] on link "Editer" at bounding box center [304, 207] width 74 height 25
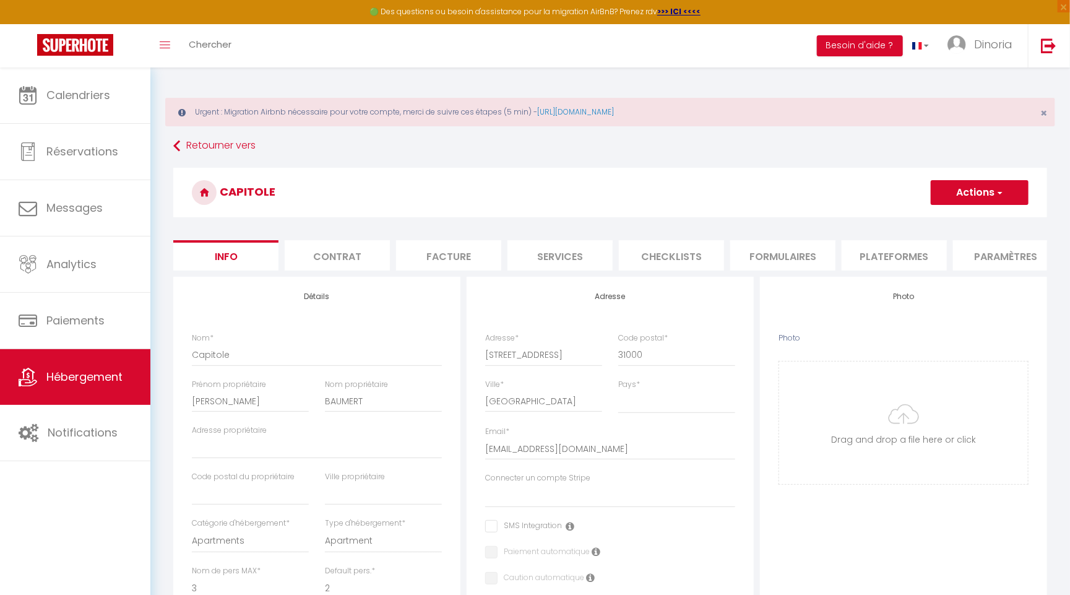
click at [88, 377] on span "Hébergement" at bounding box center [84, 376] width 76 height 15
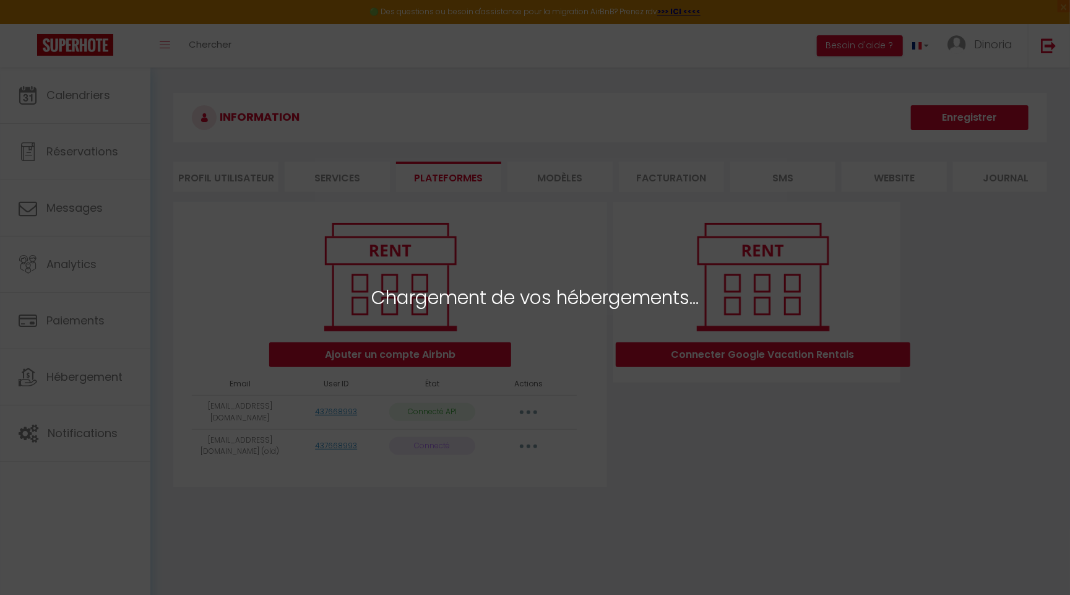
select select "26661"
select select "60144"
select select "63026"
select select "64066"
select select
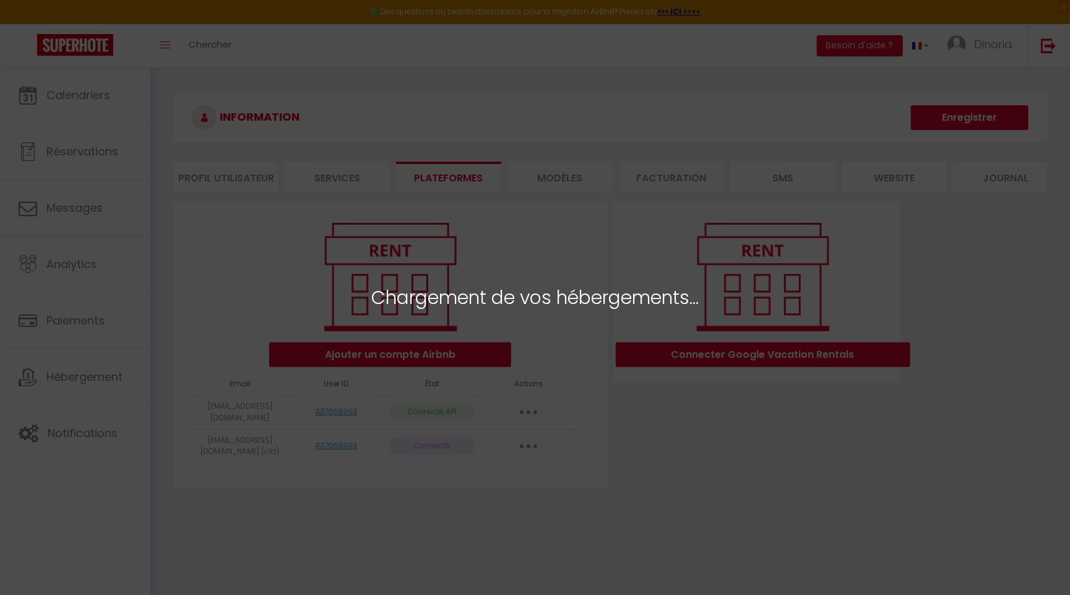
select select
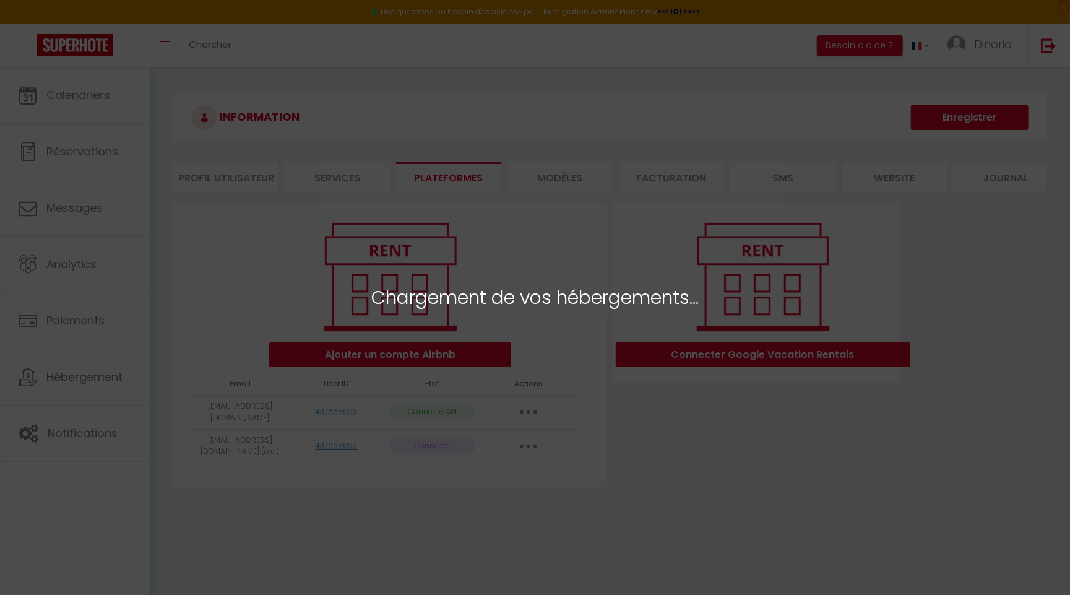
select select
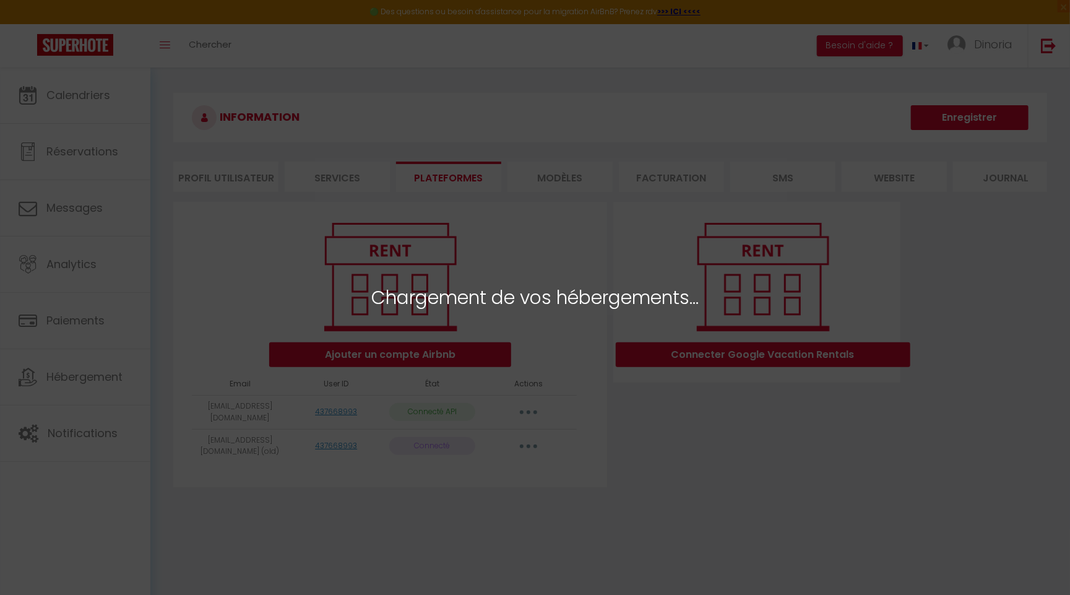
select select
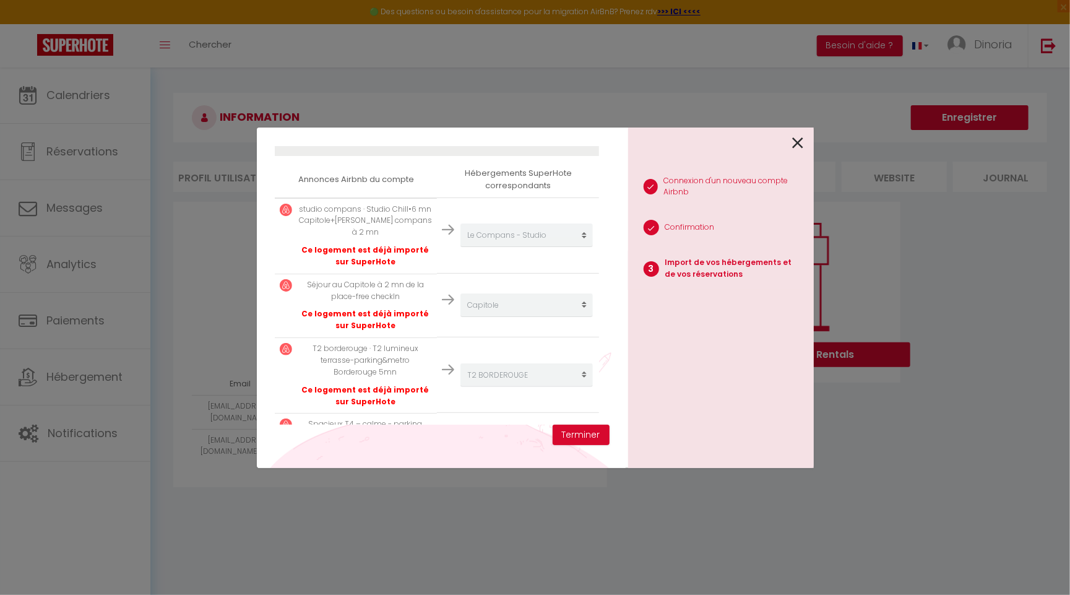
scroll to position [282, 0]
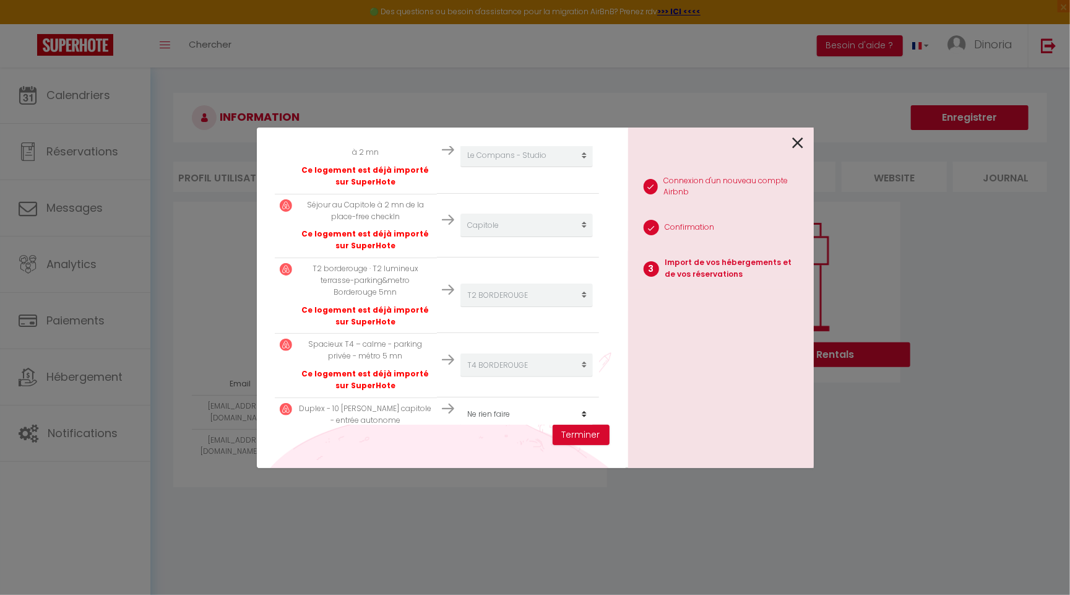
select select
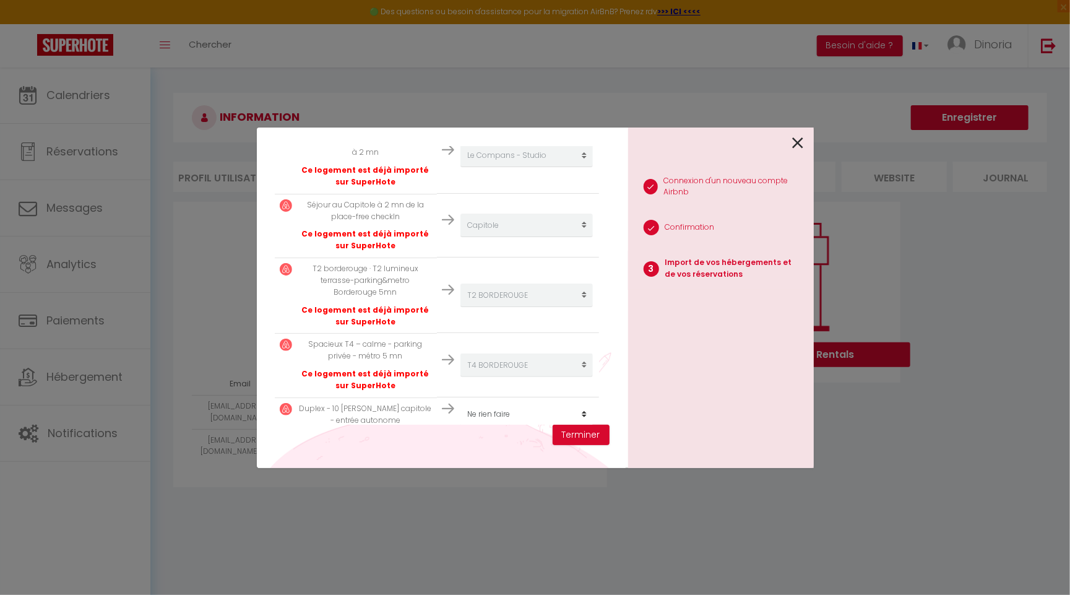
select select
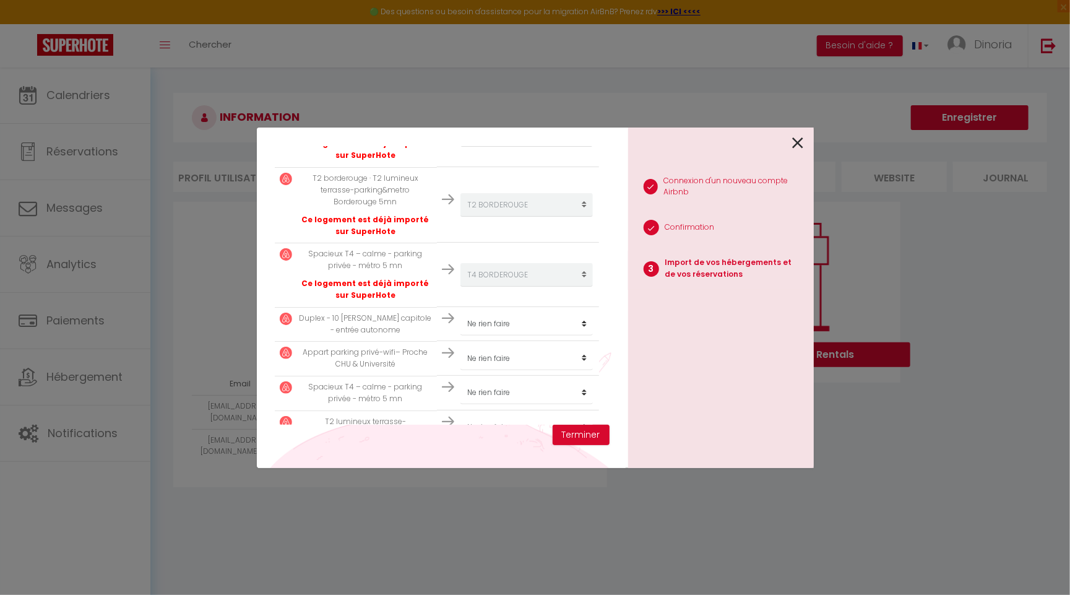
scroll to position [381, 0]
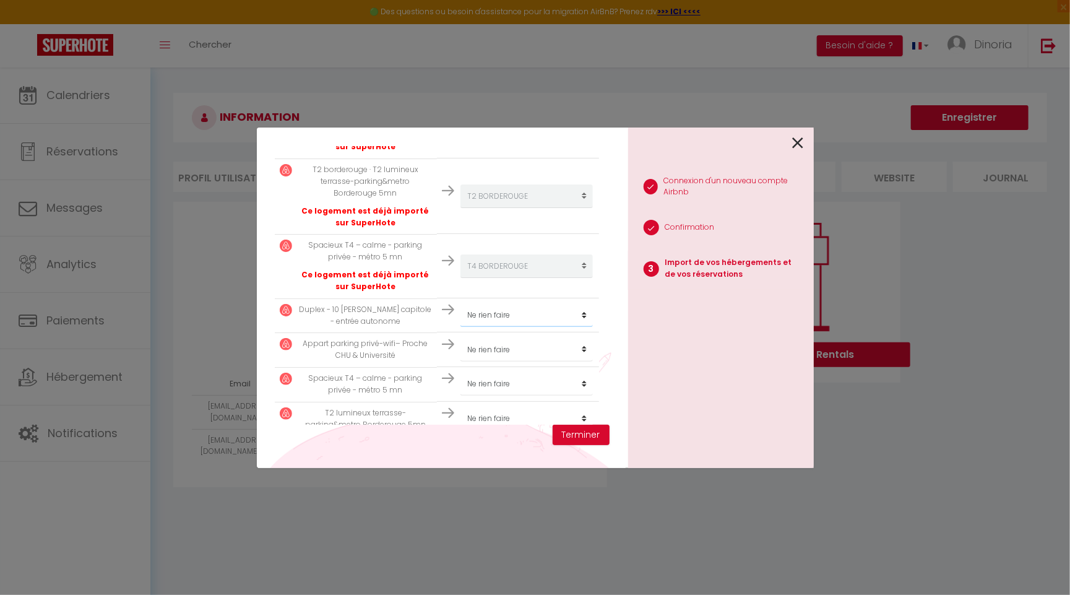
select select "26667"
select select
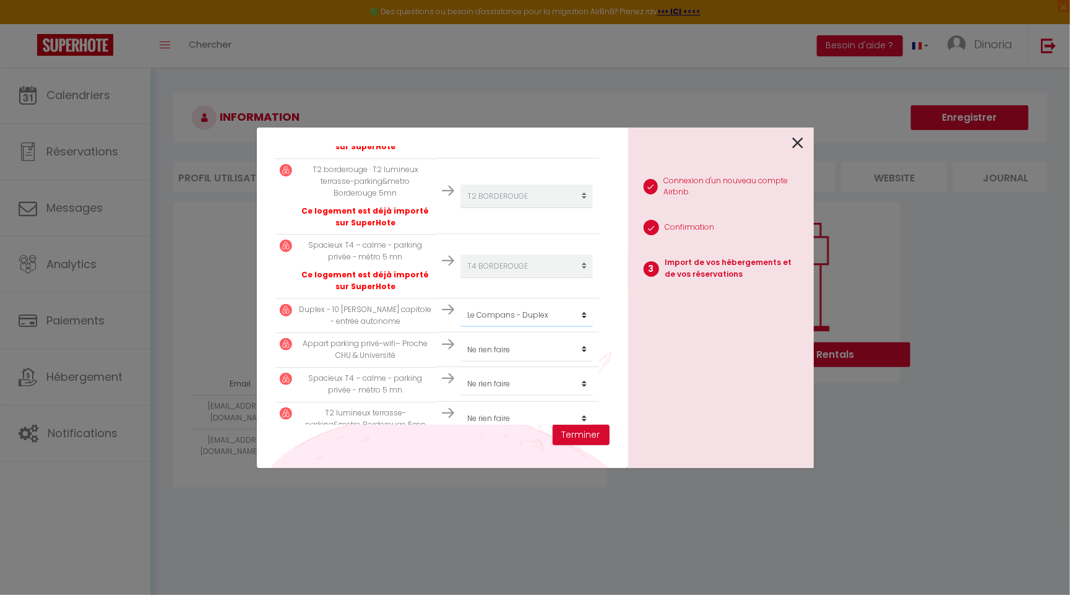
select select
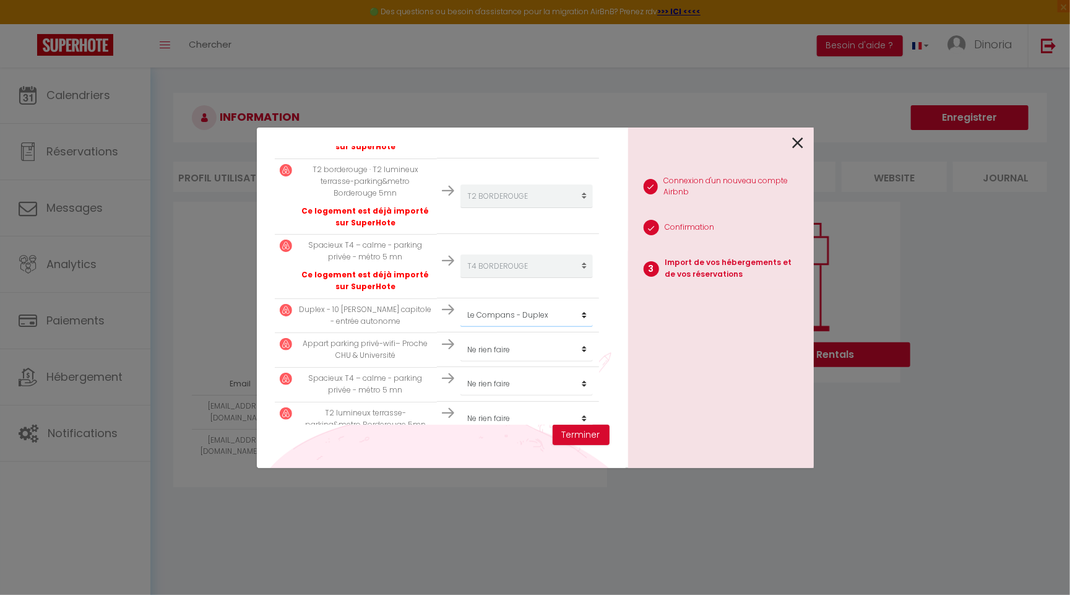
select select
select select "26669"
select select
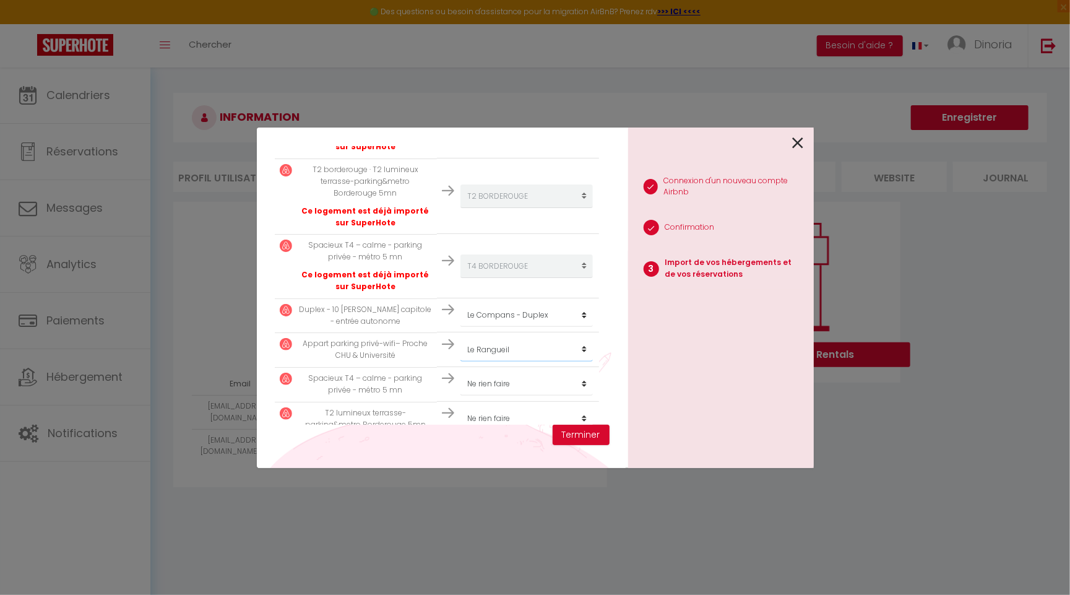
select select
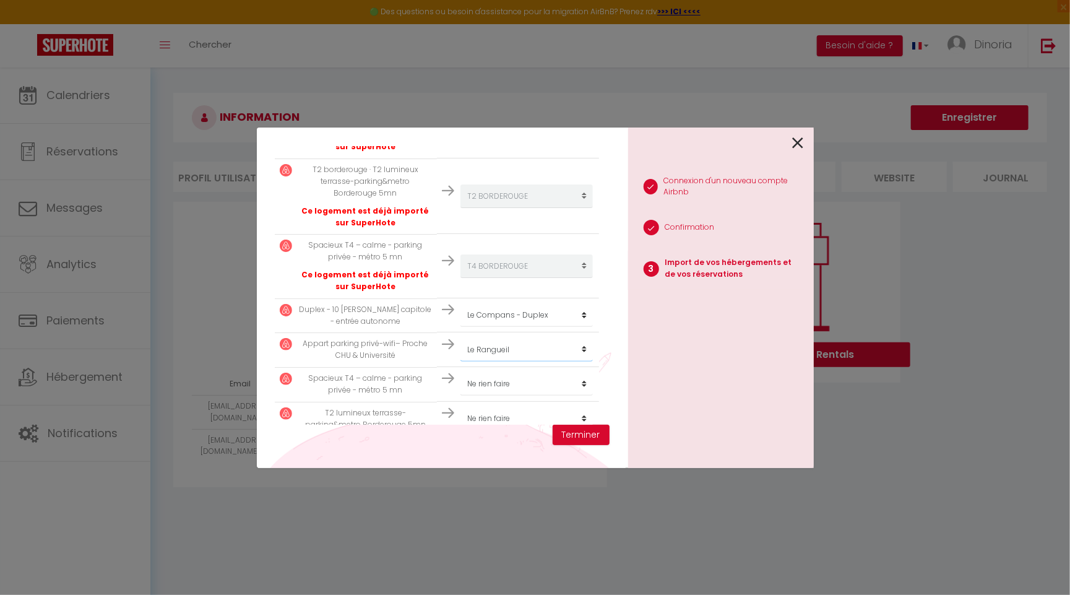
select select
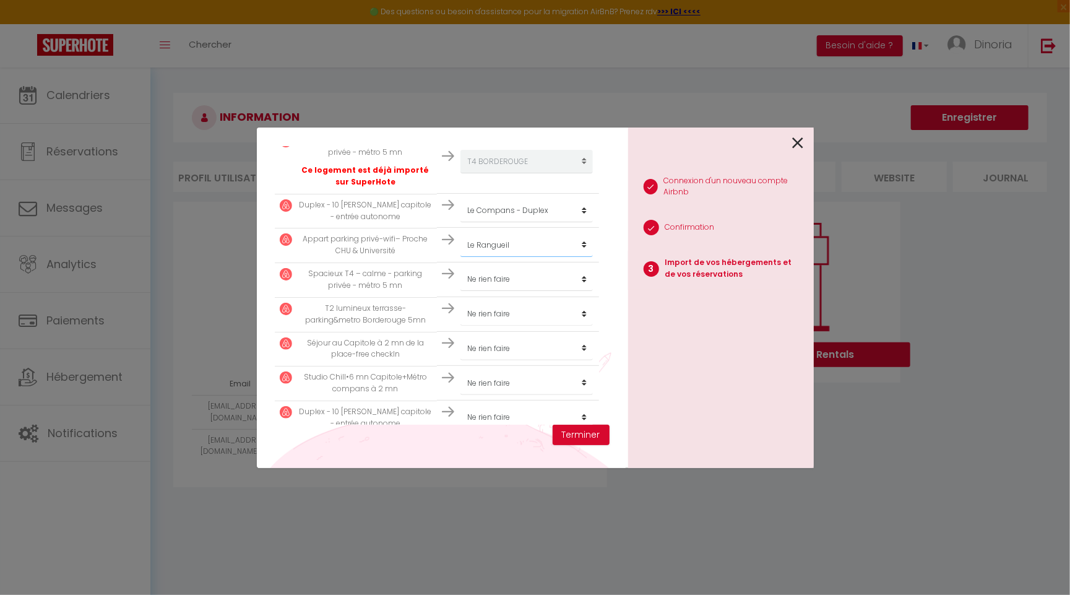
scroll to position [506, 0]
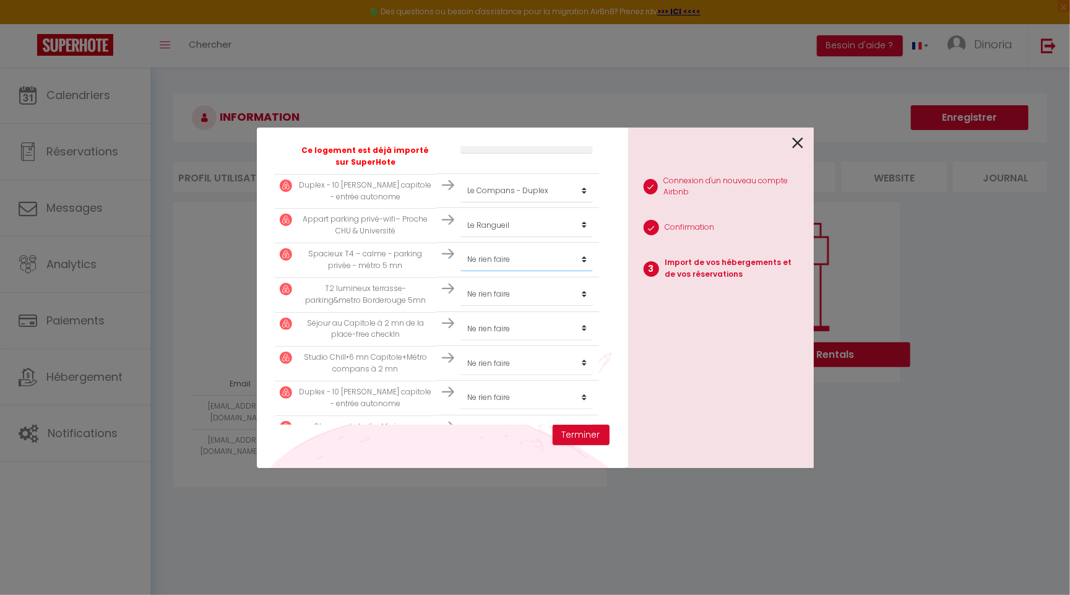
select select "64066"
select select
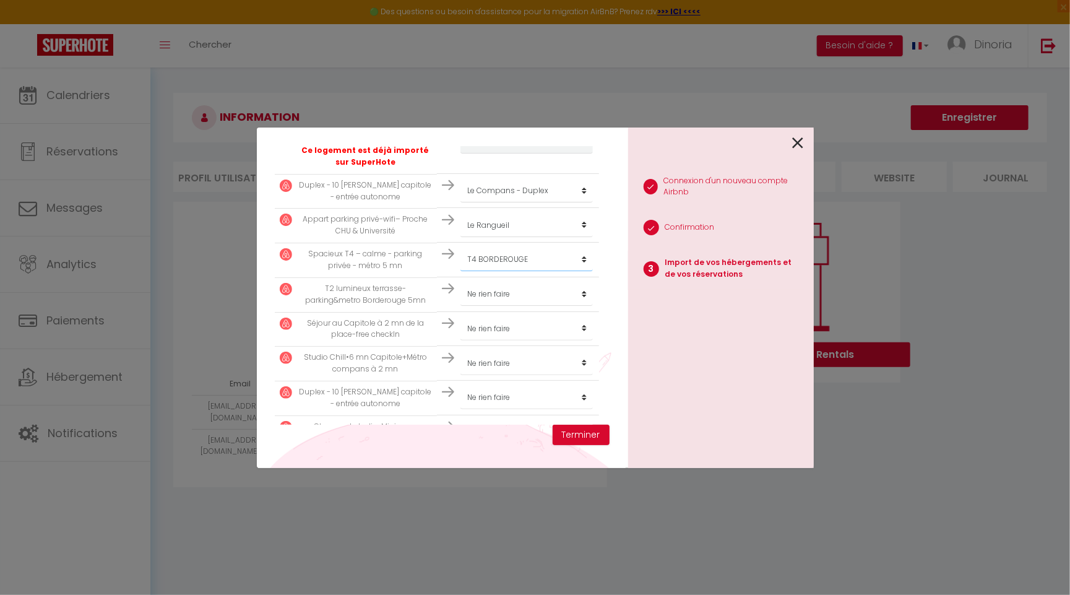
select select
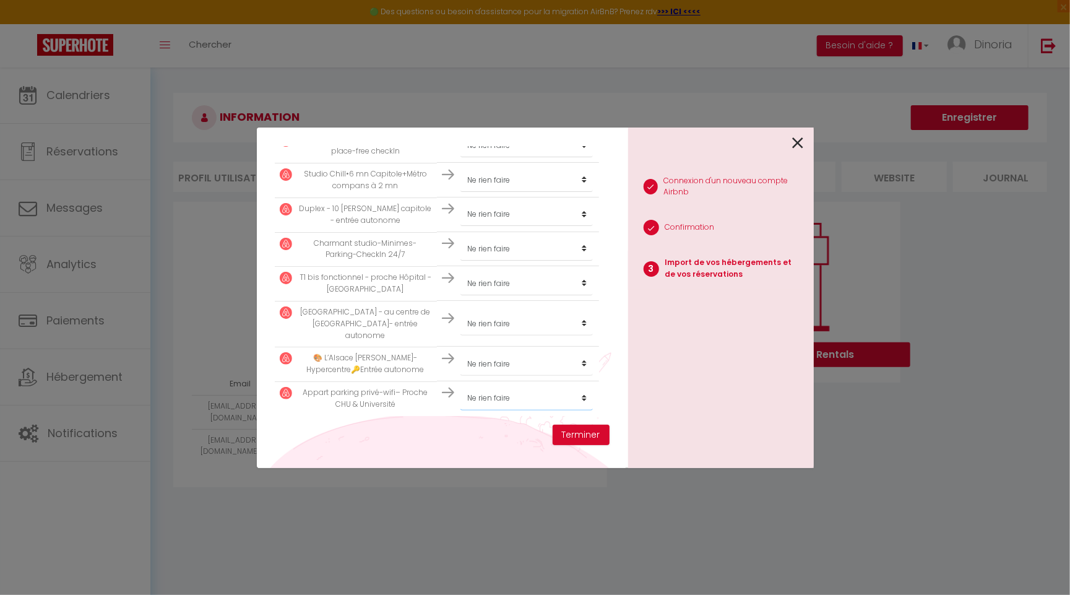
scroll to position [724, 0]
select select "26669"
select select
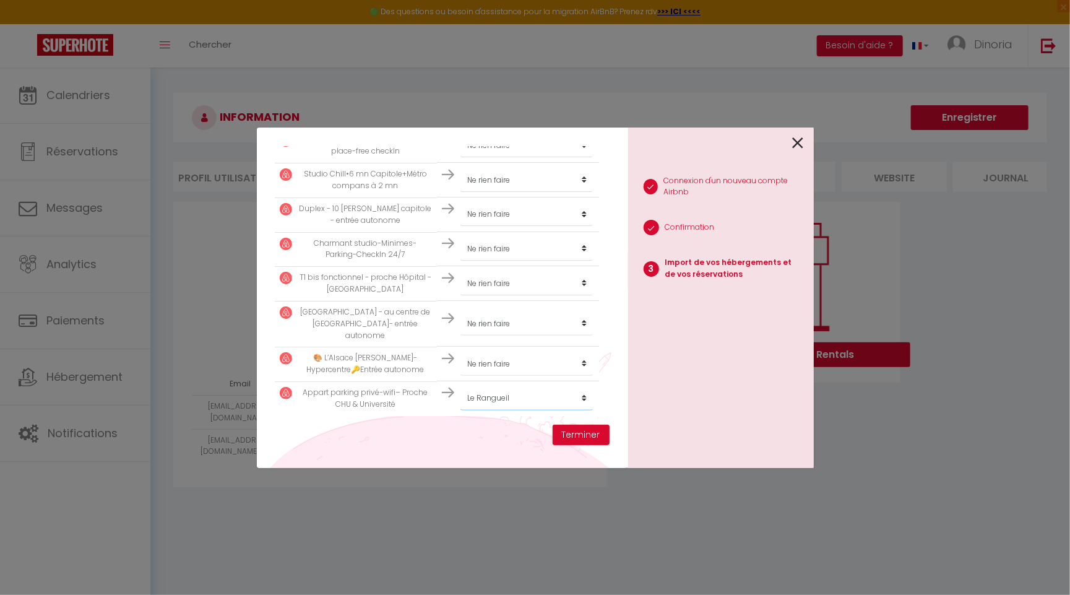
select select
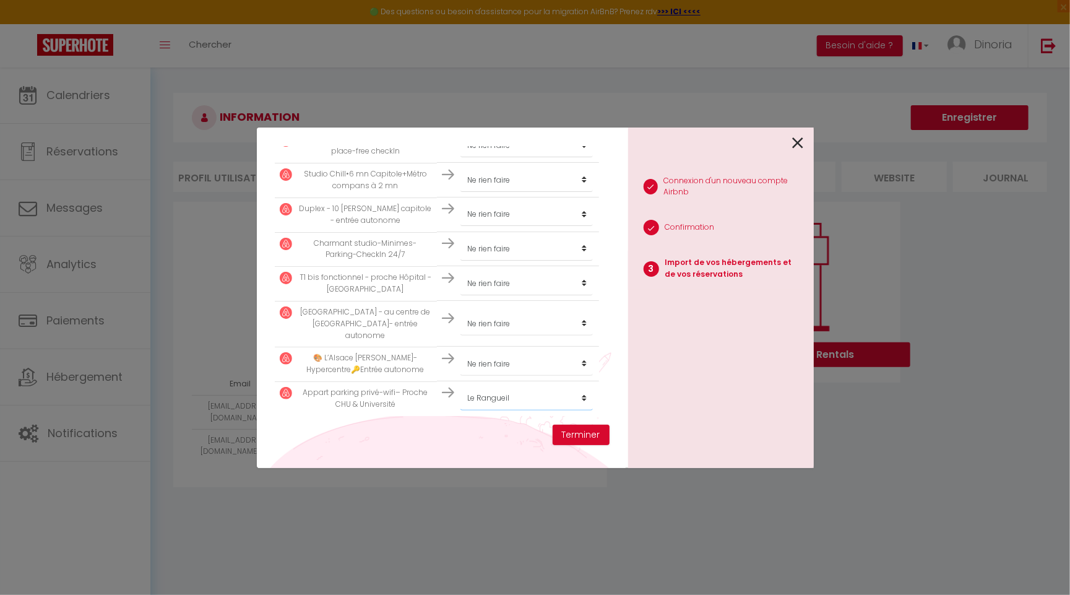
select select
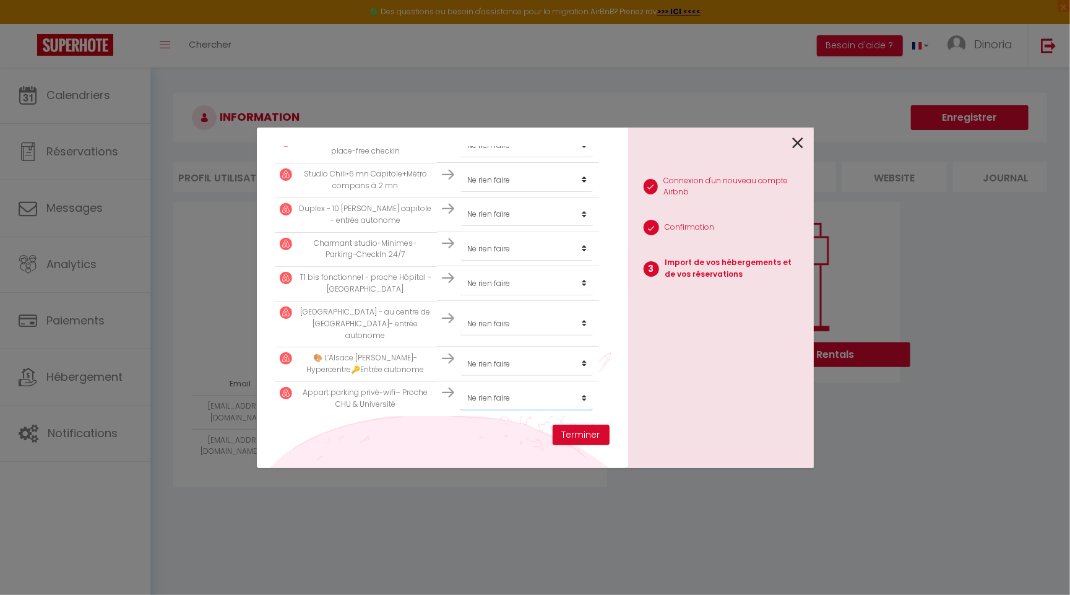
select select
select select "26669"
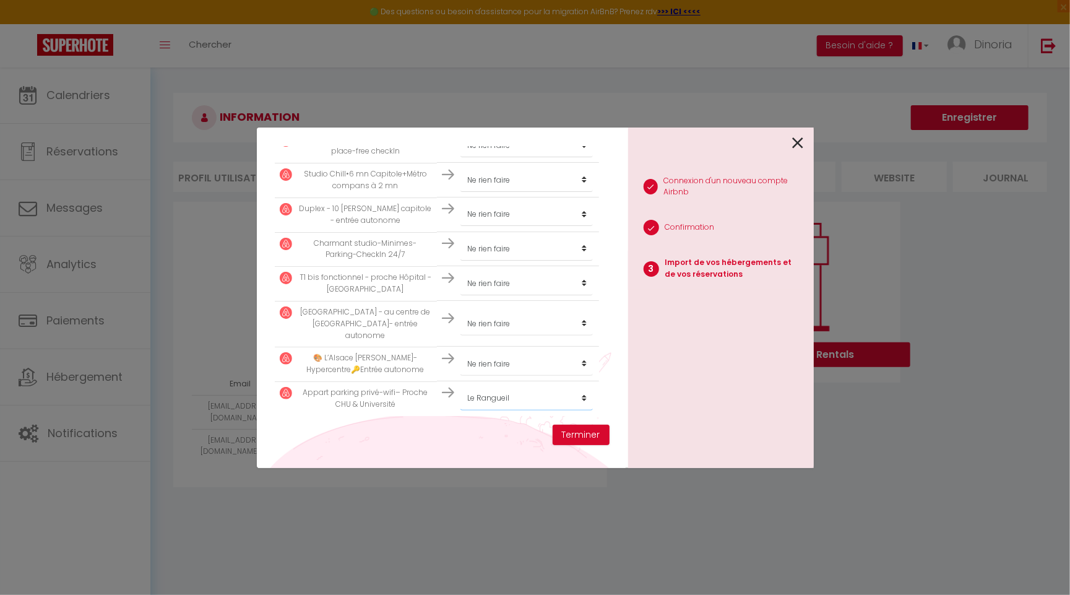
select select
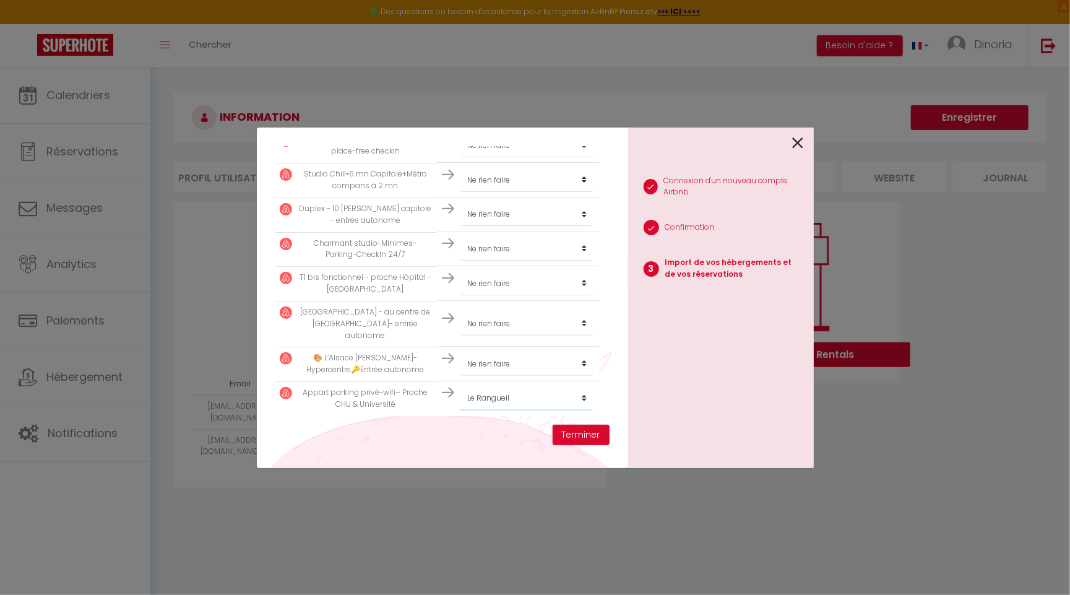
select select
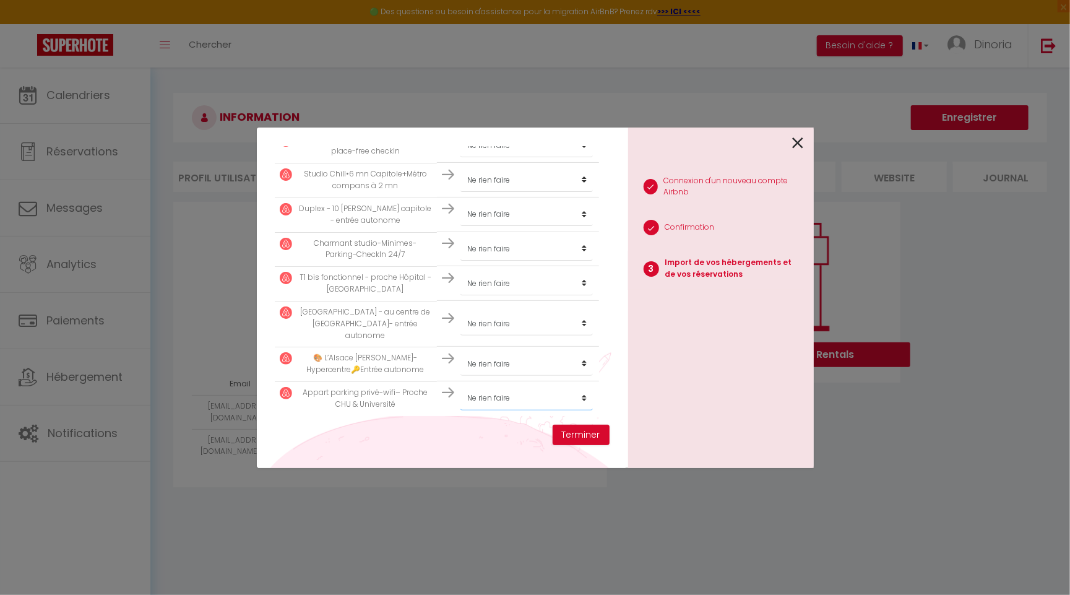
select select
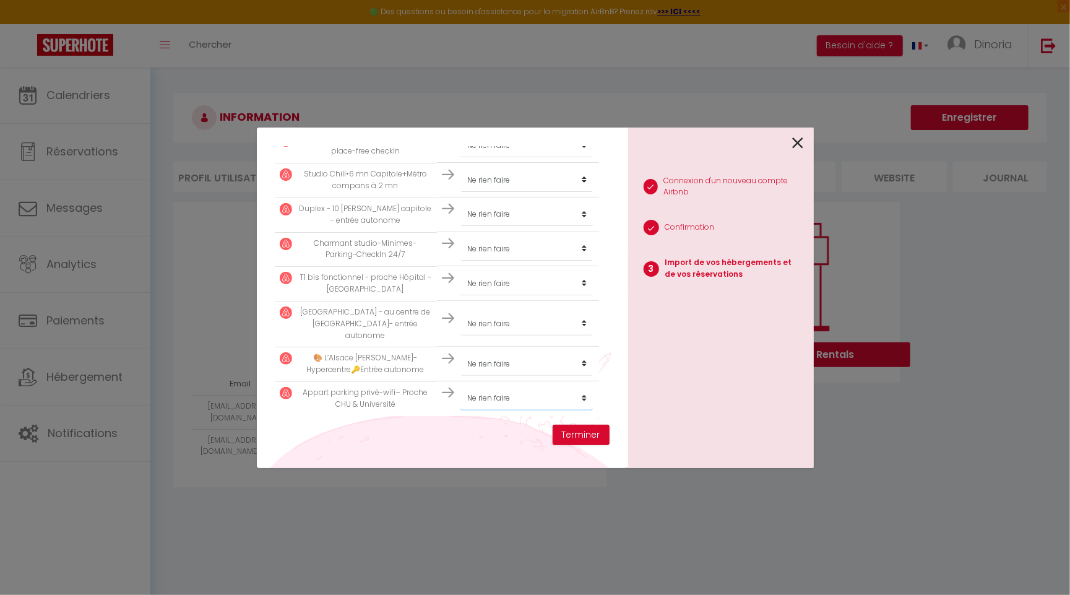
select select
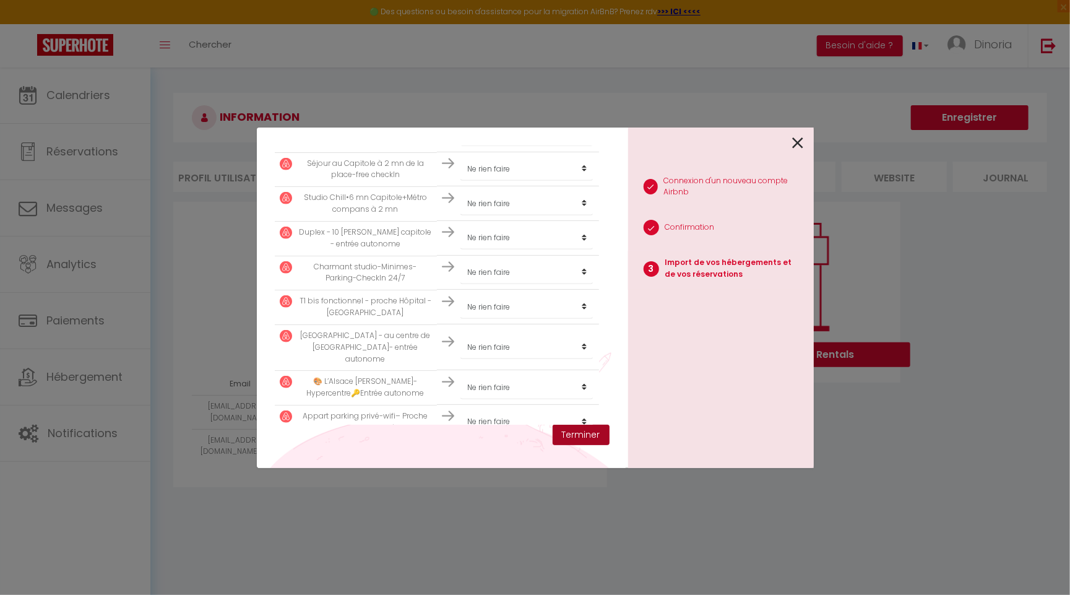
click at [587, 434] on button "Terminer" at bounding box center [581, 435] width 57 height 21
select select
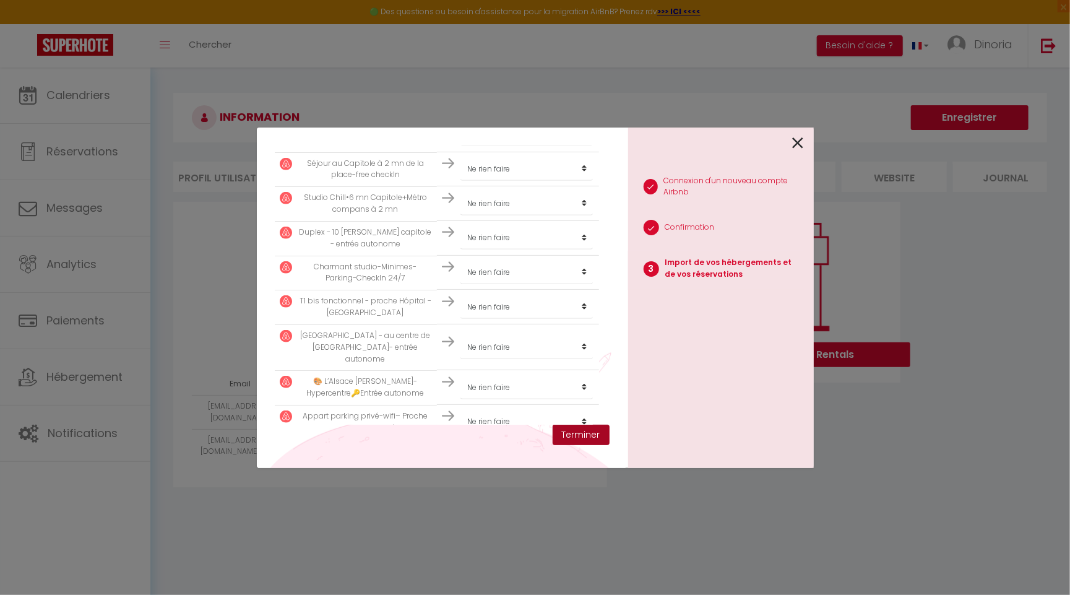
select select
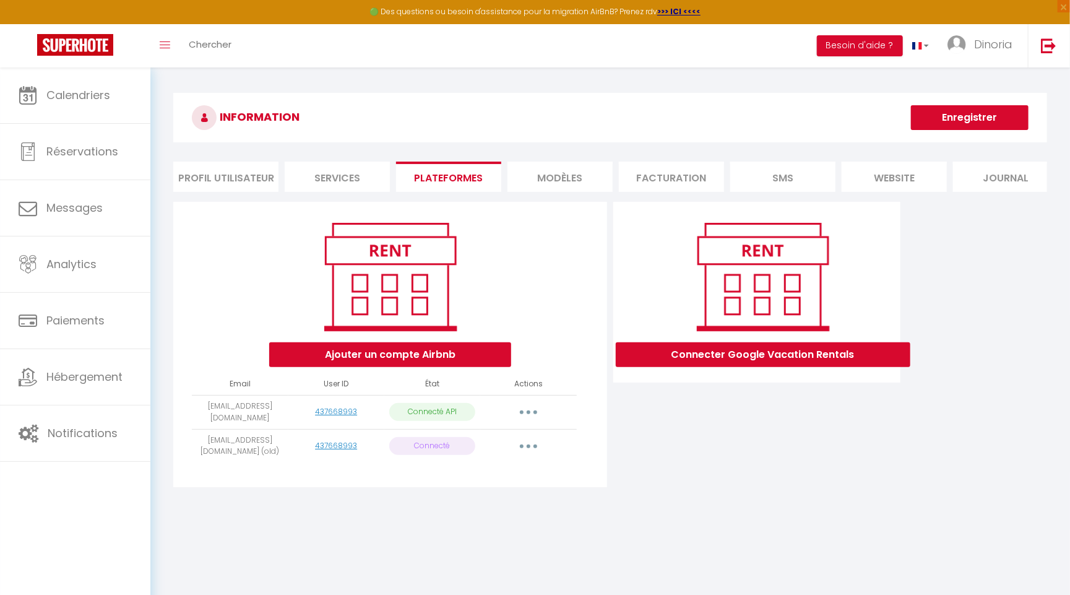
scroll to position [0, 0]
click at [529, 442] on button "button" at bounding box center [528, 446] width 35 height 20
click at [569, 442] on div "Importer les appartements Supprimer Reconnecter le compte" at bounding box center [528, 446] width 86 height 20
click at [446, 410] on p "Connecté API" at bounding box center [432, 412] width 86 height 18
